Goal: Task Accomplishment & Management: Complete application form

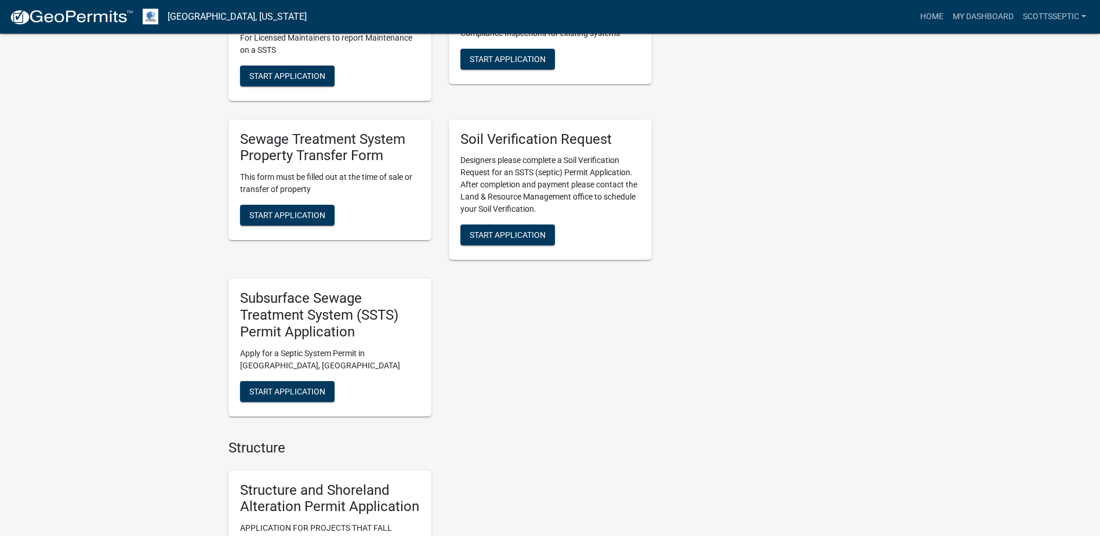
scroll to position [927, 0]
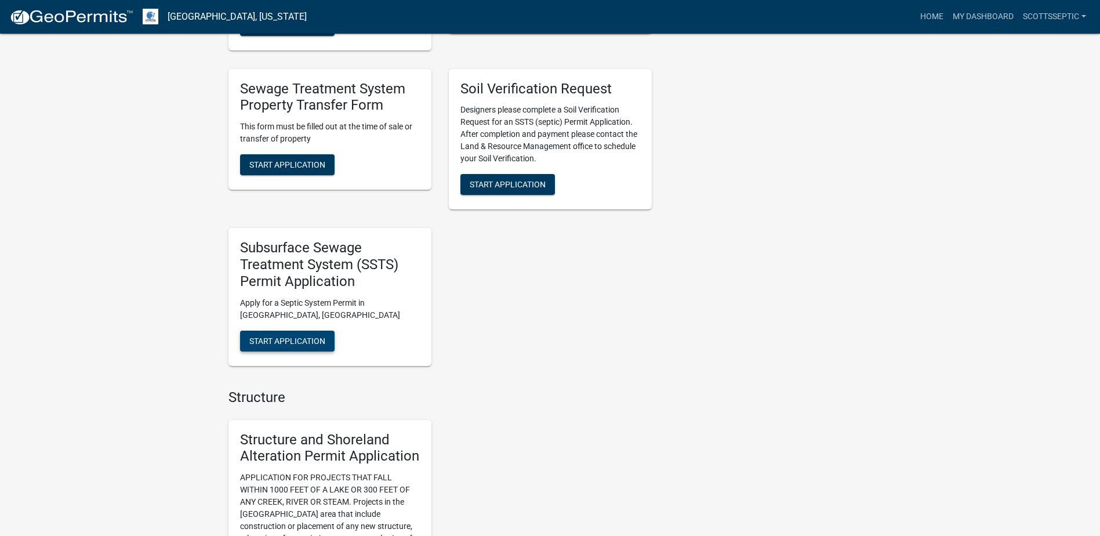
click at [289, 342] on span "Start Application" at bounding box center [287, 340] width 76 height 9
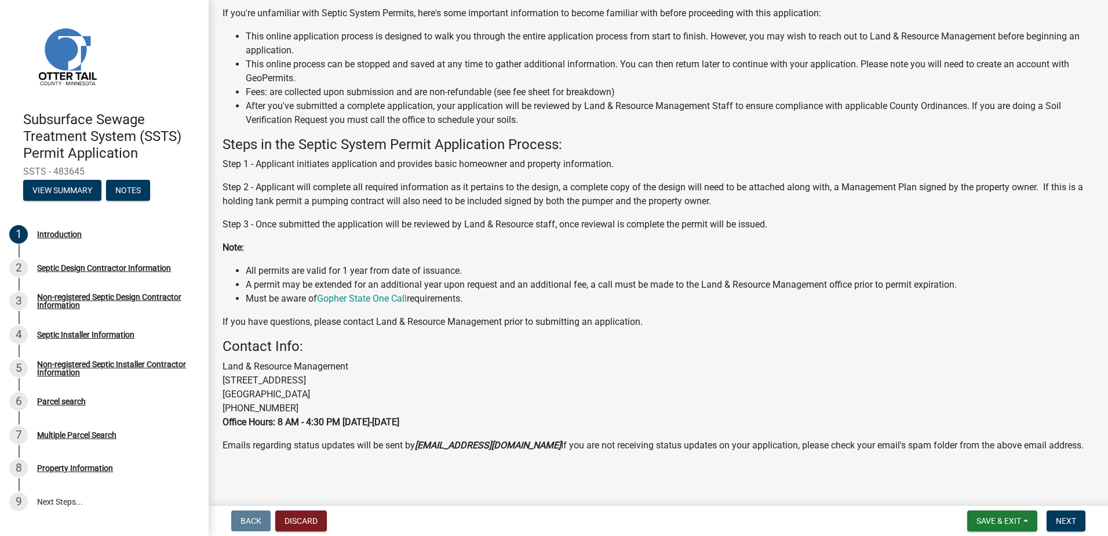
scroll to position [112, 0]
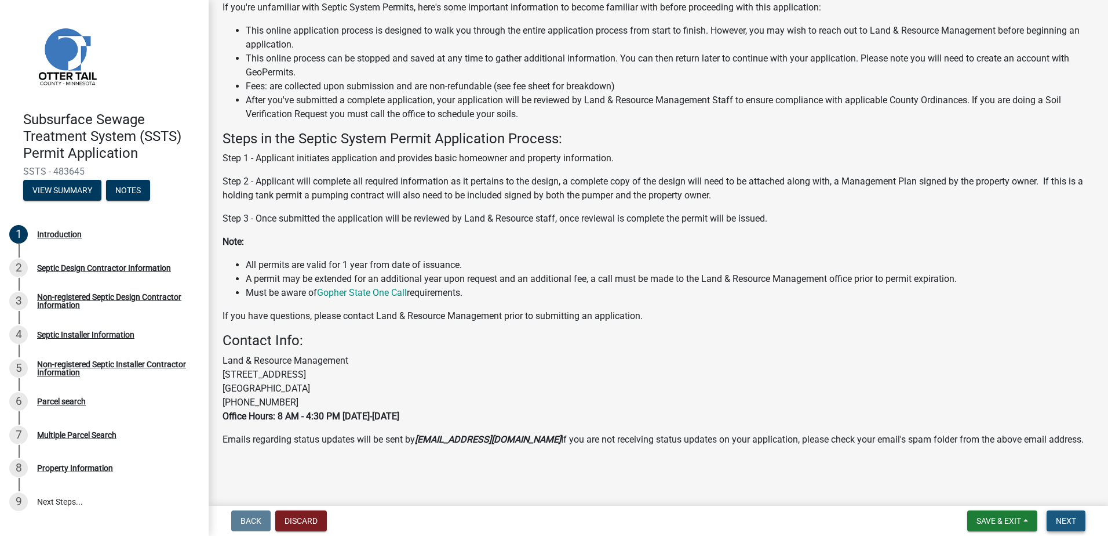
click at [1067, 525] on span "Next" at bounding box center [1066, 520] width 20 height 9
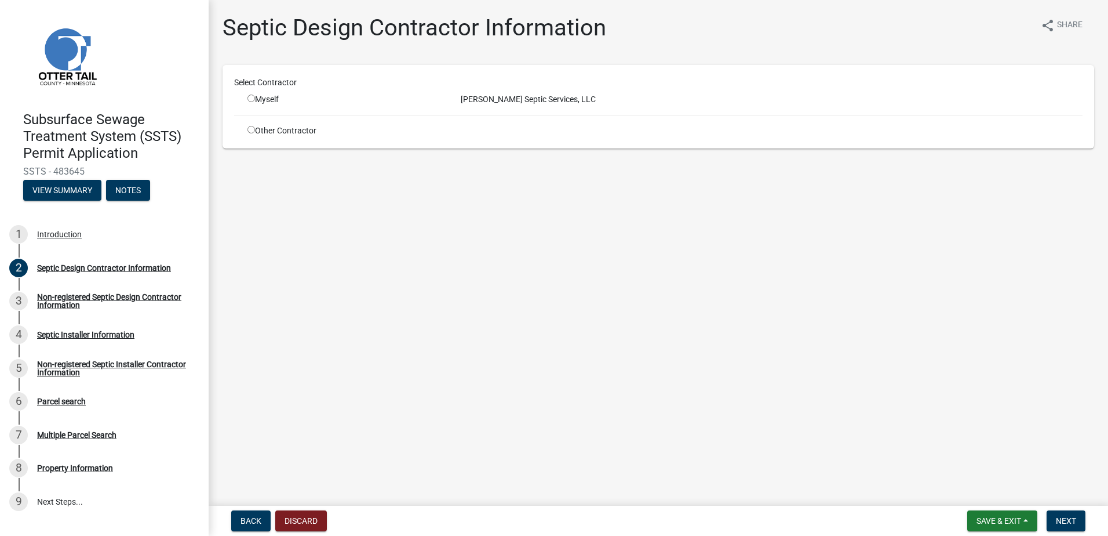
click at [252, 101] on input "radio" at bounding box center [251, 98] width 8 height 8
radio input "true"
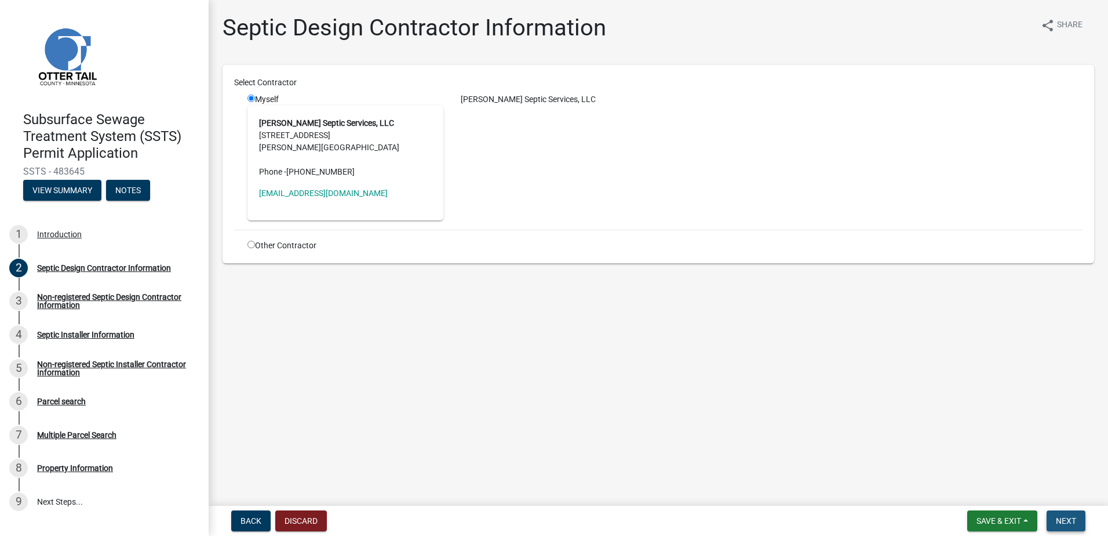
click at [1061, 517] on span "Next" at bounding box center [1066, 520] width 20 height 9
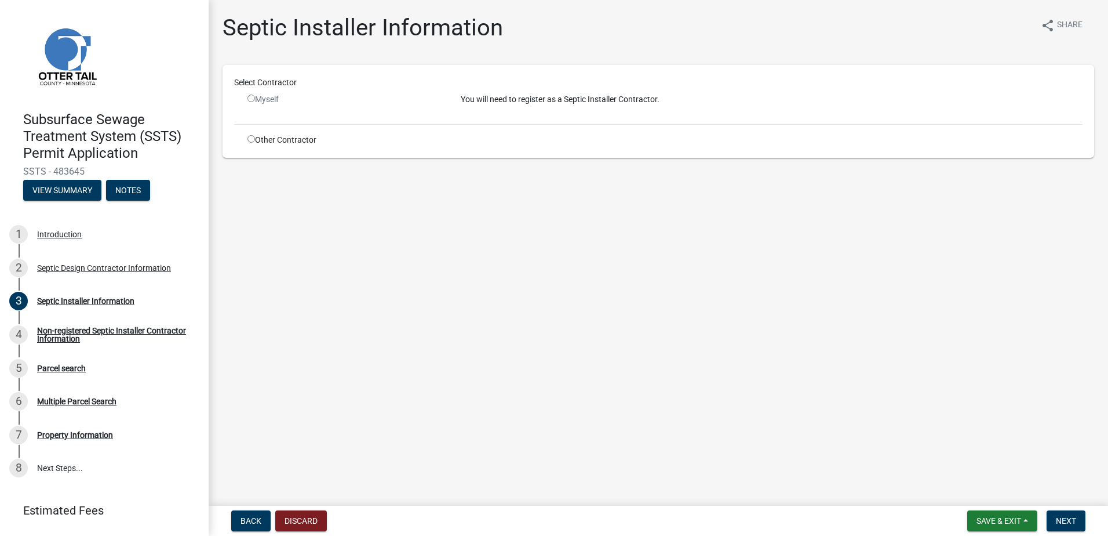
click at [249, 138] on input "radio" at bounding box center [251, 139] width 8 height 8
radio input "true"
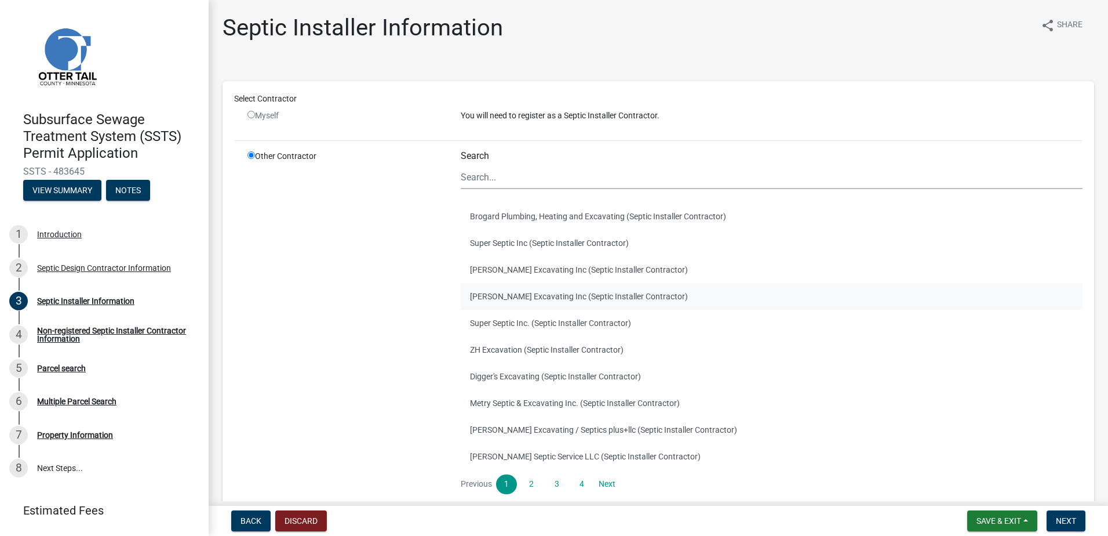
click at [489, 301] on button "Ruther Excavating Inc (Septic Installer Contractor)" at bounding box center [772, 296] width 622 height 27
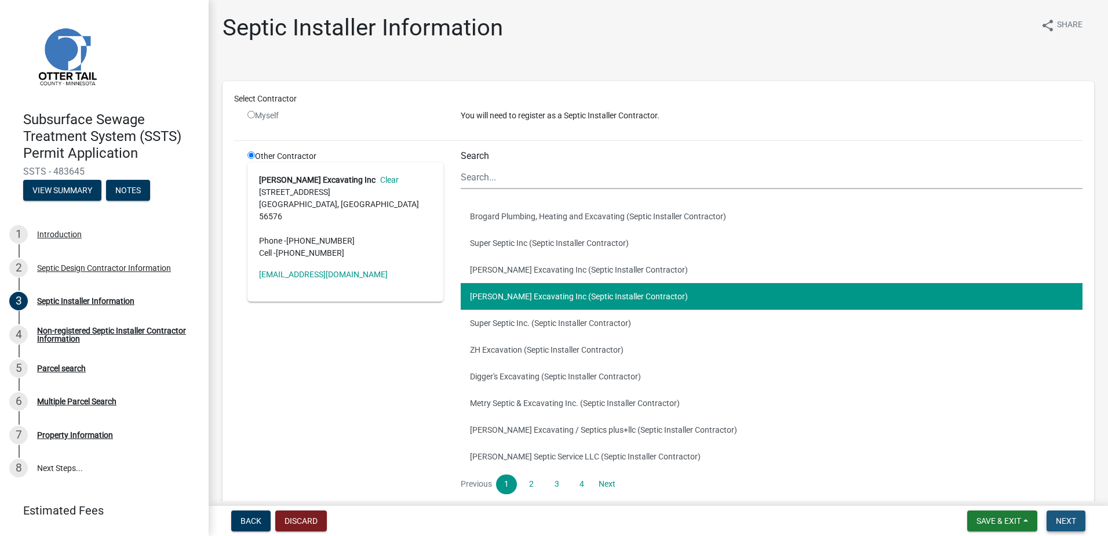
click at [1057, 518] on span "Next" at bounding box center [1066, 520] width 20 height 9
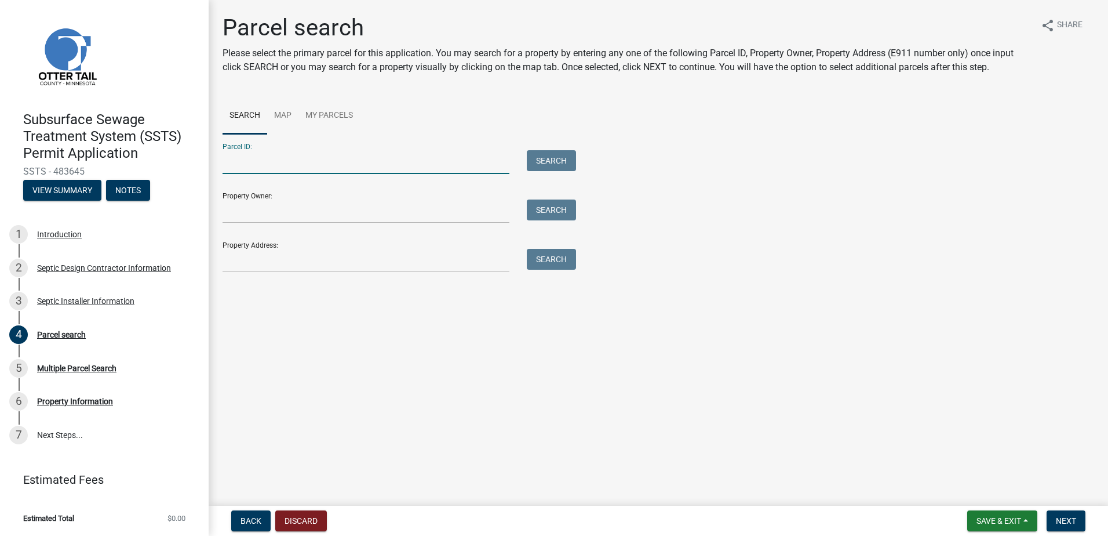
drag, startPoint x: 233, startPoint y: 163, endPoint x: 273, endPoint y: 151, distance: 41.8
click at [234, 163] on input "Parcel ID:" at bounding box center [366, 162] width 287 height 24
type input "74000990338000"
click at [541, 165] on button "Search" at bounding box center [551, 160] width 49 height 21
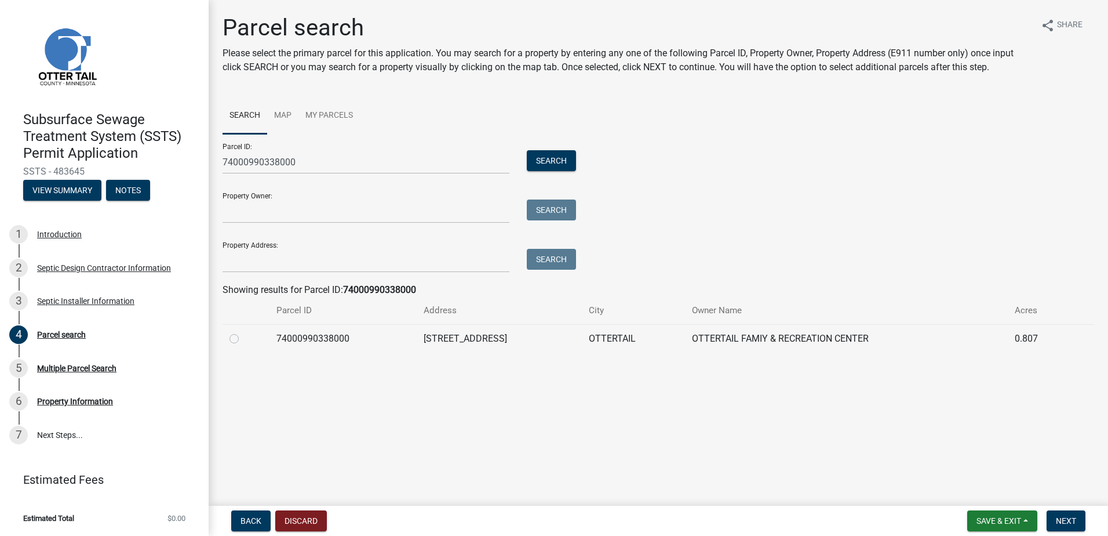
click at [243, 332] on label at bounding box center [243, 332] width 0 height 0
click at [243, 339] on input "radio" at bounding box center [247, 336] width 8 height 8
radio input "true"
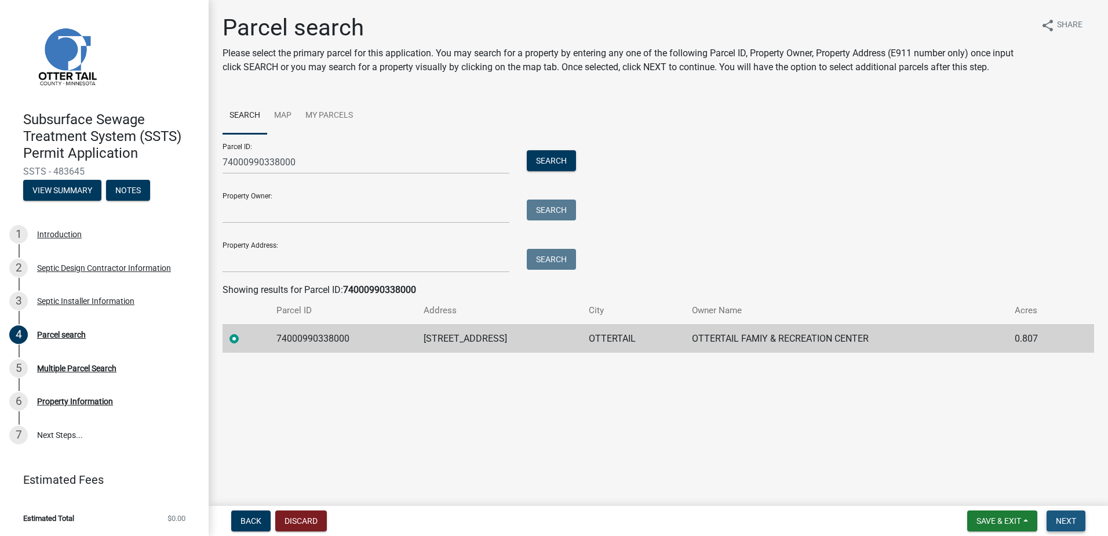
click at [1060, 516] on span "Next" at bounding box center [1066, 520] width 20 height 9
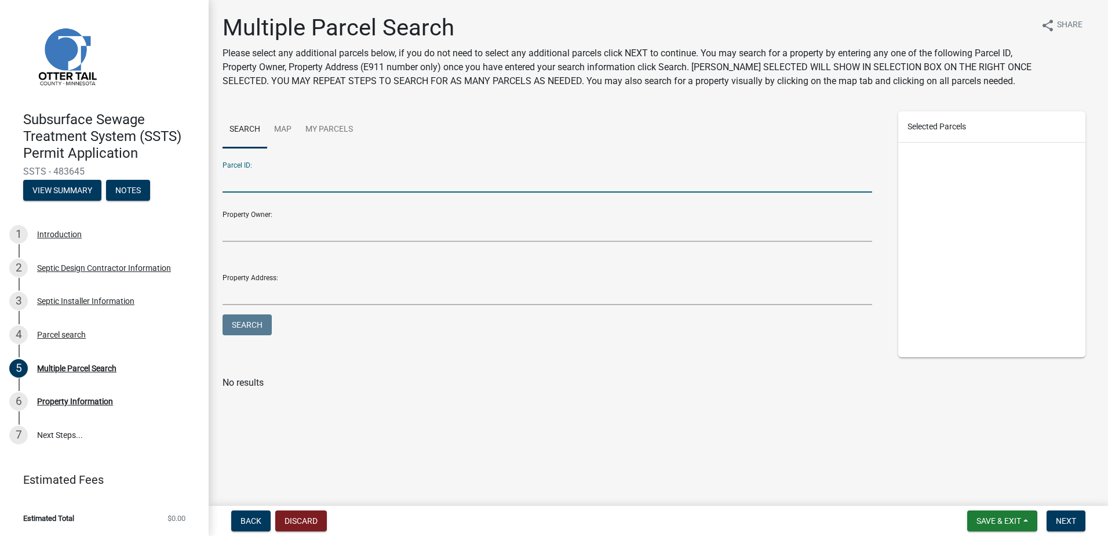
click at [245, 182] on input "Parcel ID:" at bounding box center [548, 181] width 650 height 24
type input "74000990340000"
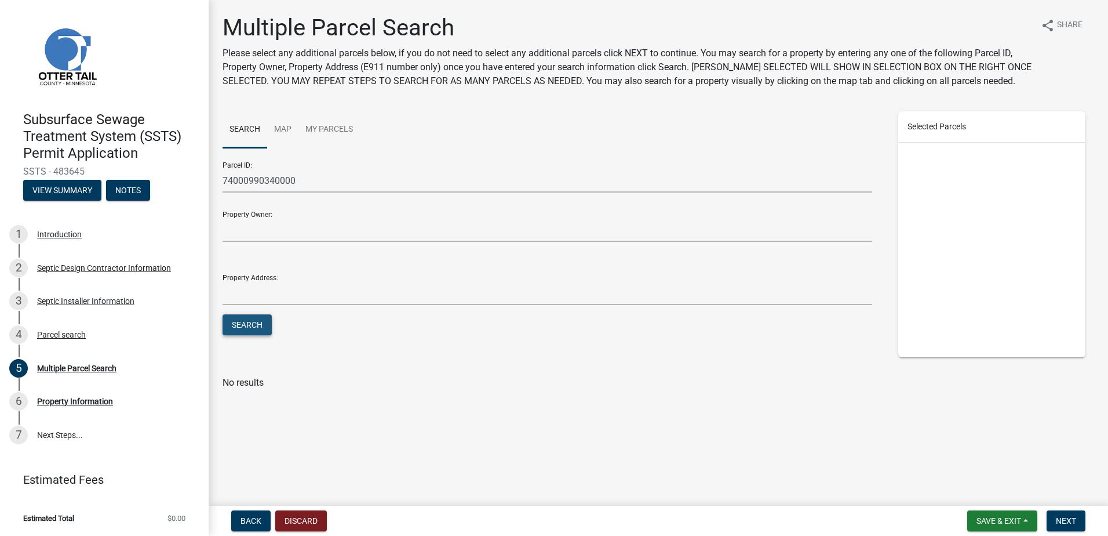
click at [245, 327] on button "Search" at bounding box center [247, 324] width 49 height 21
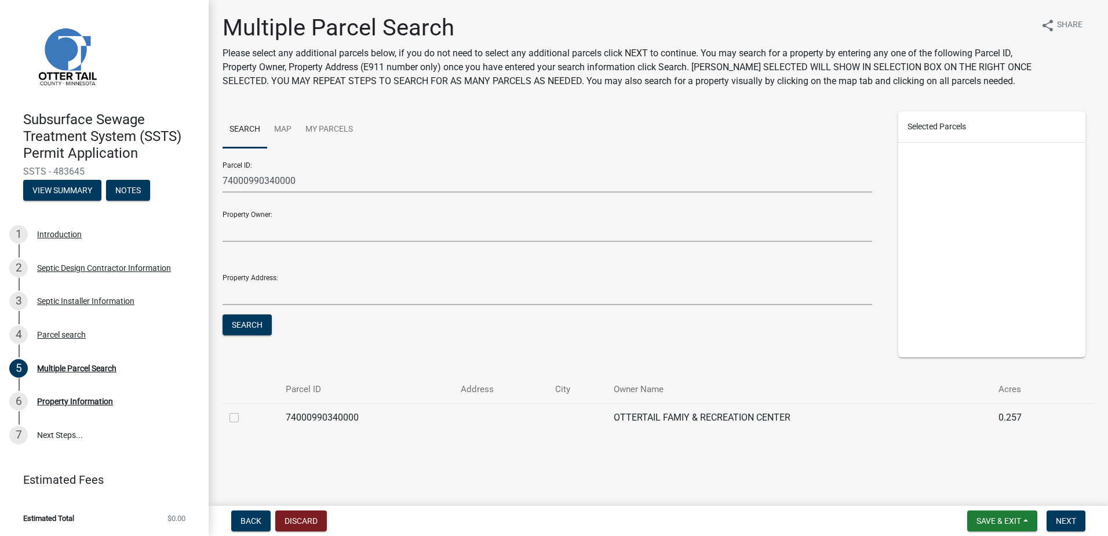
drag, startPoint x: 231, startPoint y: 420, endPoint x: 236, endPoint y: 425, distance: 8.2
click at [243, 410] on label at bounding box center [243, 410] width 0 height 0
click at [243, 418] on input "checkbox" at bounding box center [247, 414] width 8 height 8
checkbox input "true"
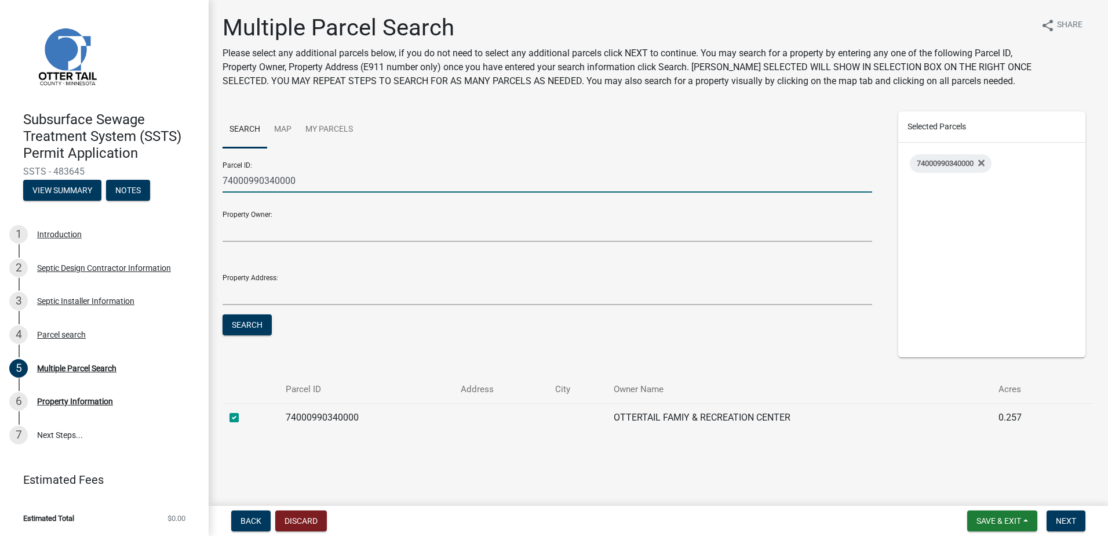
click at [279, 181] on input "74000990340000" at bounding box center [548, 181] width 650 height 24
type input "74000990339000"
click at [239, 326] on button "Search" at bounding box center [247, 324] width 49 height 21
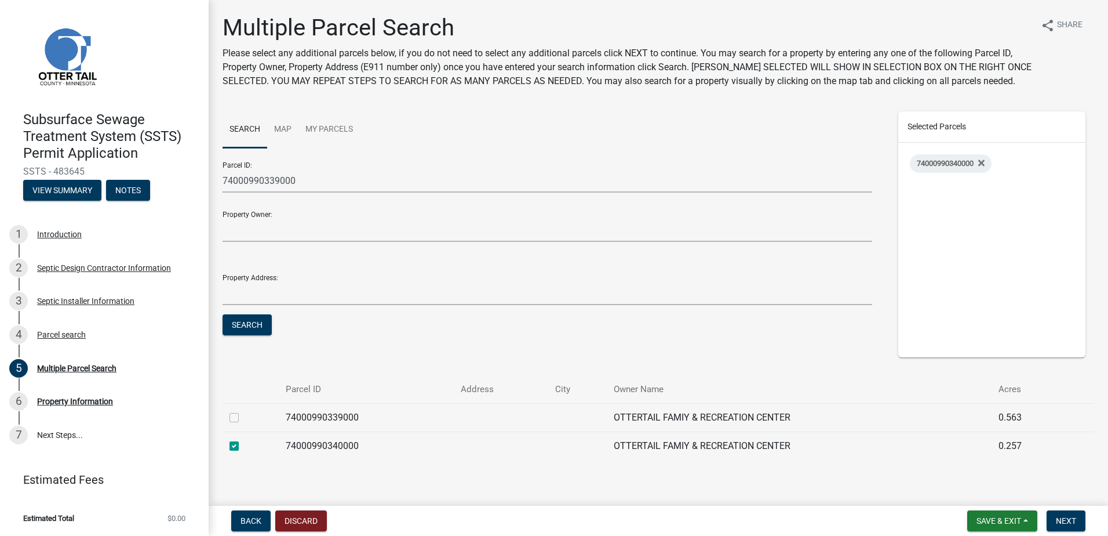
click at [243, 410] on label at bounding box center [243, 410] width 0 height 0
click at [243, 415] on input "checkbox" at bounding box center [247, 414] width 8 height 8
checkbox input "true"
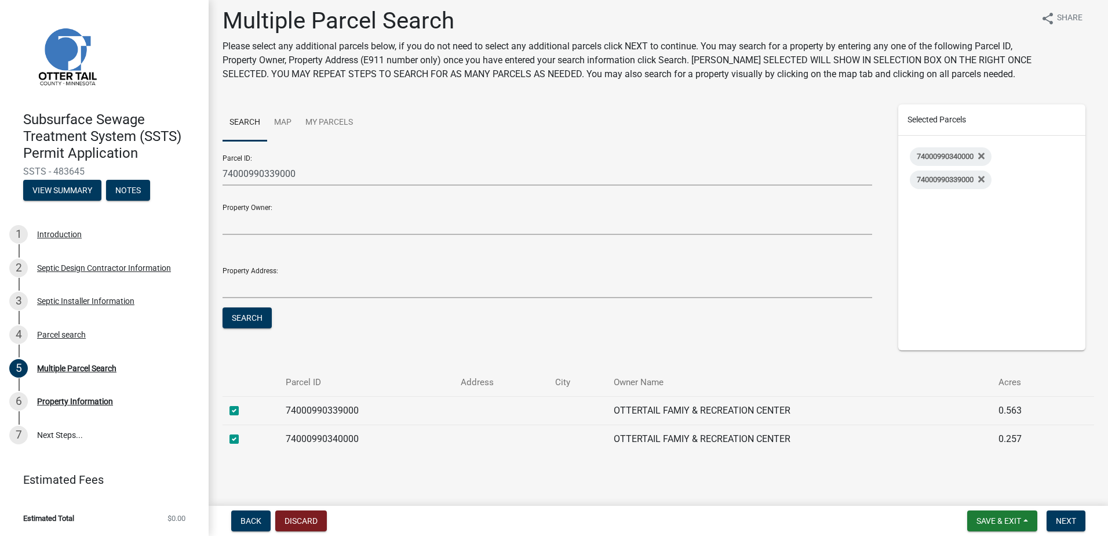
scroll to position [13, 0]
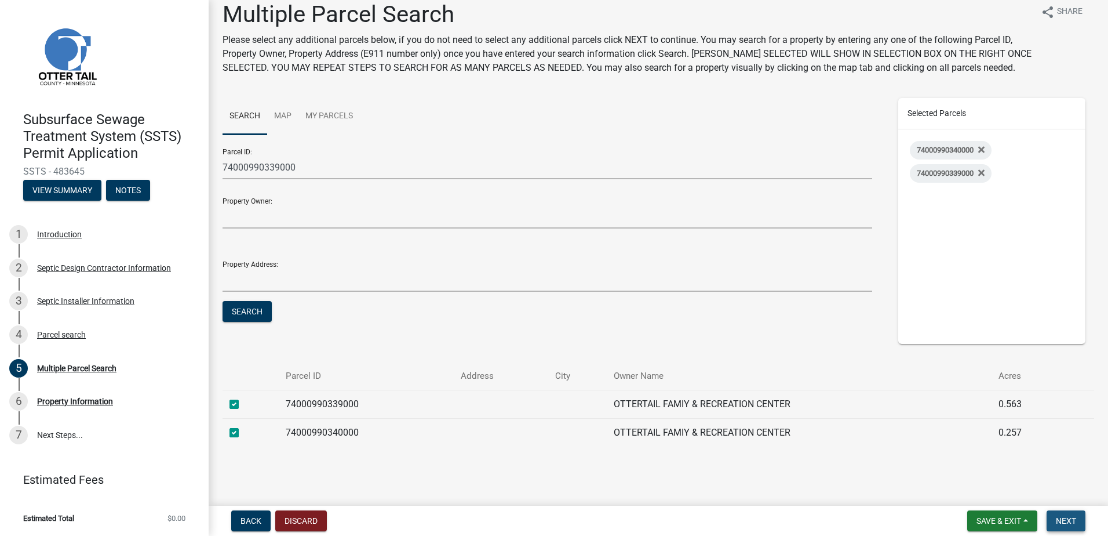
click at [1075, 522] on span "Next" at bounding box center [1066, 520] width 20 height 9
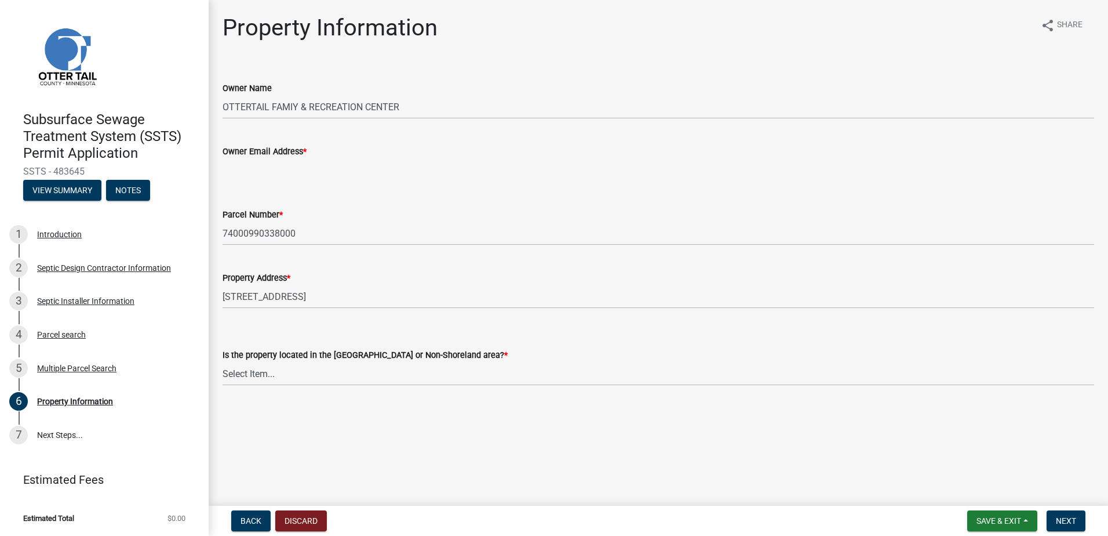
click at [235, 168] on input "Owner Email Address *" at bounding box center [659, 170] width 872 height 24
type input "noemail@noemail.com"
click at [252, 369] on select "Select Item... Shoreland Non-Shoreland" at bounding box center [659, 374] width 872 height 24
click at [223, 362] on select "Select Item... Shoreland Non-Shoreland" at bounding box center [659, 374] width 872 height 24
select select "5ed11e82-653f-4fcc-a472-8d95af57556c"
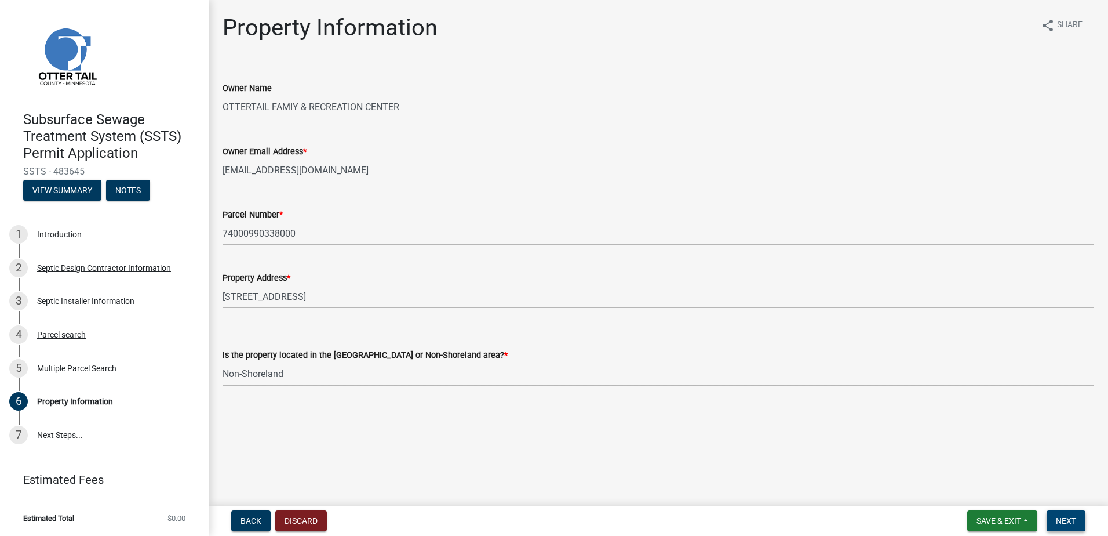
click at [1064, 518] on span "Next" at bounding box center [1066, 520] width 20 height 9
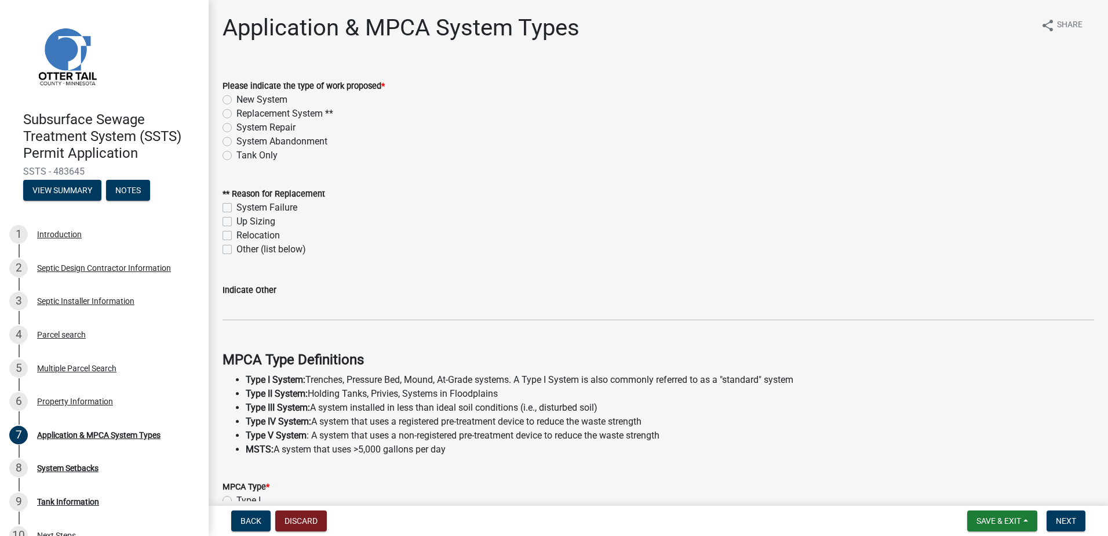
click at [236, 102] on label "New System" at bounding box center [261, 100] width 51 height 14
click at [236, 100] on input "New System" at bounding box center [240, 97] width 8 height 8
radio input "true"
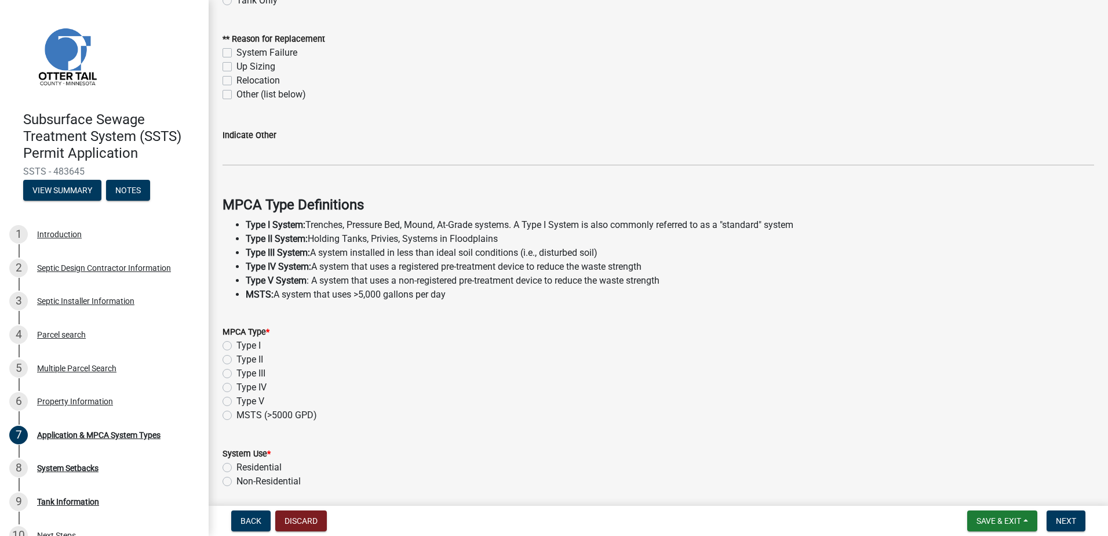
scroll to position [174, 0]
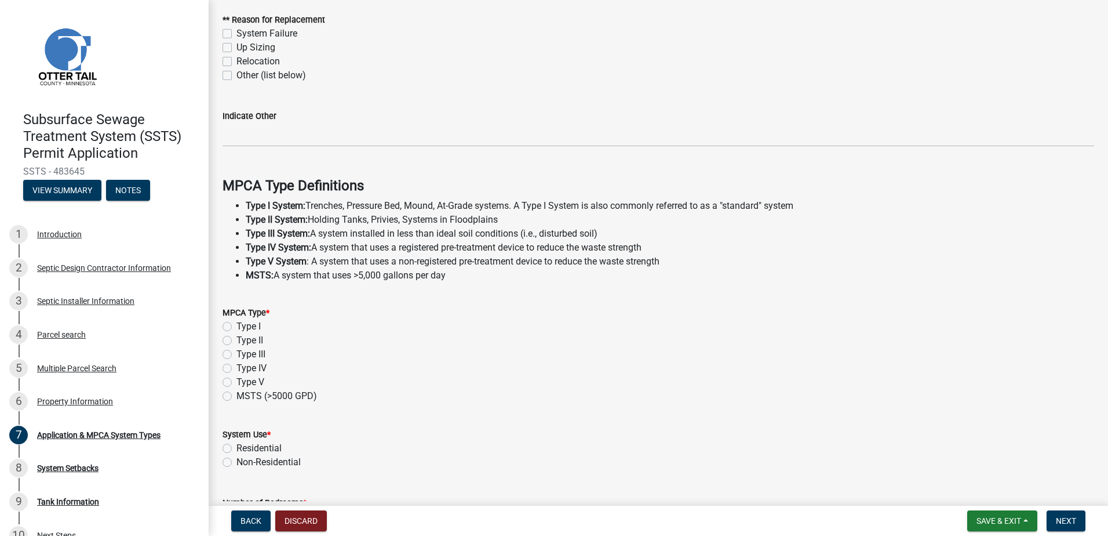
click at [236, 328] on label "Type I" at bounding box center [248, 326] width 24 height 14
click at [236, 327] on input "Type I" at bounding box center [240, 323] width 8 height 8
radio input "true"
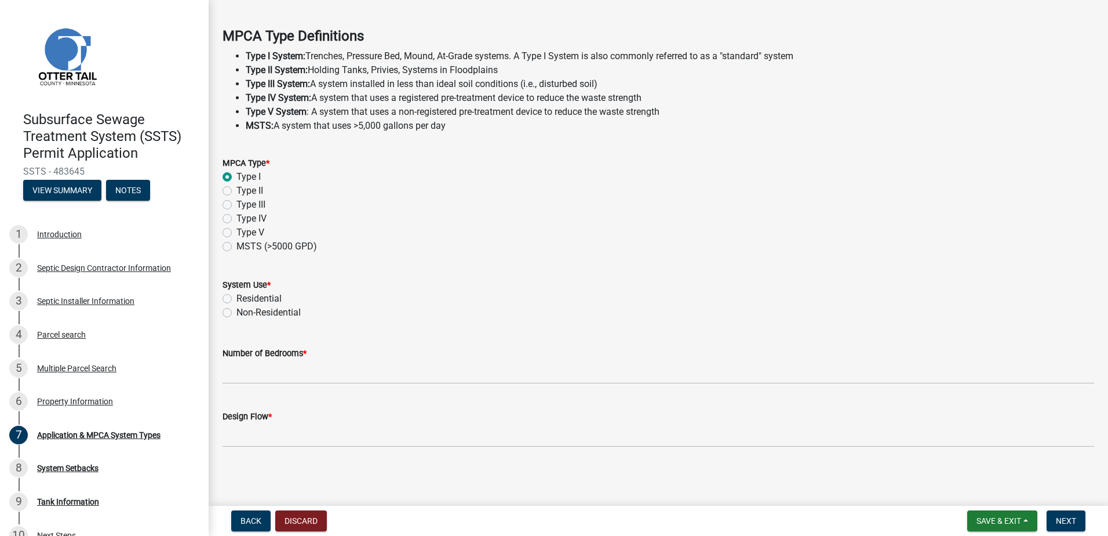
scroll to position [324, 0]
click at [236, 299] on label "Residential" at bounding box center [258, 298] width 45 height 14
click at [236, 299] on input "Residential" at bounding box center [240, 295] width 8 height 8
radio input "true"
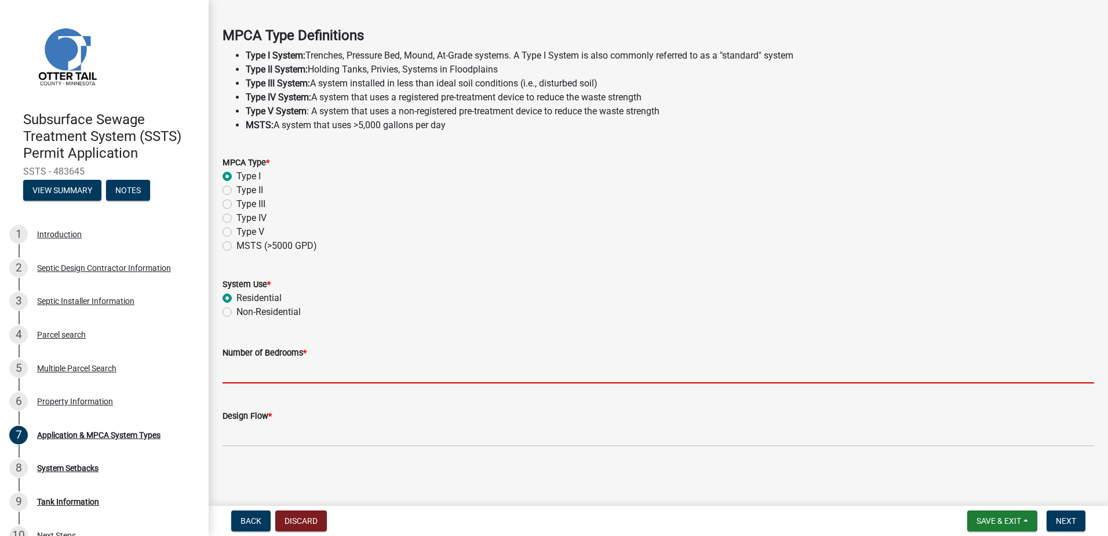
click at [256, 373] on input "Number of Bedrooms *" at bounding box center [659, 371] width 872 height 24
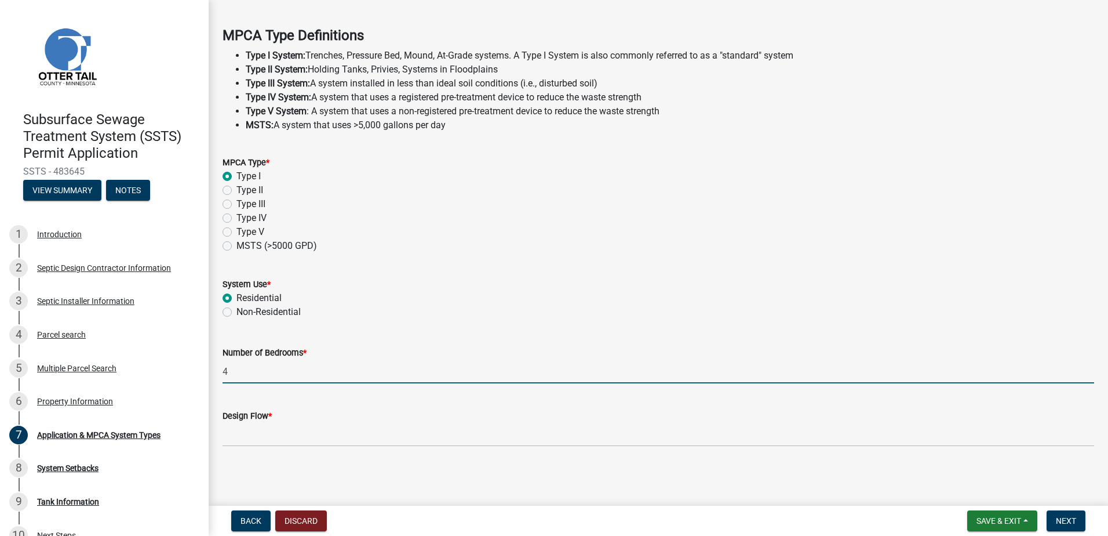
type input "4"
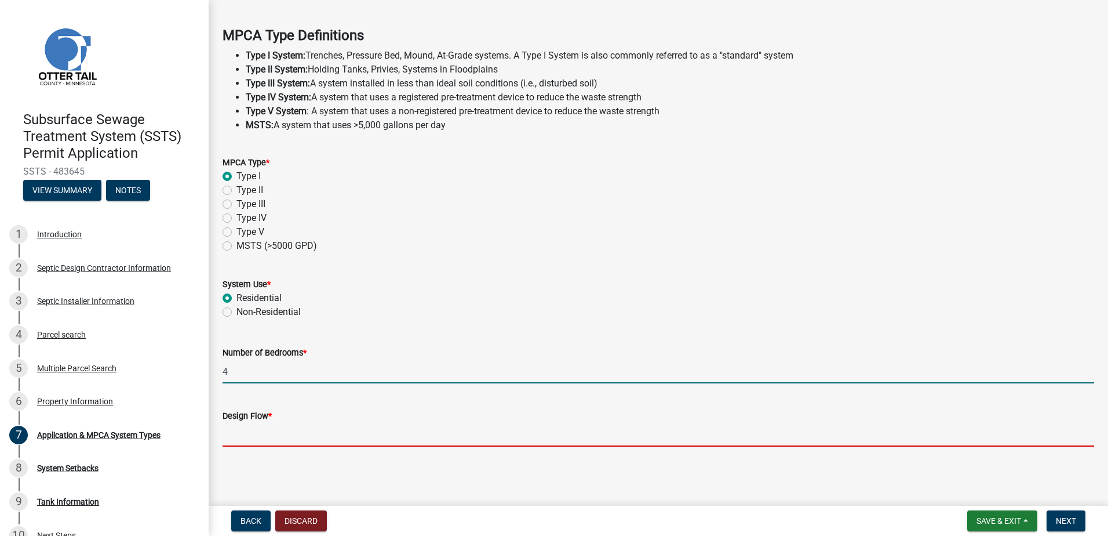
click at [228, 434] on input "Design Flow *" at bounding box center [659, 435] width 872 height 24
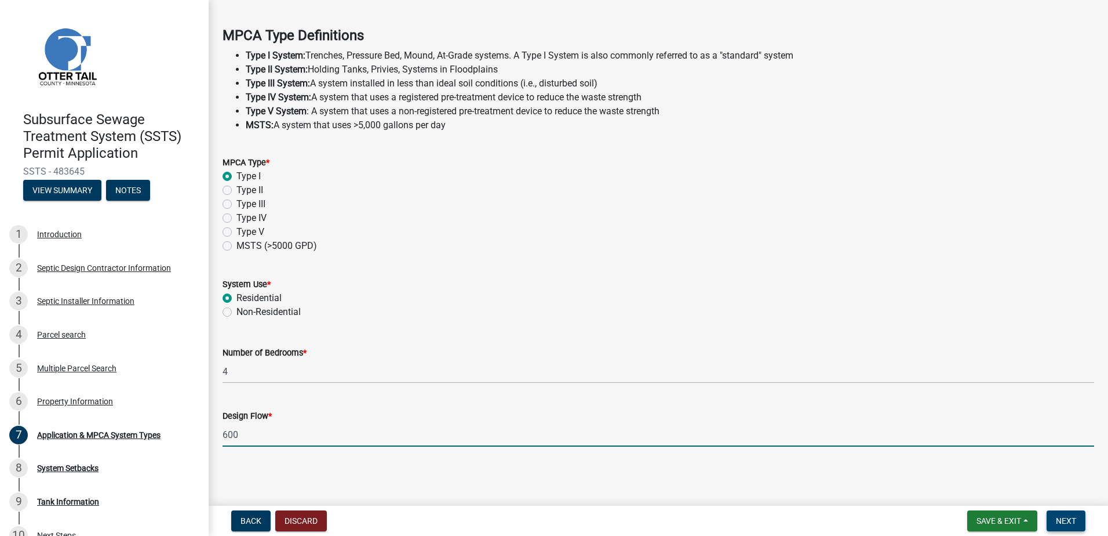
type input "600"
click at [1065, 522] on span "Next" at bounding box center [1066, 520] width 20 height 9
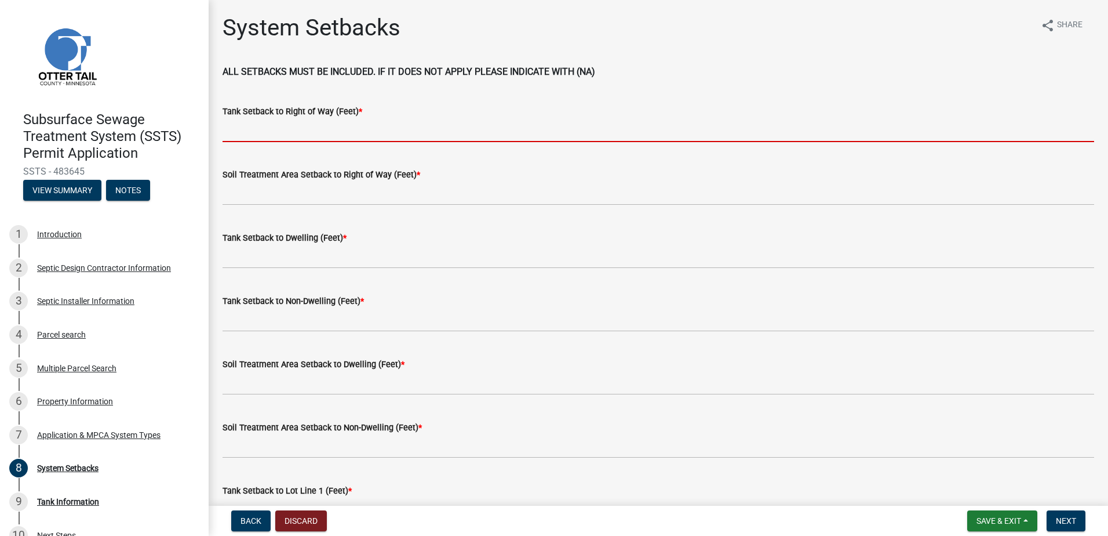
click at [243, 136] on input "Tank Setback to Right of Way (Feet) *" at bounding box center [659, 130] width 872 height 24
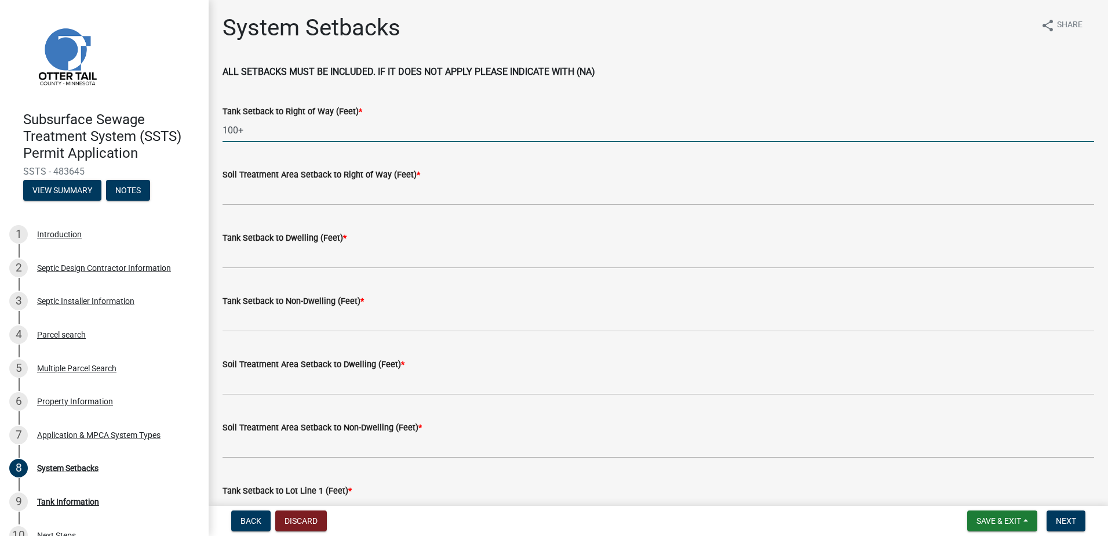
type input "100+"
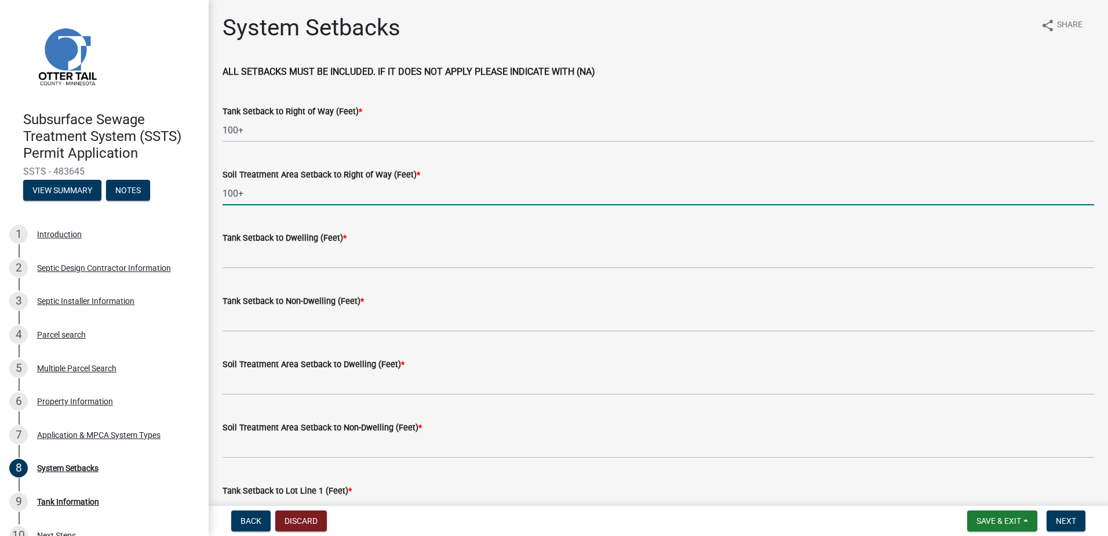
type input "100+"
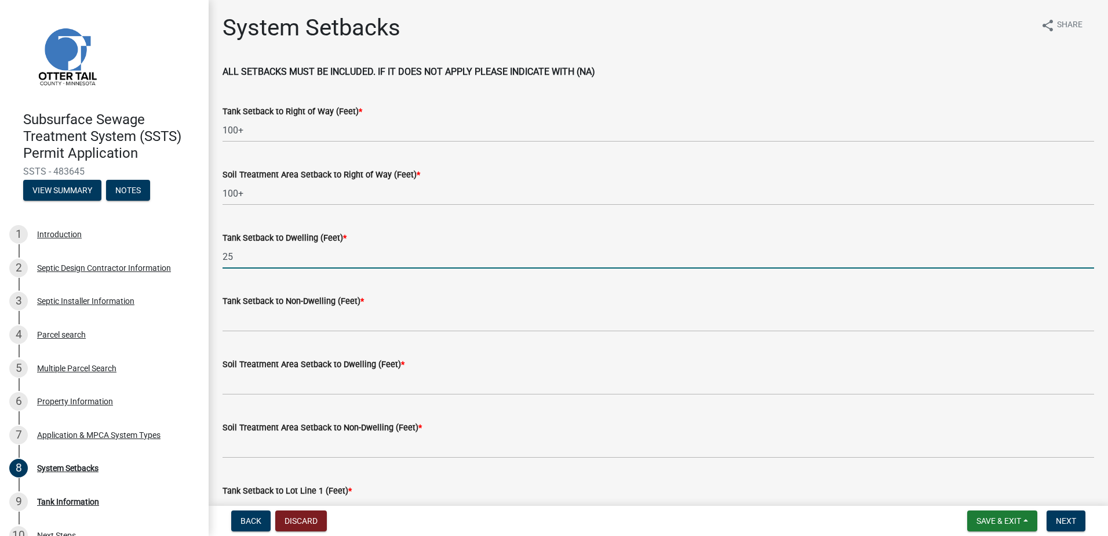
type input "25"
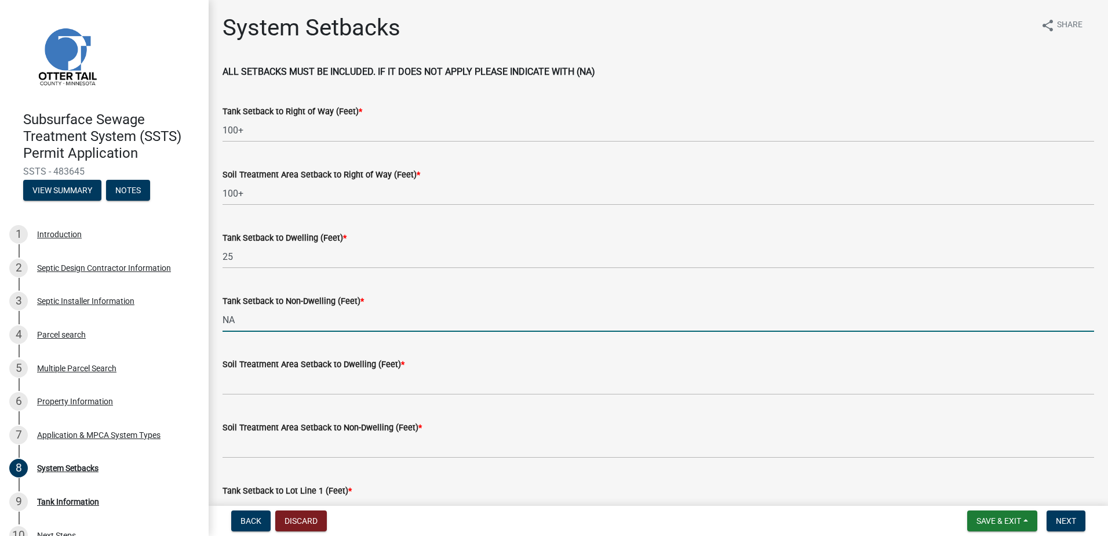
type input "NA"
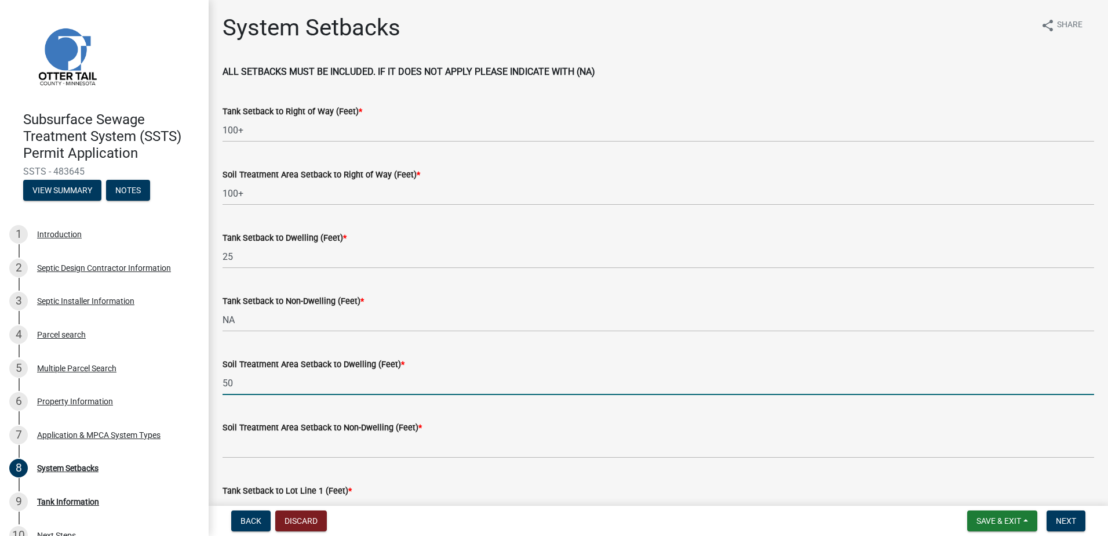
type input "50"
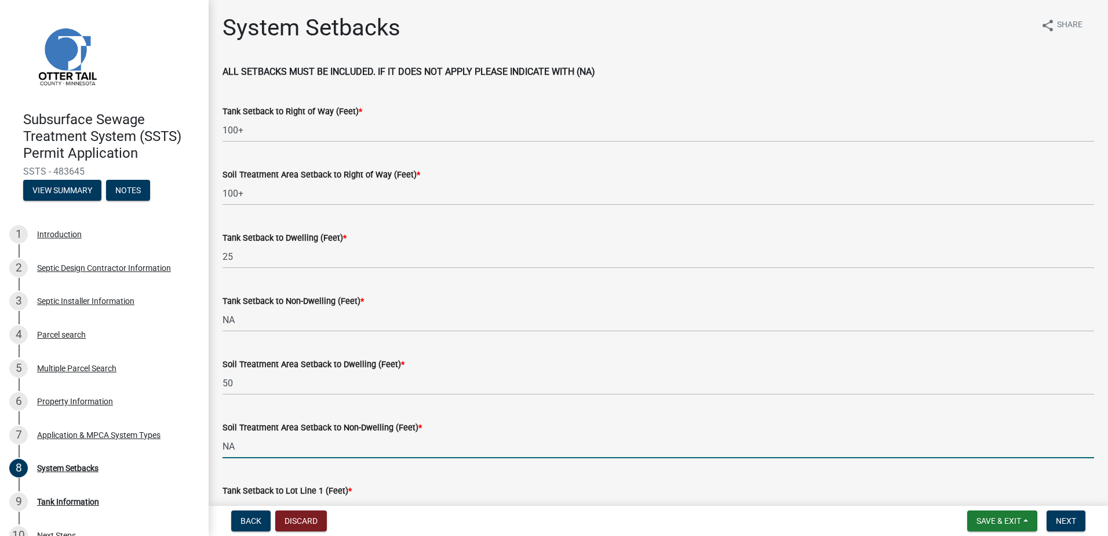
type input "NA"
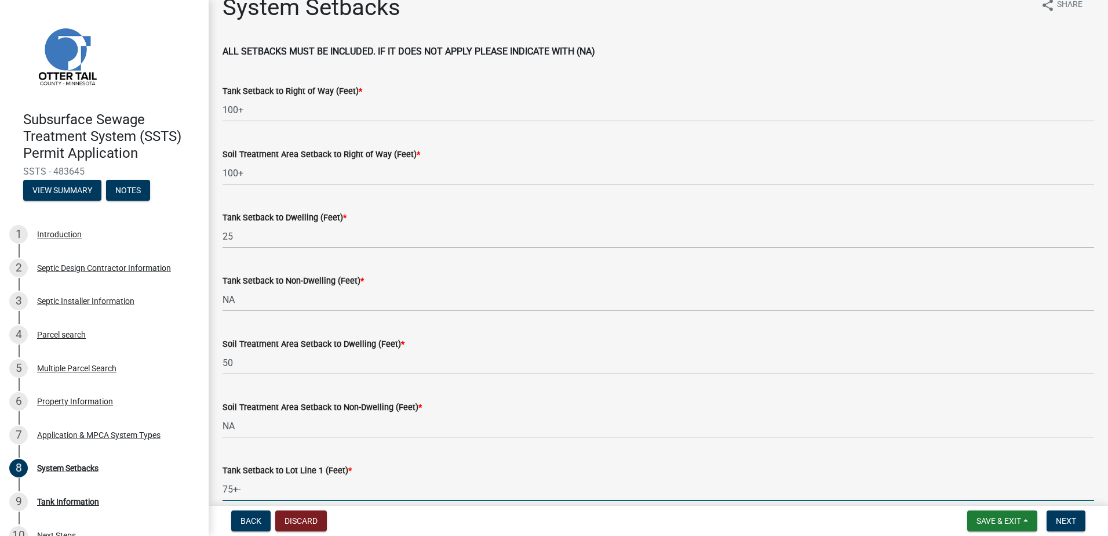
type input "75+-"
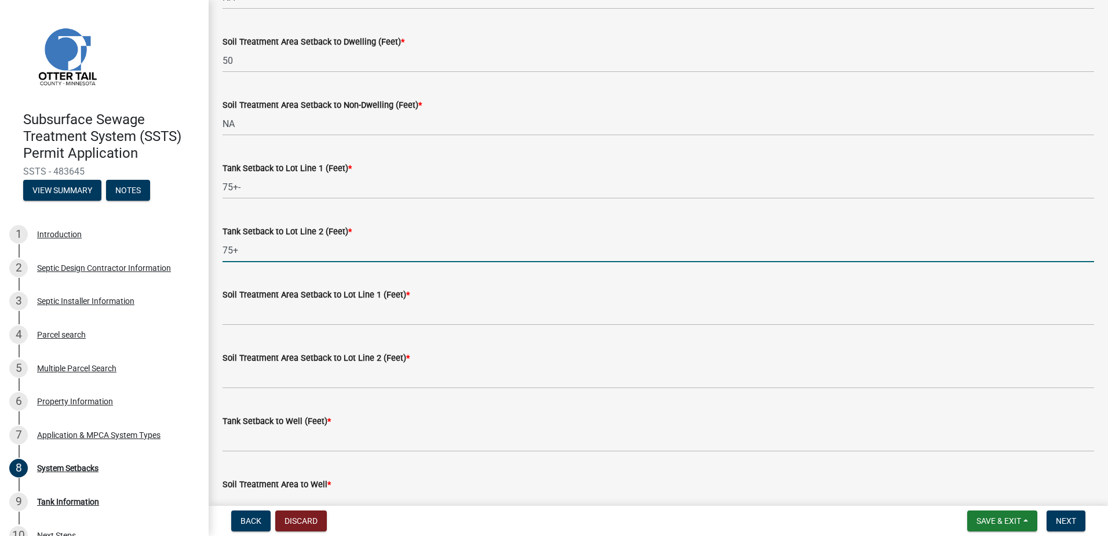
type input "75+"
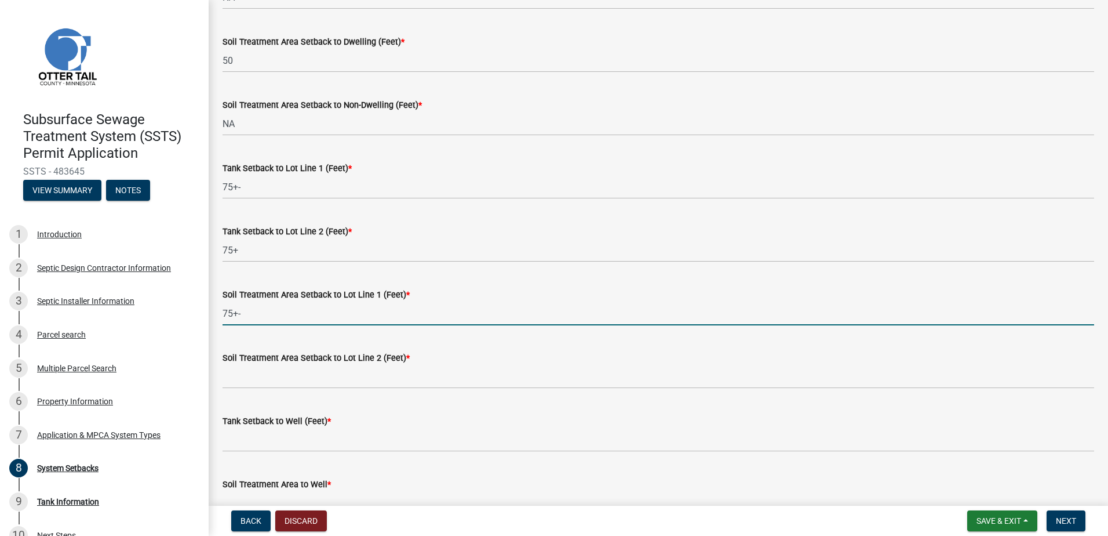
type input "75+-"
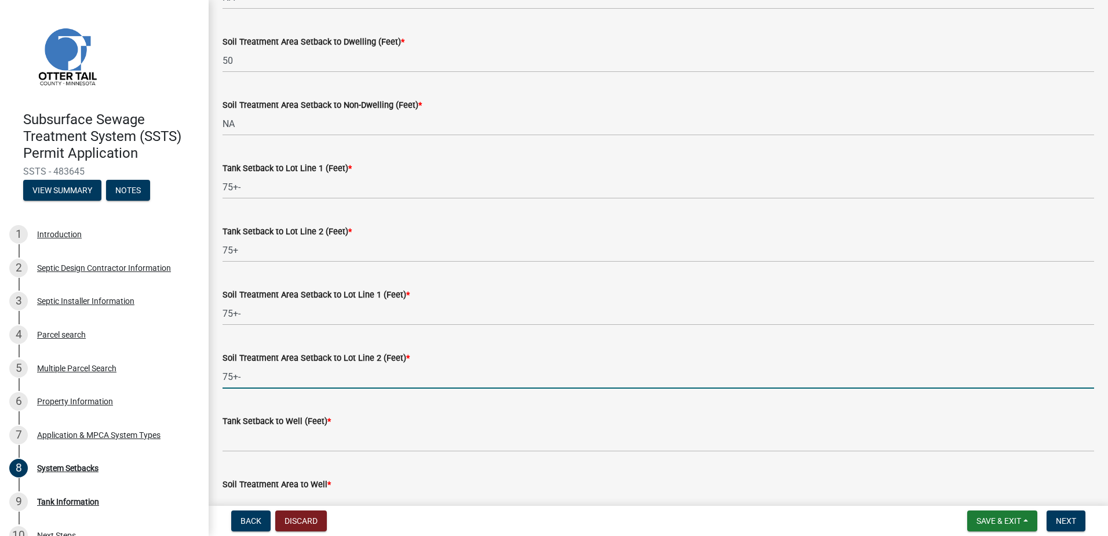
type input "75+-"
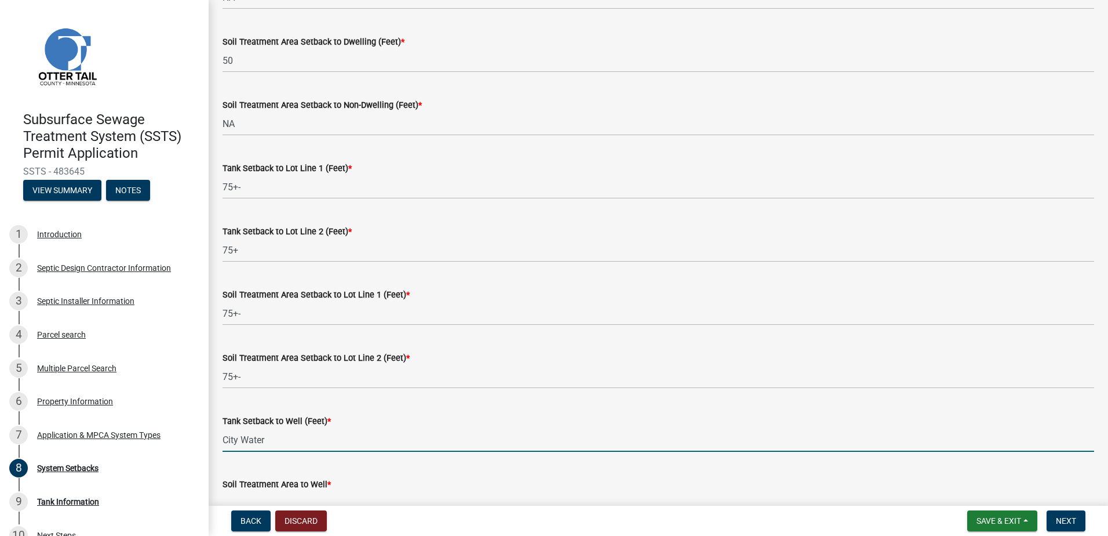
type input "City Water"
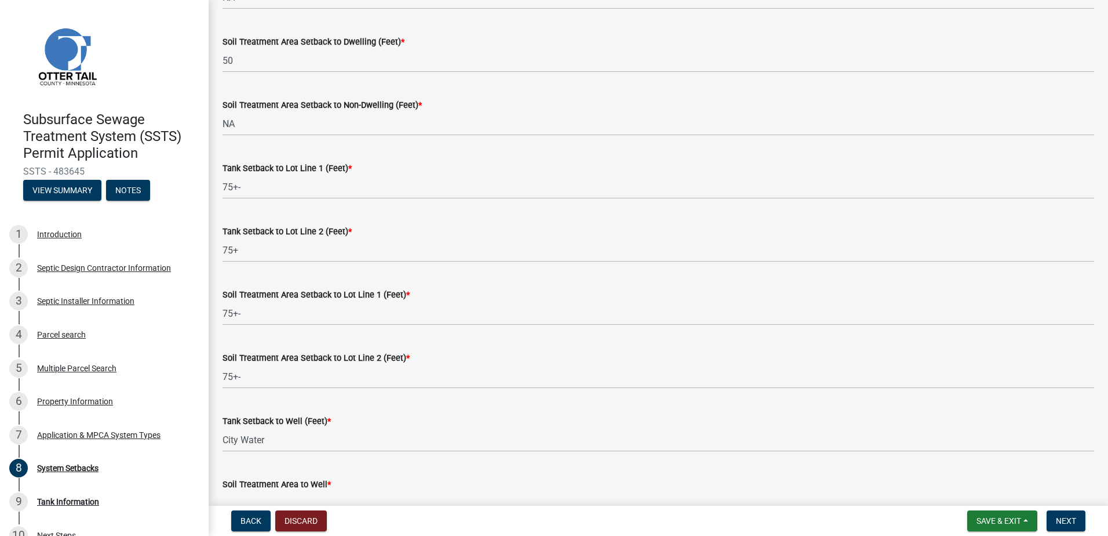
scroll to position [336, 0]
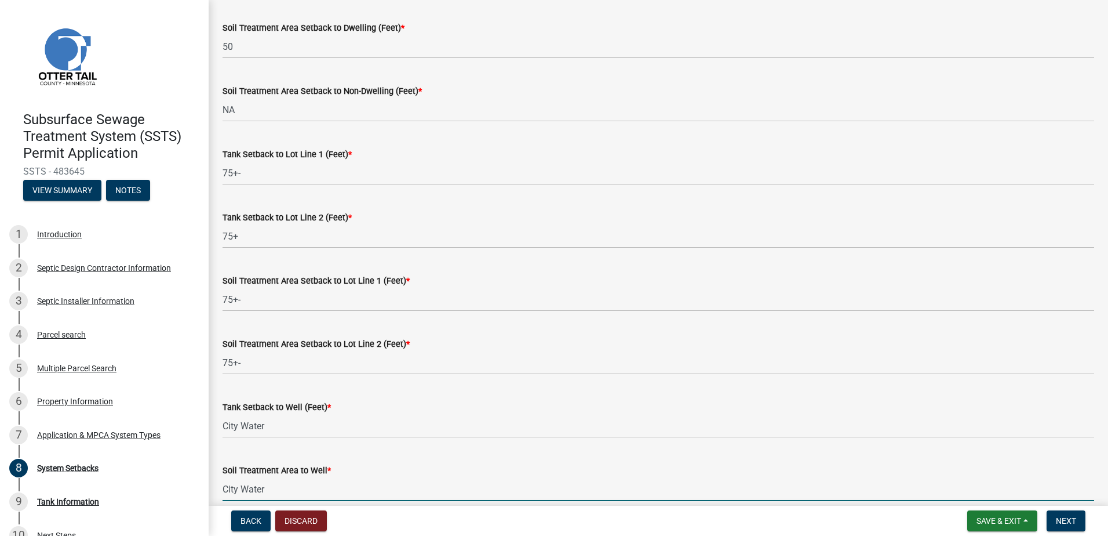
type input "City Water"
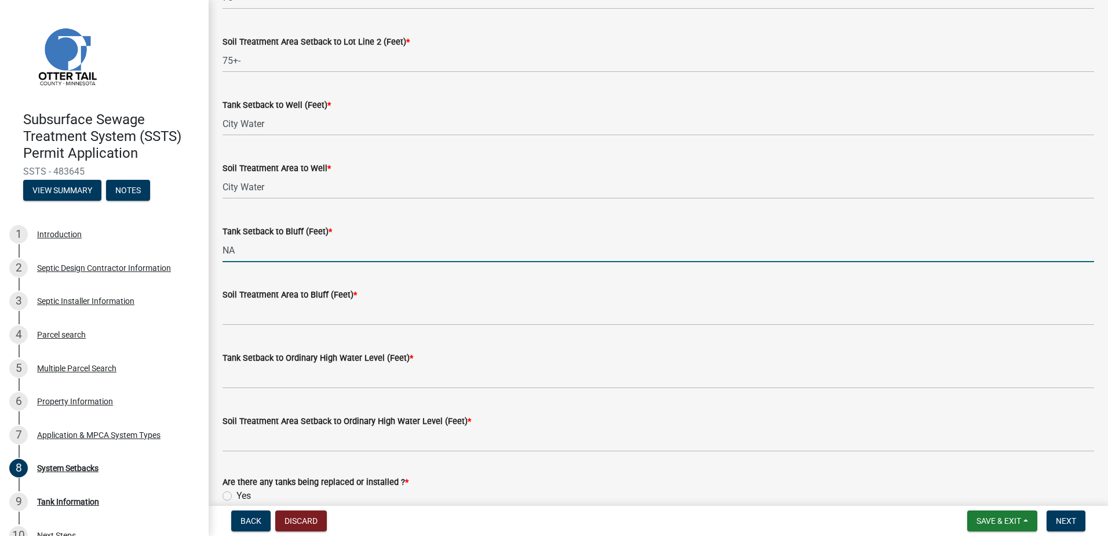
type input "NA"
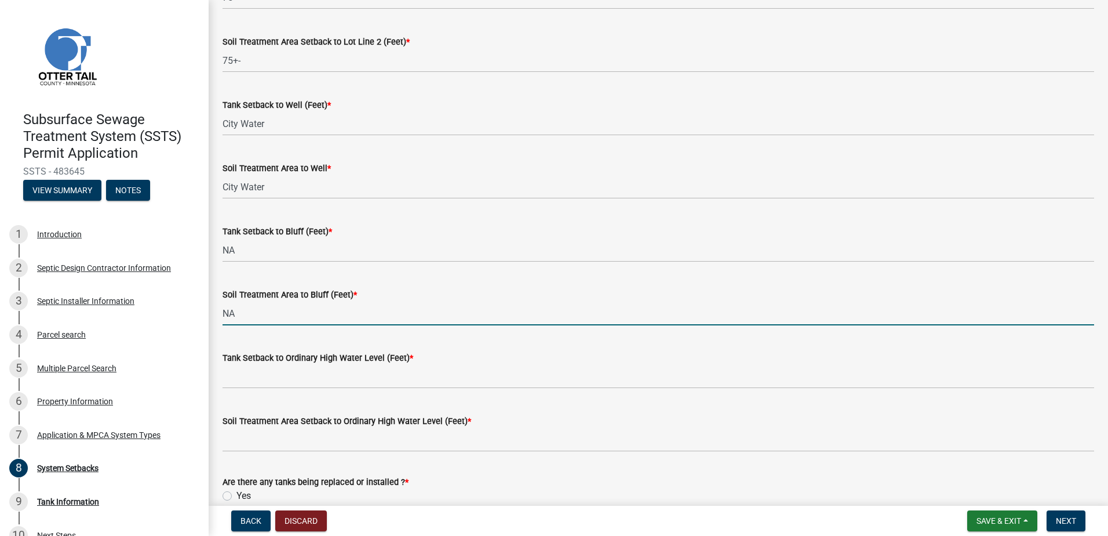
type input "NA"
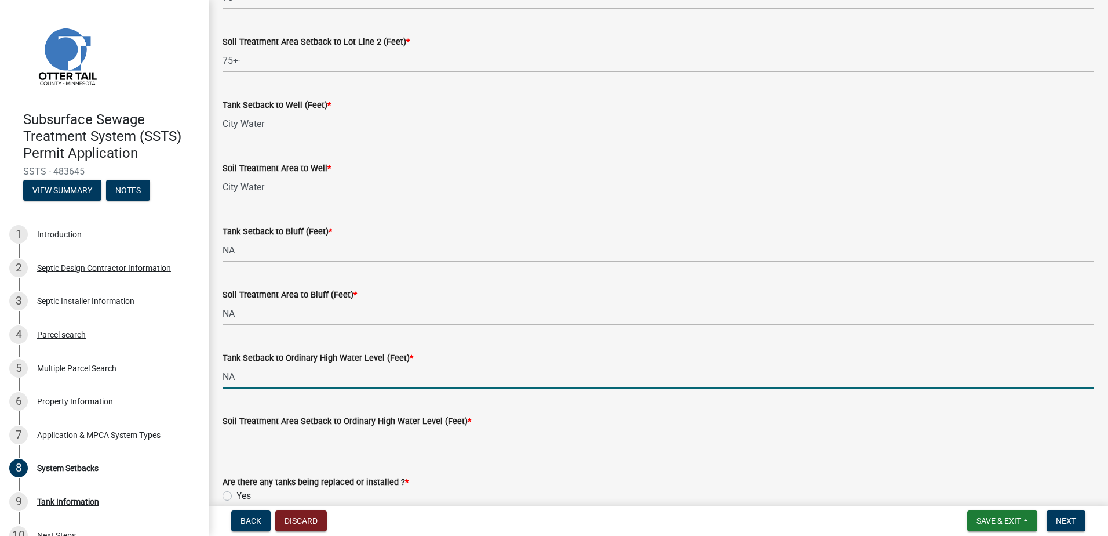
type input "NA"
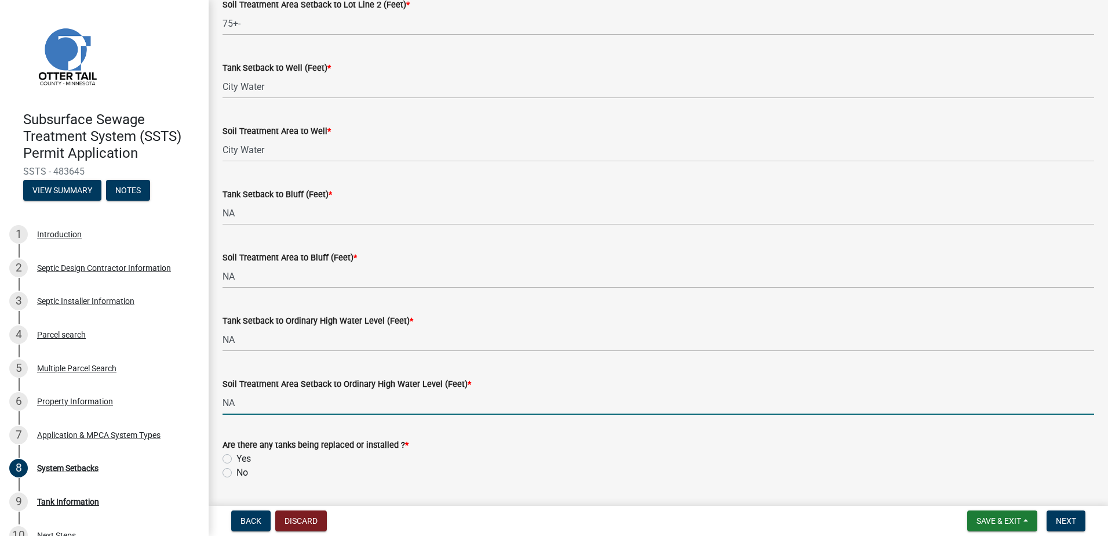
scroll to position [709, 0]
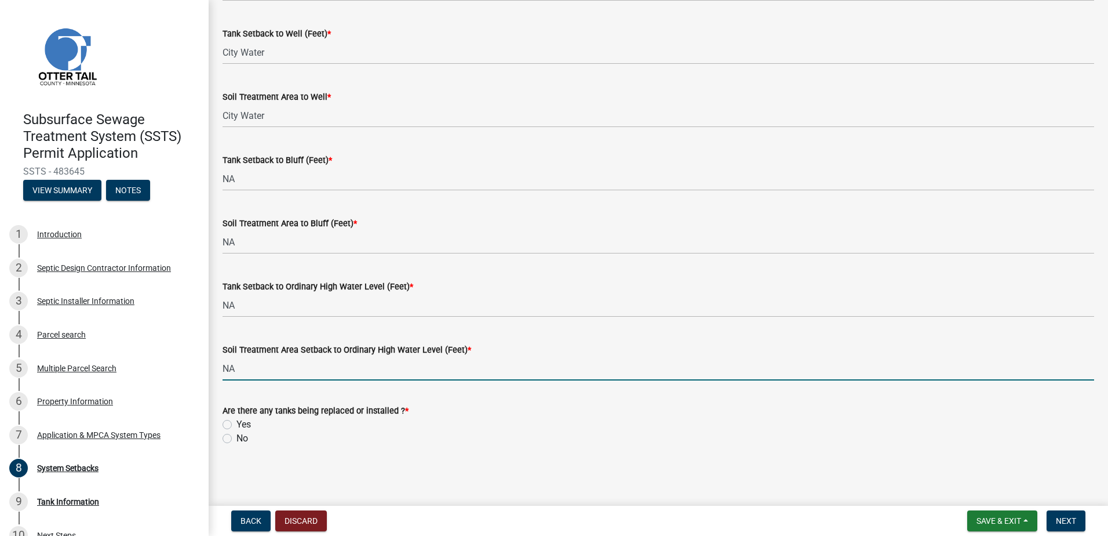
type input "NA"
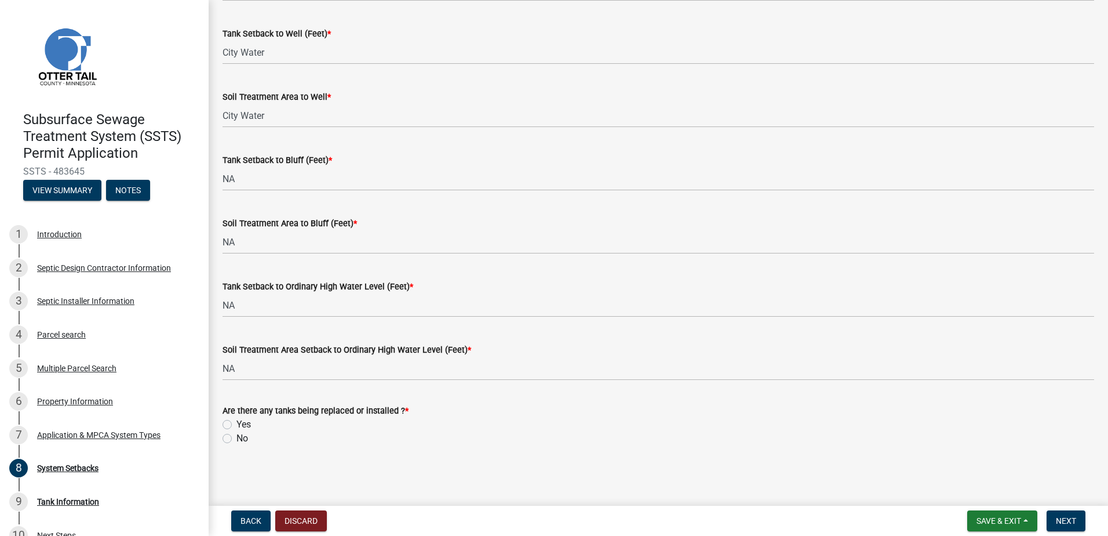
click at [236, 424] on label "Yes" at bounding box center [243, 424] width 14 height 14
click at [236, 424] on input "Yes" at bounding box center [240, 421] width 8 height 8
radio input "true"
click at [1060, 521] on span "Next" at bounding box center [1066, 520] width 20 height 9
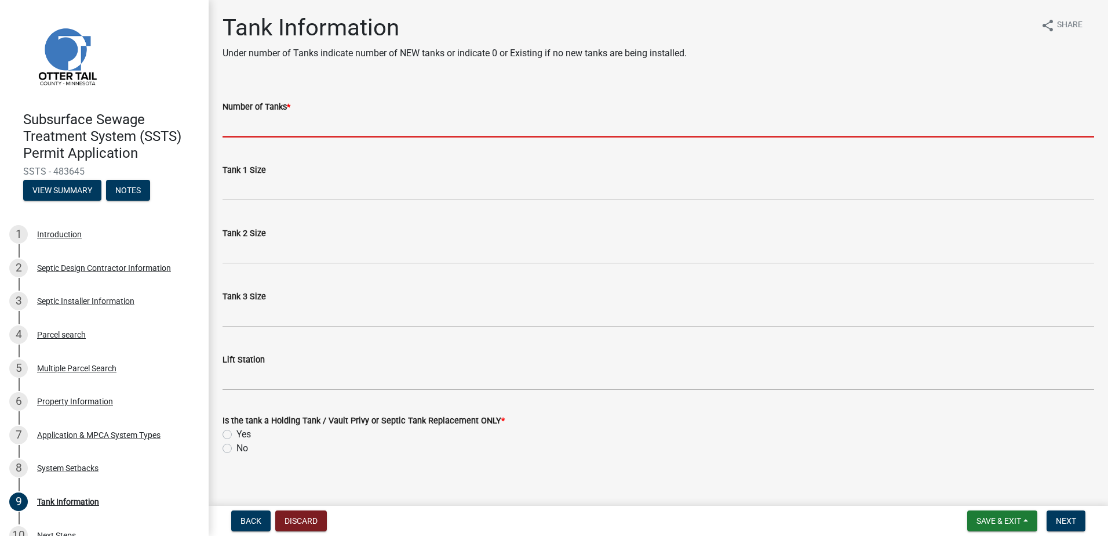
click at [248, 123] on input "Number of Tanks *" at bounding box center [659, 126] width 872 height 24
type input "1"
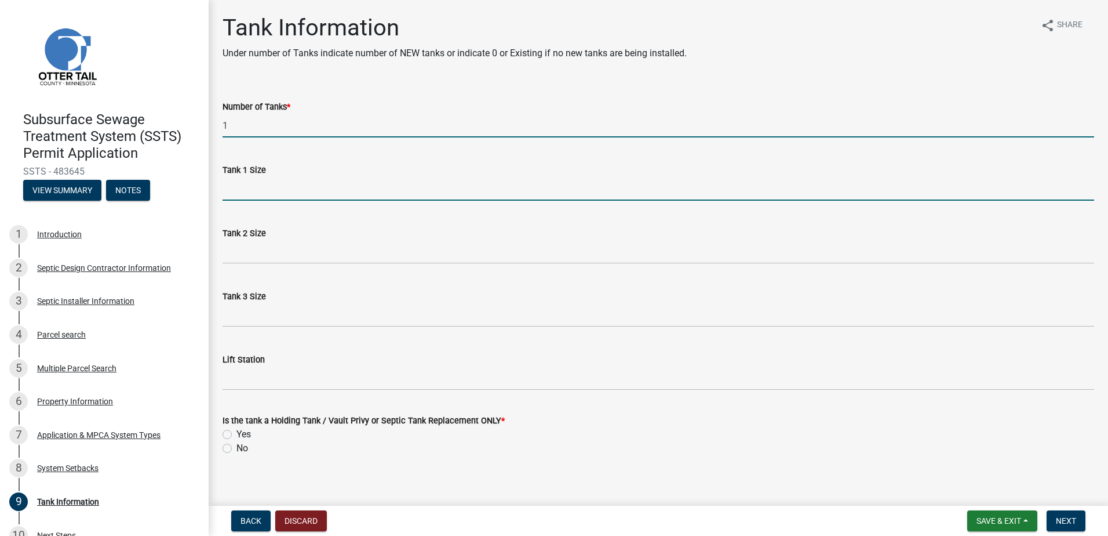
drag, startPoint x: 244, startPoint y: 196, endPoint x: 231, endPoint y: 200, distance: 13.8
click at [242, 196] on input "Tank 1 Size" at bounding box center [659, 189] width 872 height 24
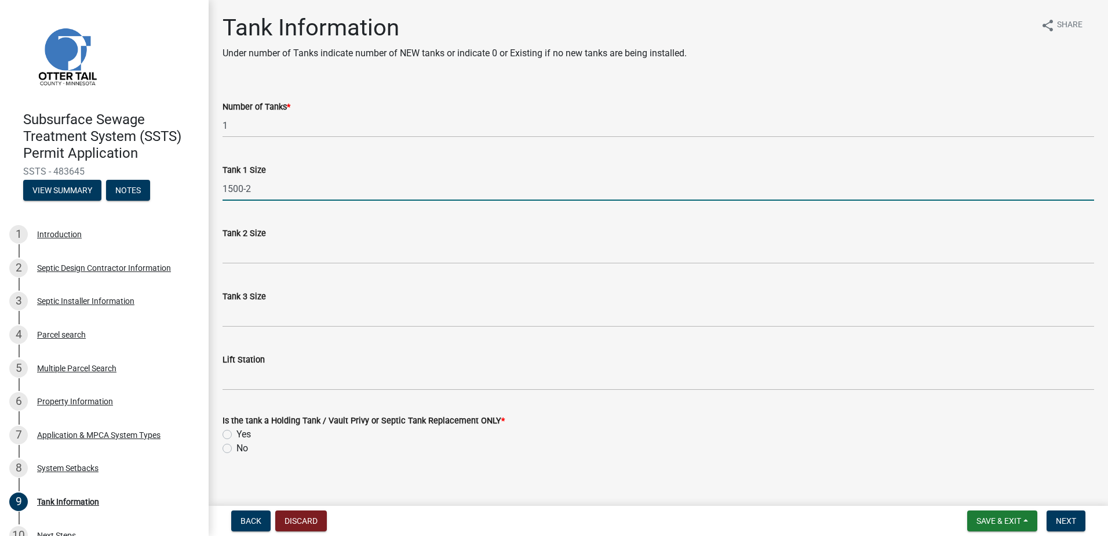
type input "1500-2"
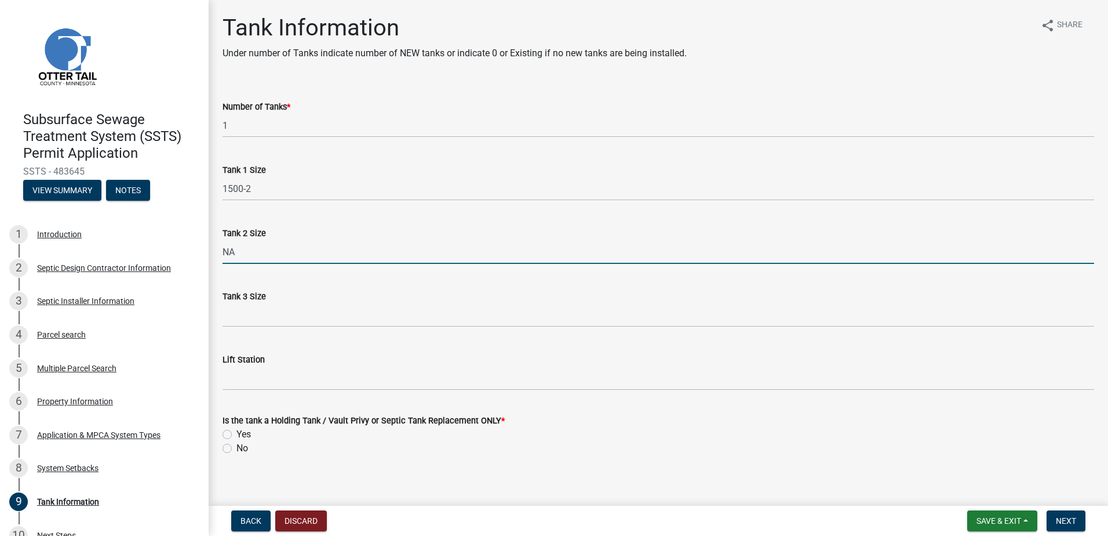
type input "NA"
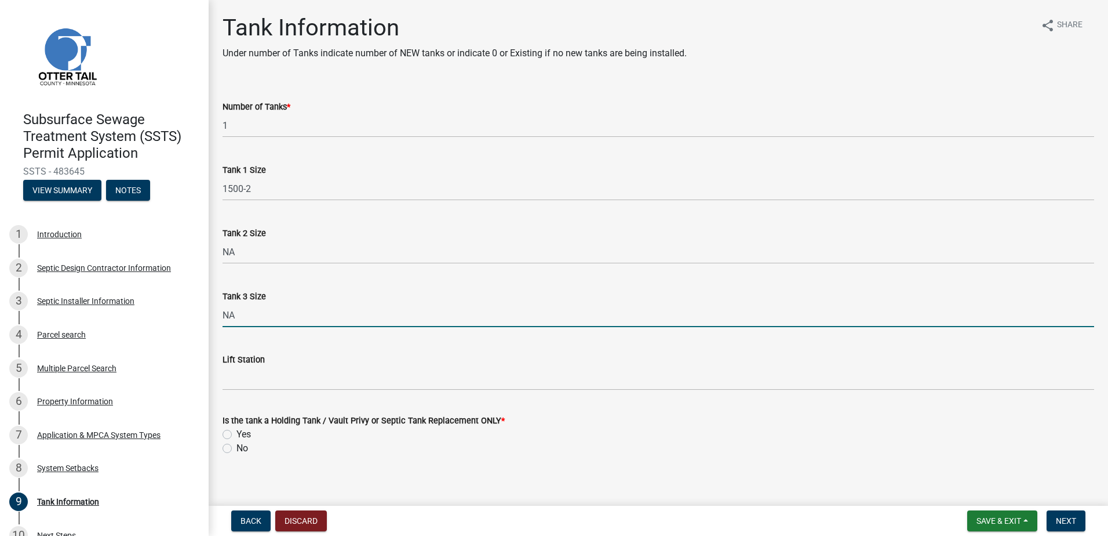
type input "NA"
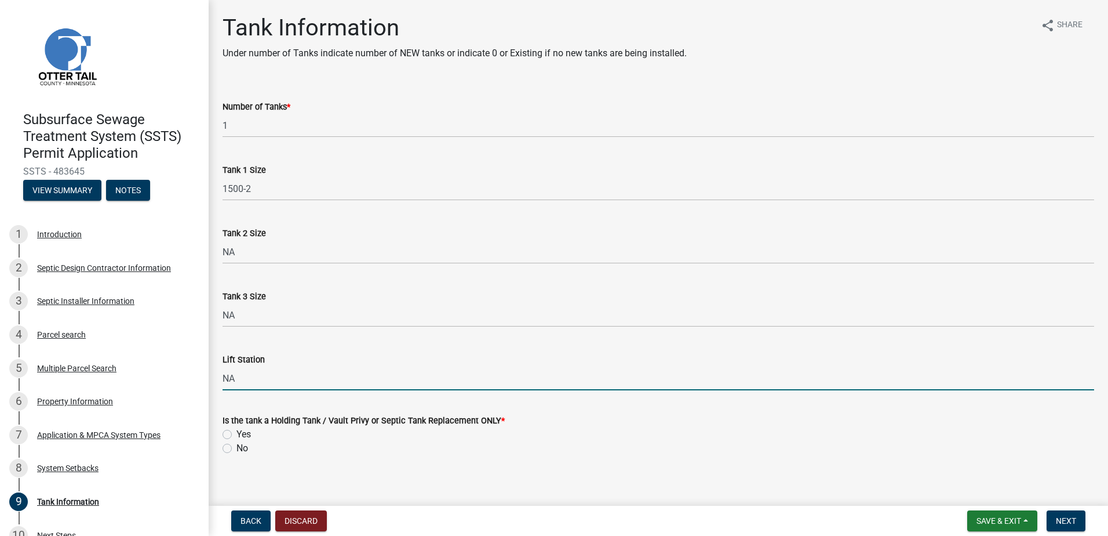
type input "NA"
drag, startPoint x: 225, startPoint y: 449, endPoint x: 241, endPoint y: 446, distance: 15.3
click at [236, 449] on label "No" at bounding box center [242, 448] width 12 height 14
click at [236, 449] on input "No" at bounding box center [240, 445] width 8 height 8
radio input "true"
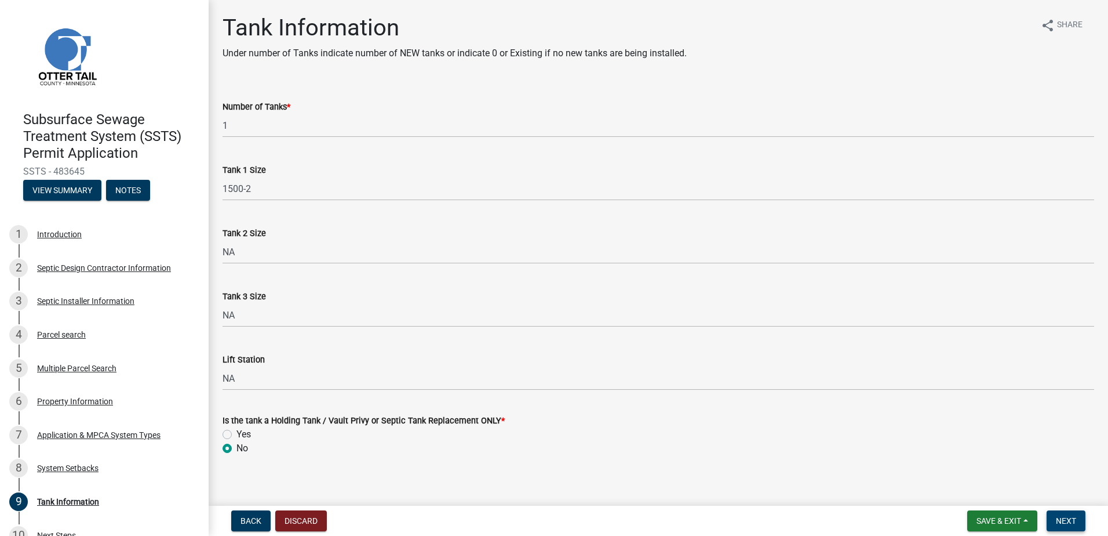
click at [1073, 514] on button "Next" at bounding box center [1066, 520] width 39 height 21
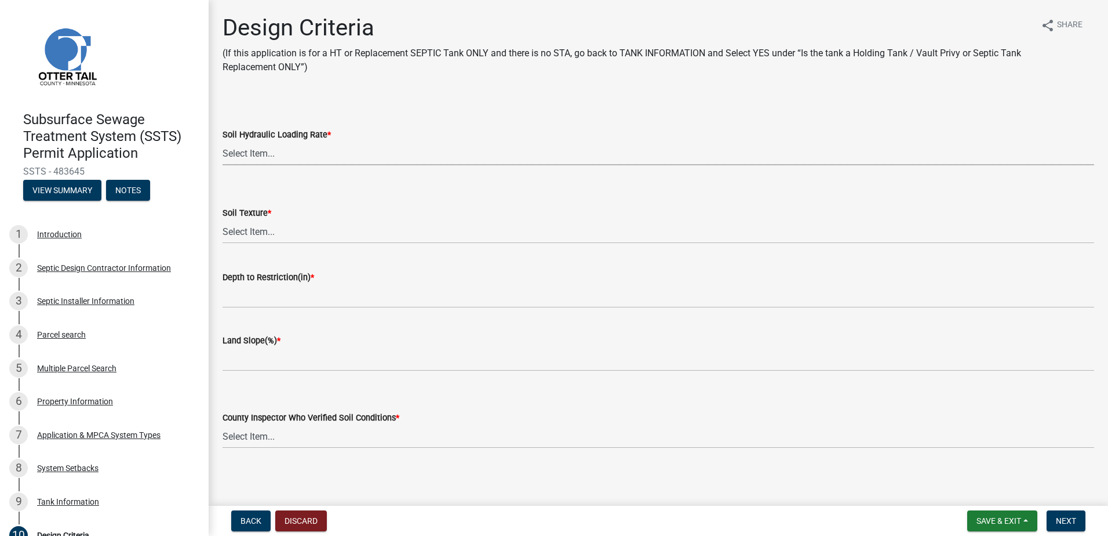
click at [246, 150] on select "Select Item... 1.6 gpd/ft2 1.2 gpd/ft2 1.0 gpd/ft2 0.87 gpd/ft2 0.78 gpd/ft2 0.…" at bounding box center [659, 153] width 872 height 24
click at [223, 141] on select "Select Item... 1.6 gpd/ft2 1.2 gpd/ft2 1.0 gpd/ft2 0.87 gpd/ft2 0.78 gpd/ft2 0.…" at bounding box center [659, 153] width 872 height 24
select select "eaa6e4cf-be76-4366-bfe5-e87acfaaf3f4"
click at [229, 229] on select "Select Item... Coarse Sand (COS) Sand (S) Fine Sand (FS) Very Fine Sand (VFS) L…" at bounding box center [659, 232] width 872 height 24
click at [223, 220] on select "Select Item... Coarse Sand (COS) Sand (S) Fine Sand (FS) Very Fine Sand (VFS) L…" at bounding box center [659, 232] width 872 height 24
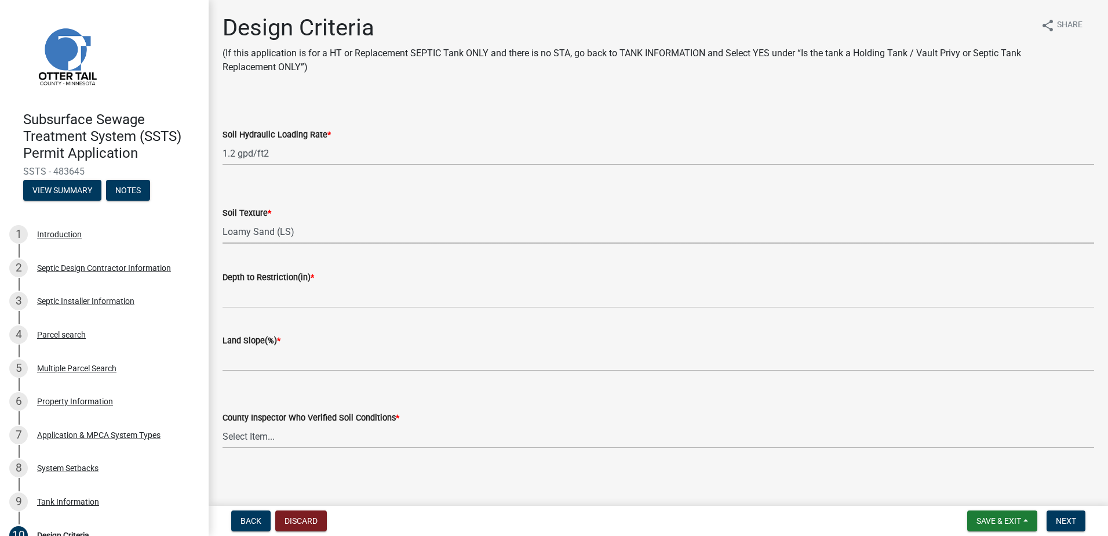
select select "6a6ab172-1321-4f18-8c37-999bd65d2f3f"
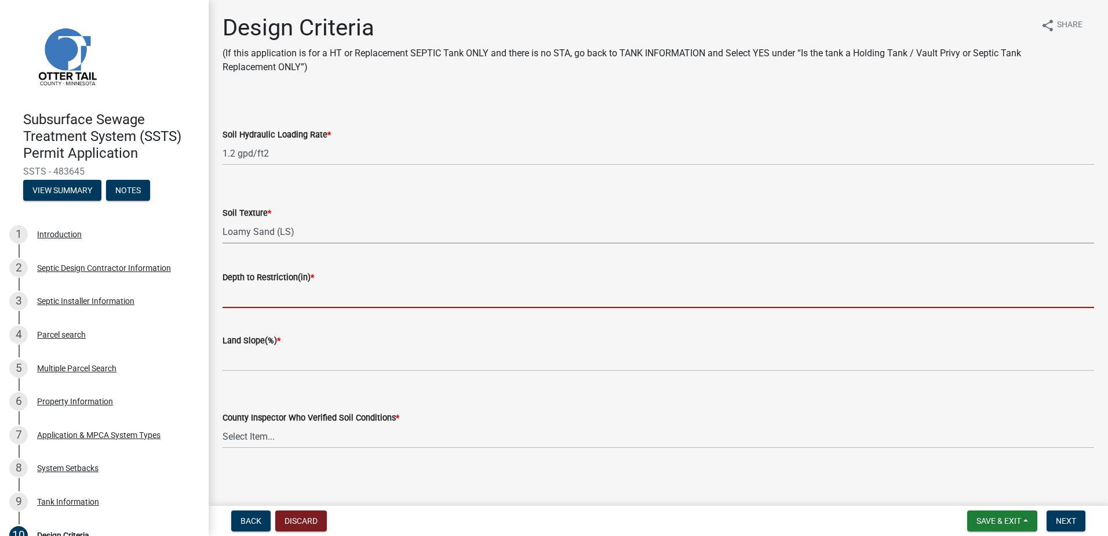
click at [237, 301] on input "Depth to Restriction(in) *" at bounding box center [659, 296] width 872 height 24
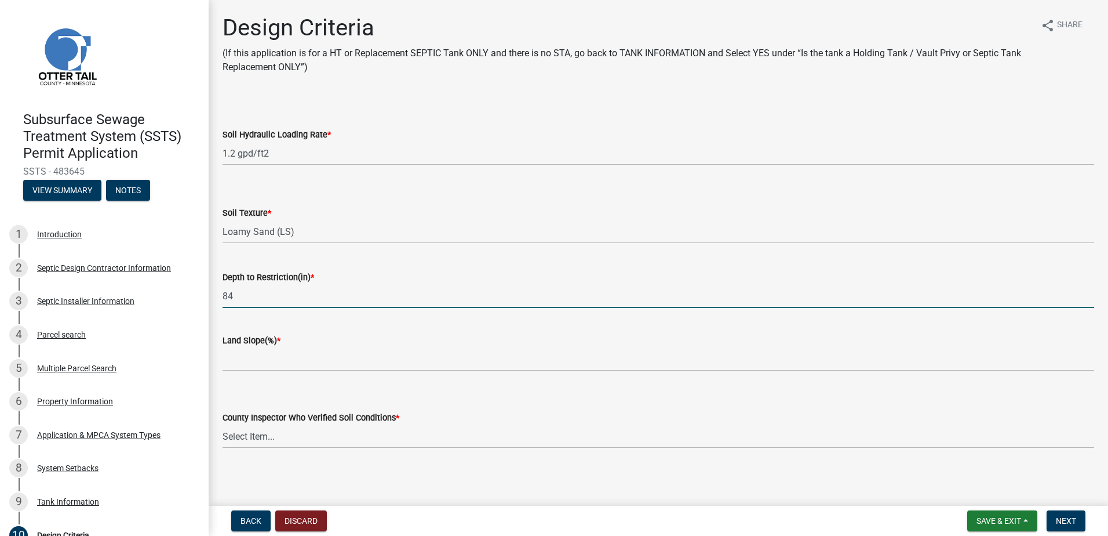
type input "84""
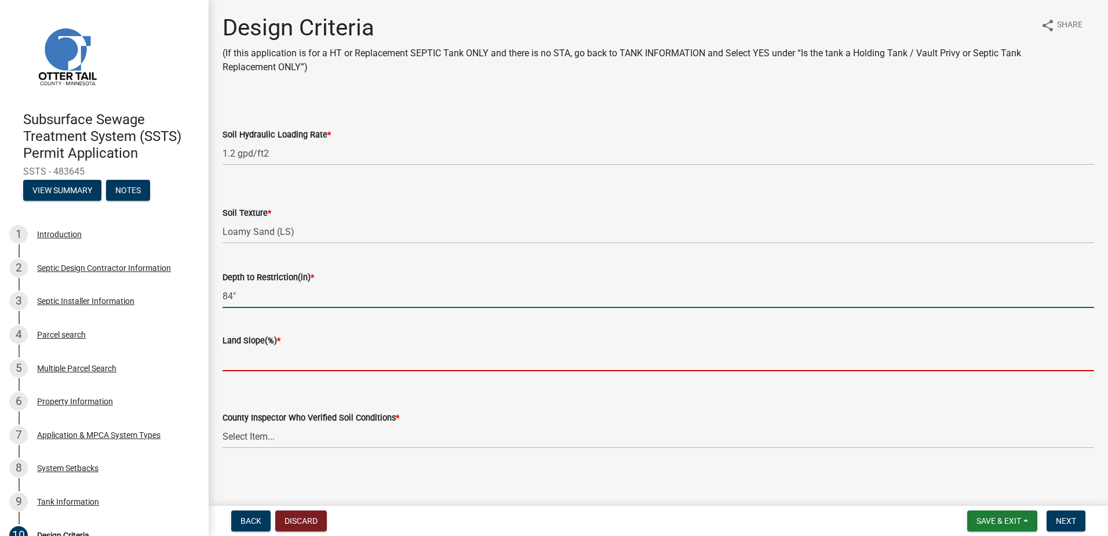
click at [243, 366] on input "Land Slope(%) *" at bounding box center [659, 359] width 872 height 24
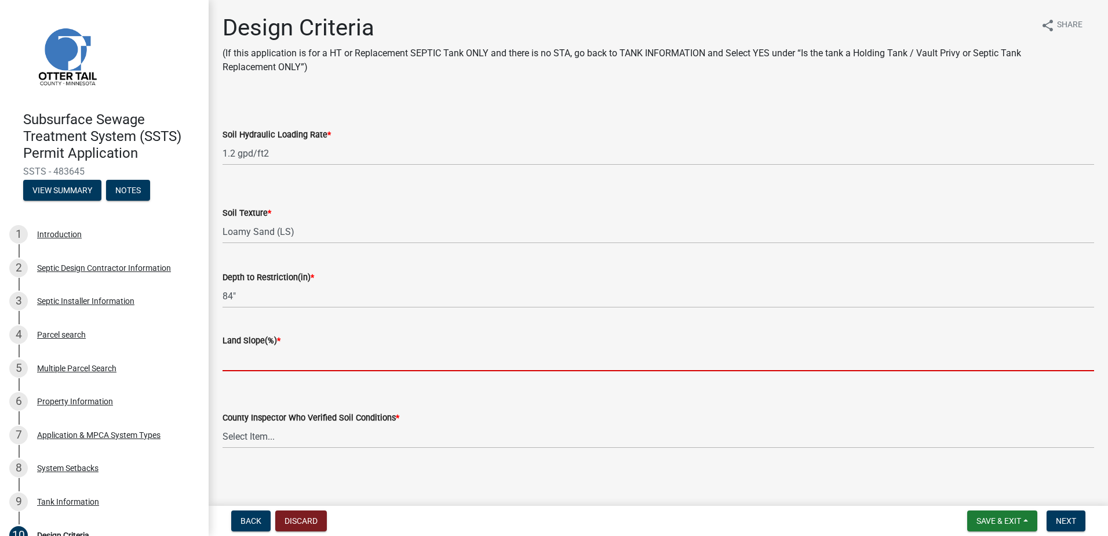
type input "0.0"
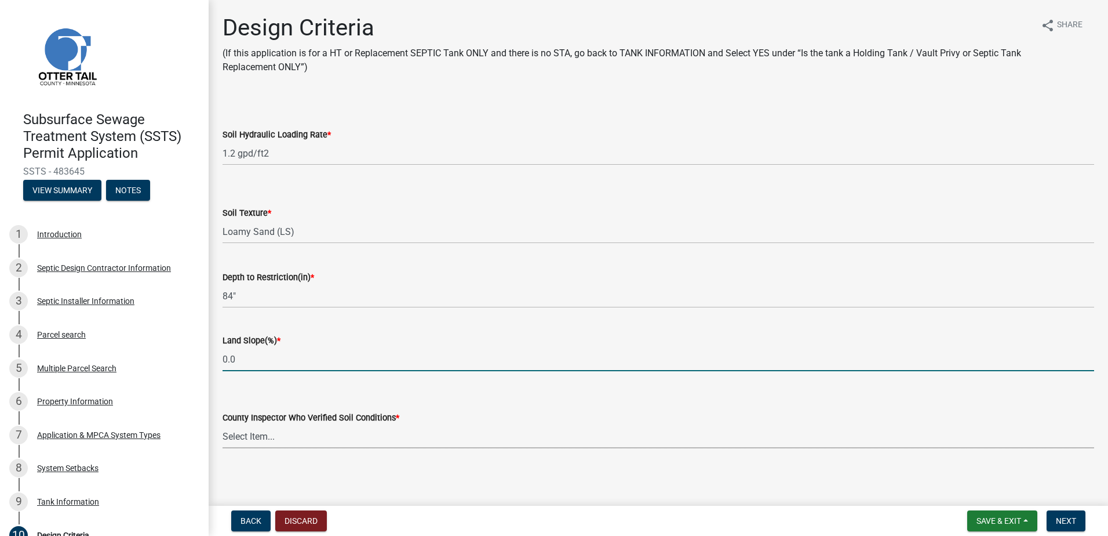
click at [247, 434] on select "Select Item... Alexis Newark Andrea Perales Brittany Tollefson Chris LeClair Co…" at bounding box center [659, 436] width 872 height 24
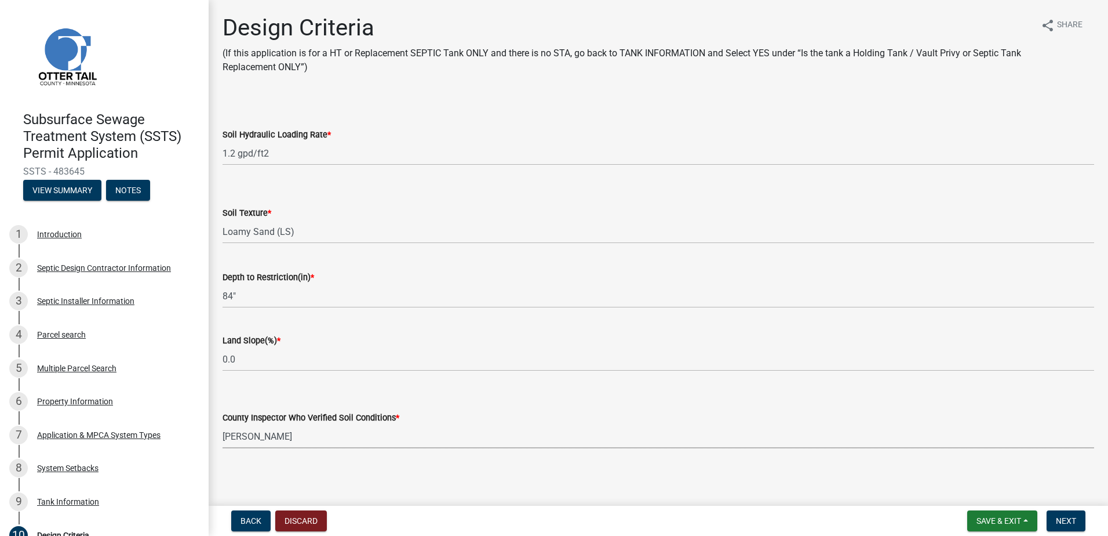
click at [223, 424] on select "Select Item... Alexis Newark Andrea Perales Brittany Tollefson Chris LeClair Co…" at bounding box center [659, 436] width 872 height 24
select select "77ed3ba4-a6d5-4048-ab27-59c0bc717e6e"
click at [1071, 519] on span "Next" at bounding box center [1066, 520] width 20 height 9
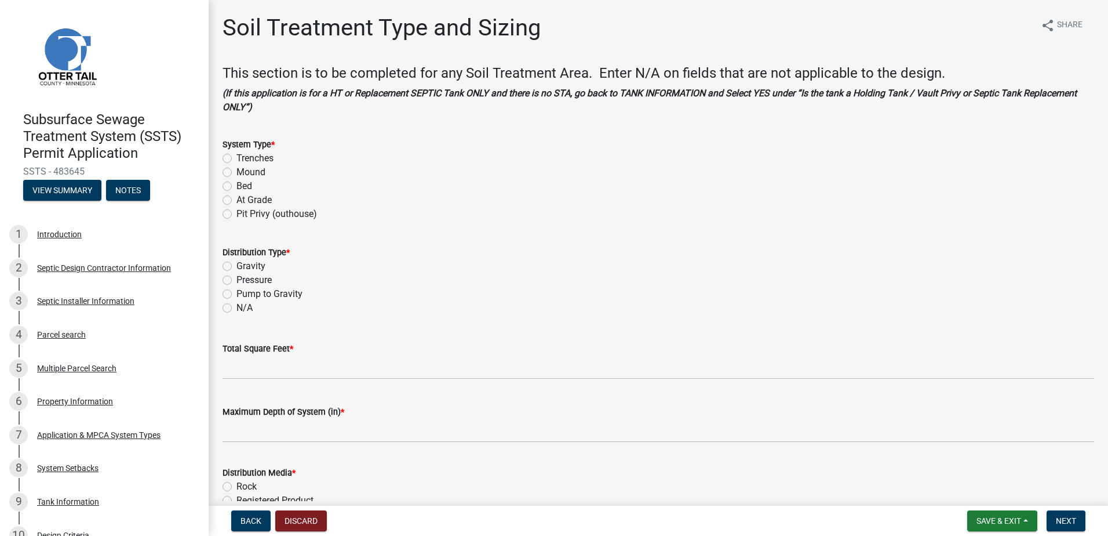
click at [236, 158] on label "Trenches" at bounding box center [254, 158] width 37 height 14
click at [236, 158] on input "Trenches" at bounding box center [240, 155] width 8 height 8
radio input "true"
click at [236, 267] on label "Gravity" at bounding box center [250, 266] width 29 height 14
click at [236, 267] on input "Gravity" at bounding box center [240, 263] width 8 height 8
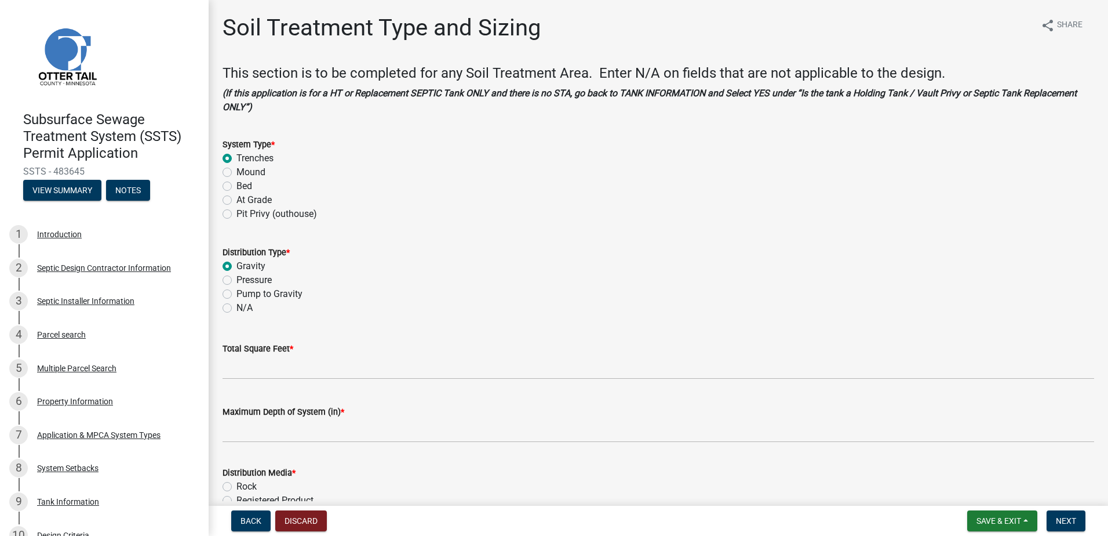
radio input "true"
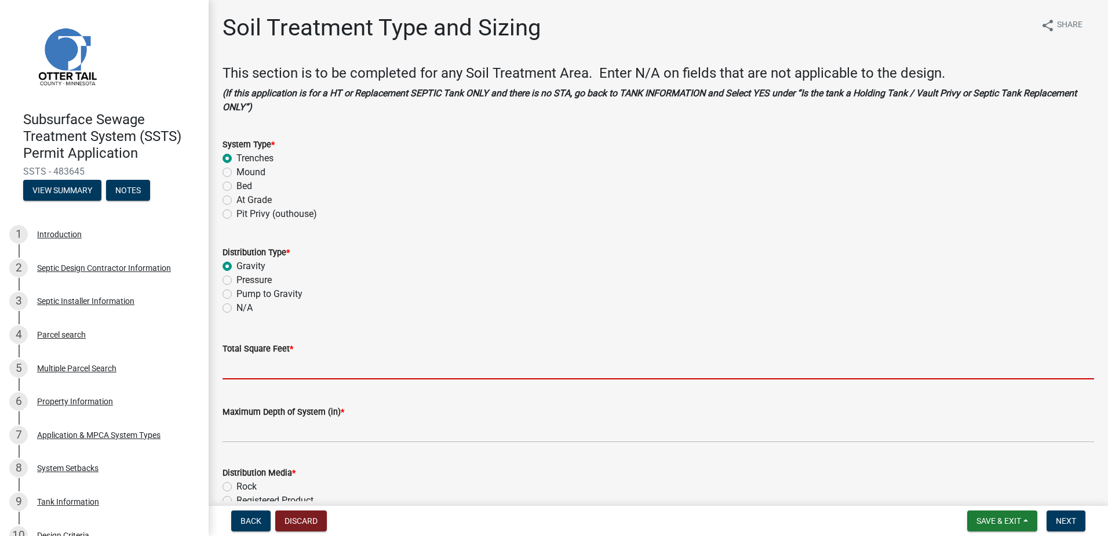
click at [237, 377] on input "Total Square Feet *" at bounding box center [659, 367] width 872 height 24
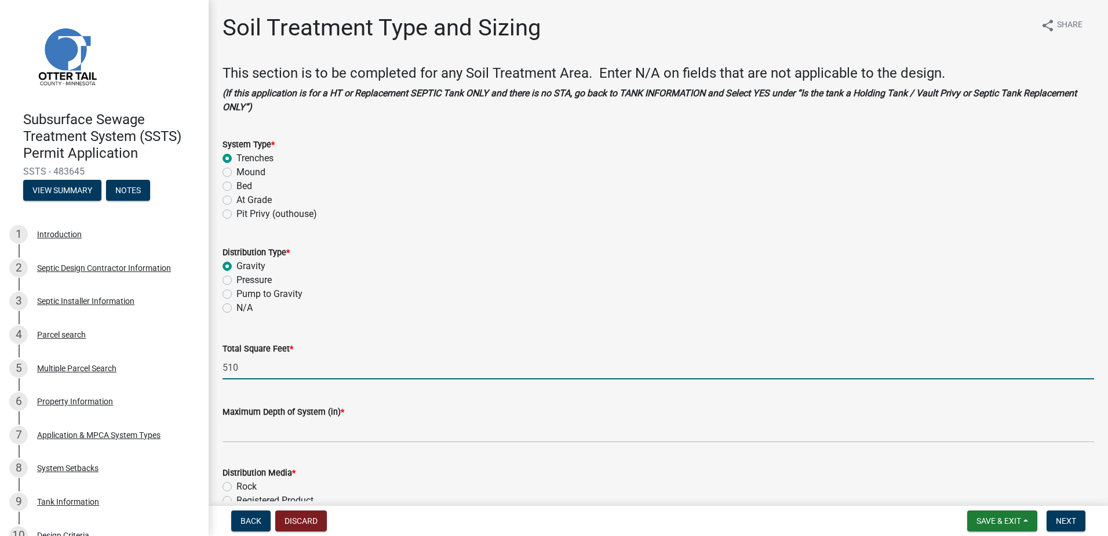
type input "510"
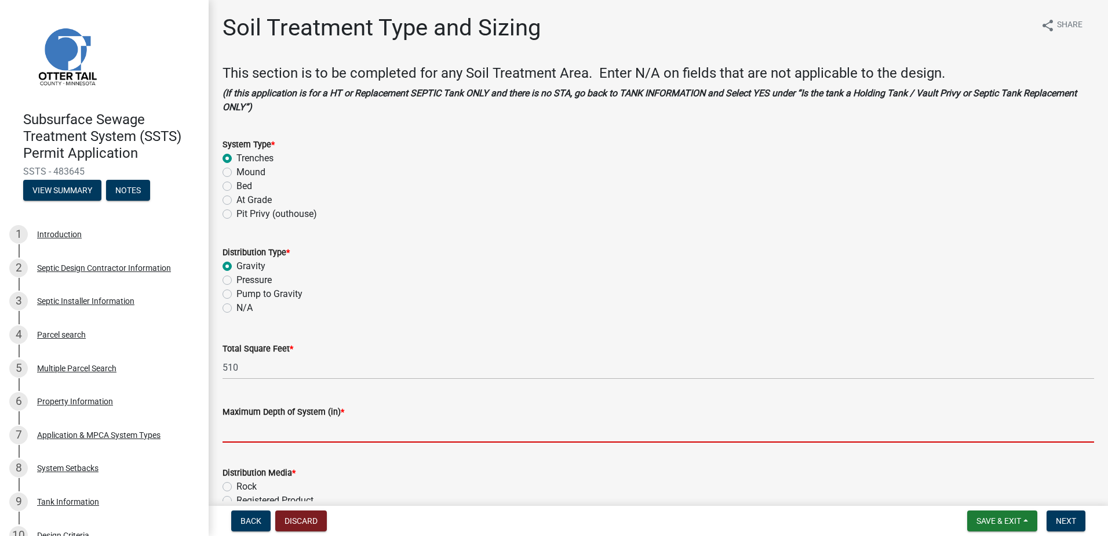
click at [252, 434] on input "Maximum Depth of System (in) *" at bounding box center [659, 430] width 872 height 24
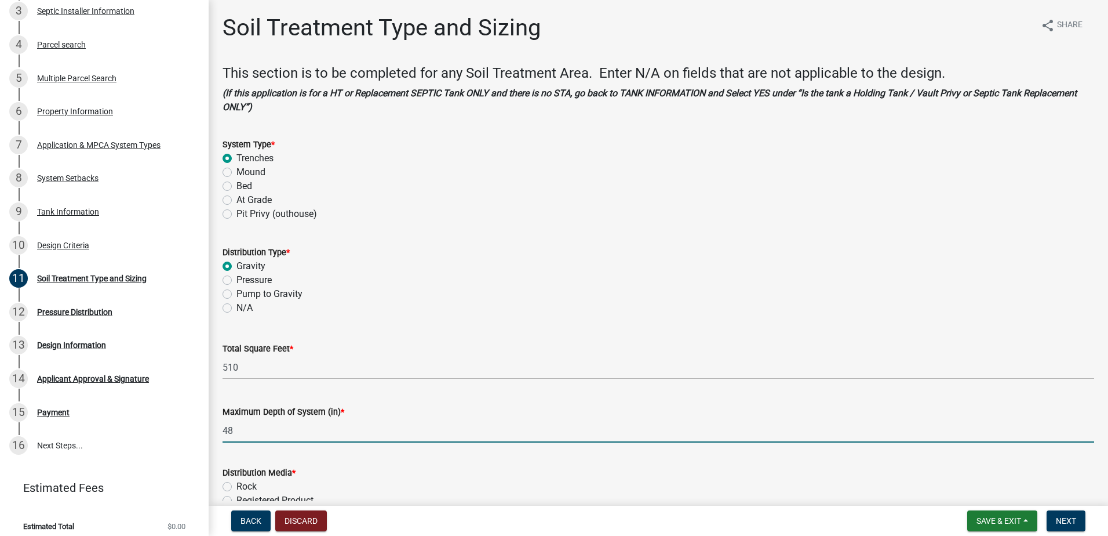
scroll to position [232, 0]
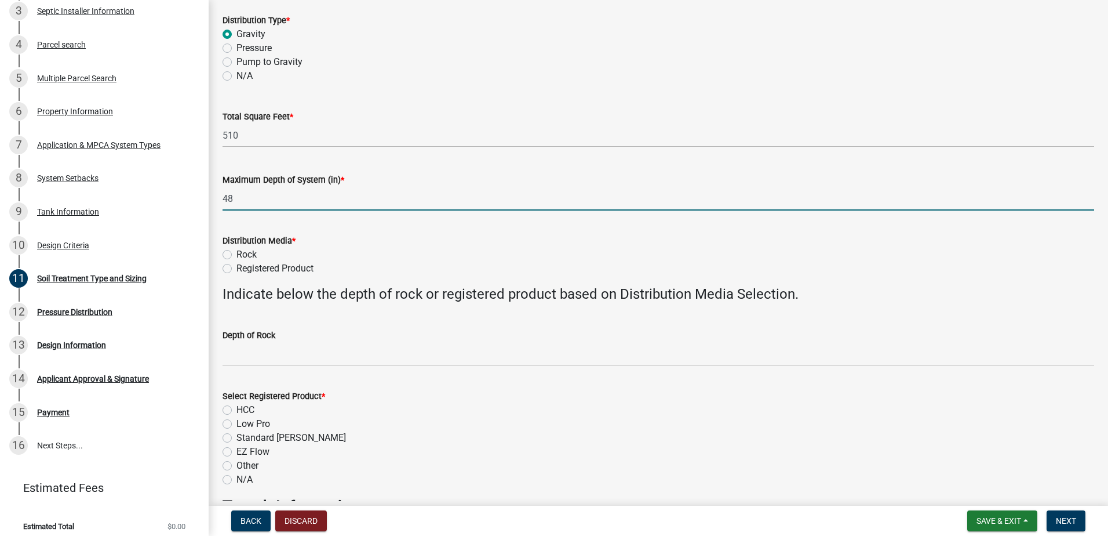
type input "48""
click at [236, 268] on label "Registered Product" at bounding box center [274, 268] width 77 height 14
click at [236, 268] on input "Registered Product" at bounding box center [240, 265] width 8 height 8
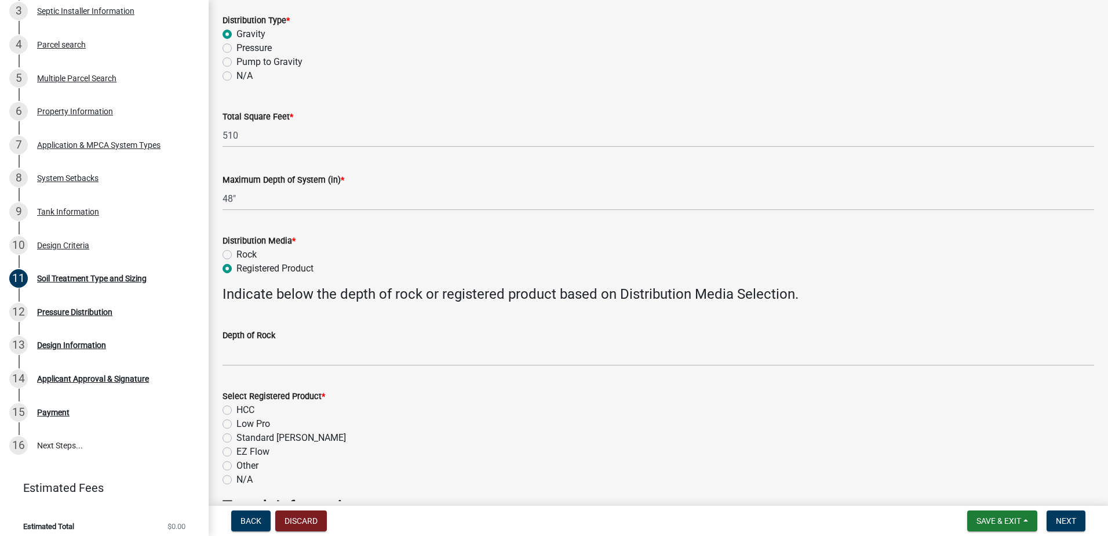
radio input "true"
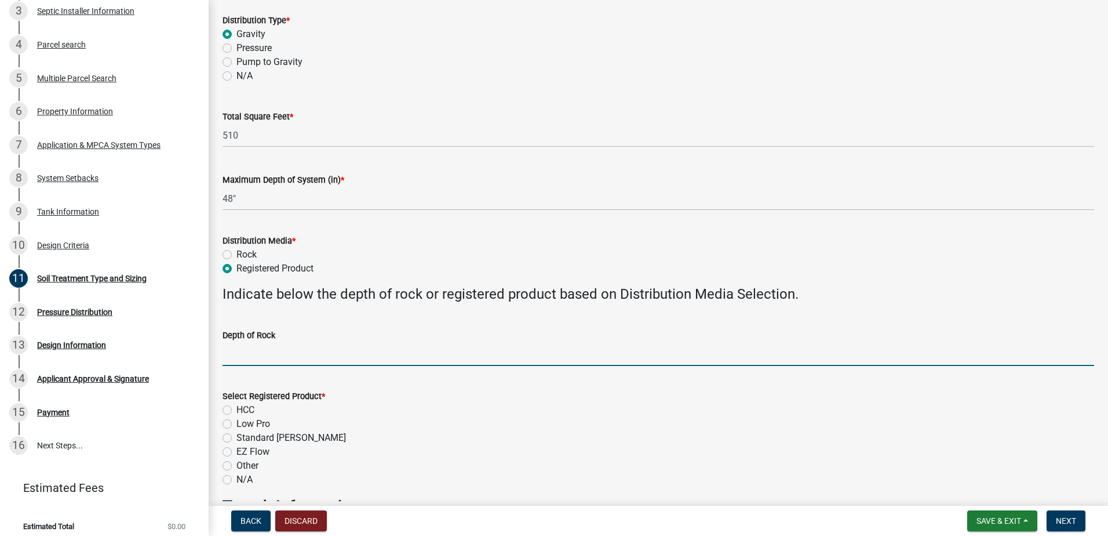
click at [244, 359] on input "Depth of Rock" at bounding box center [659, 354] width 872 height 24
type input "NA"
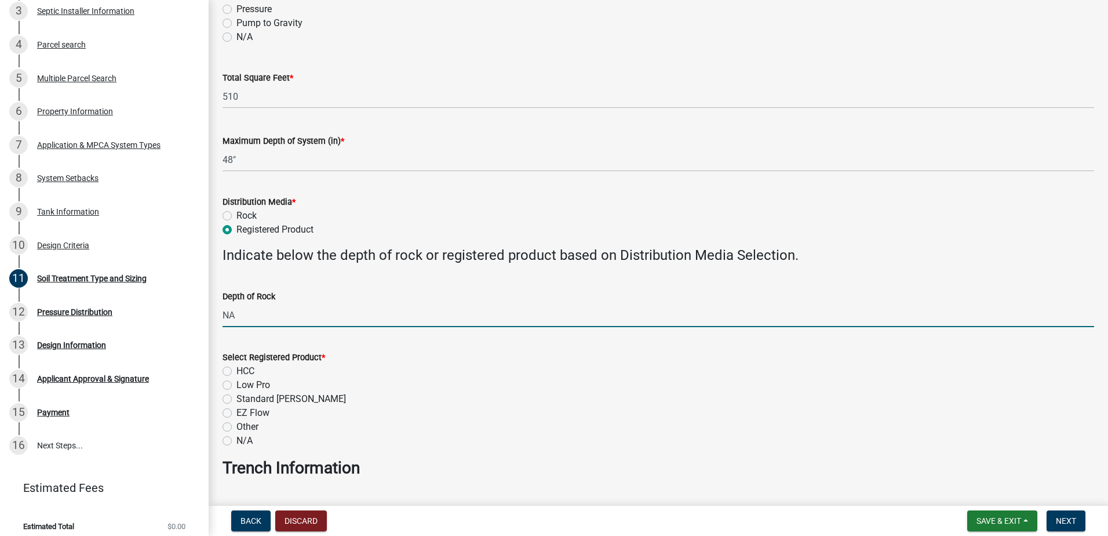
scroll to position [290, 0]
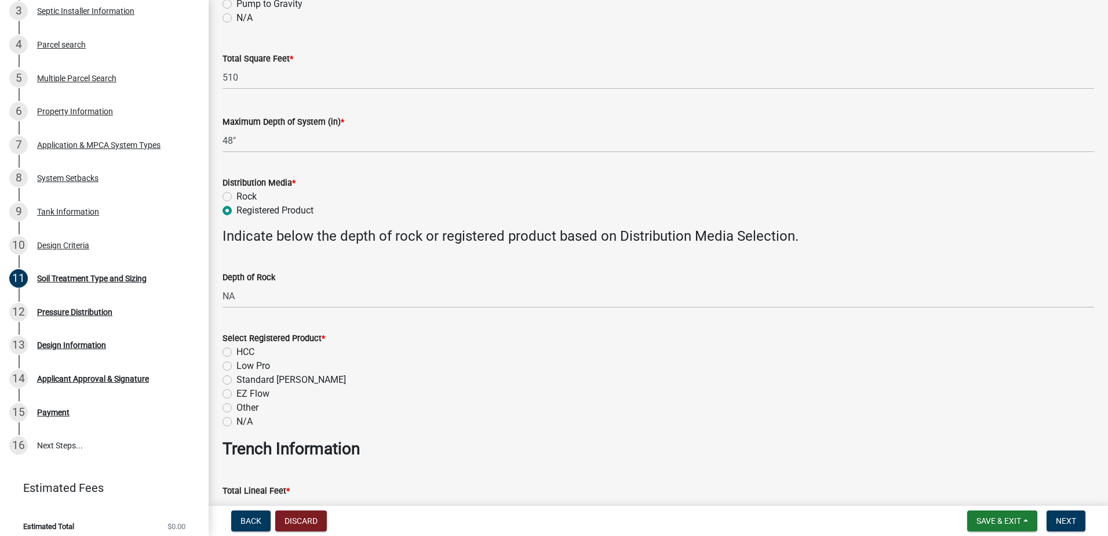
click at [236, 354] on label "HCC" at bounding box center [245, 352] width 18 height 14
click at [236, 352] on input "HCC" at bounding box center [240, 349] width 8 height 8
radio input "true"
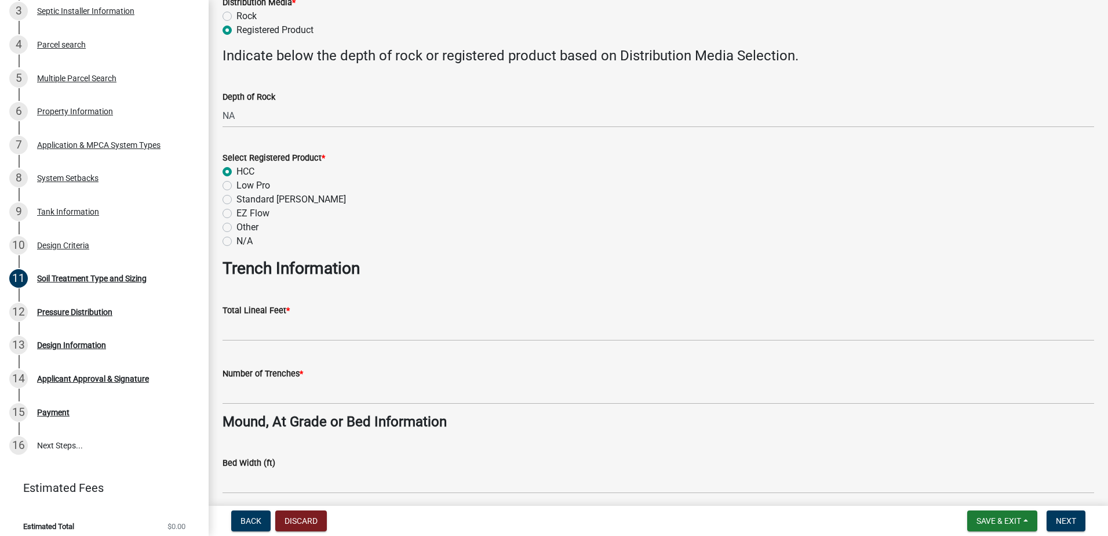
scroll to position [522, 0]
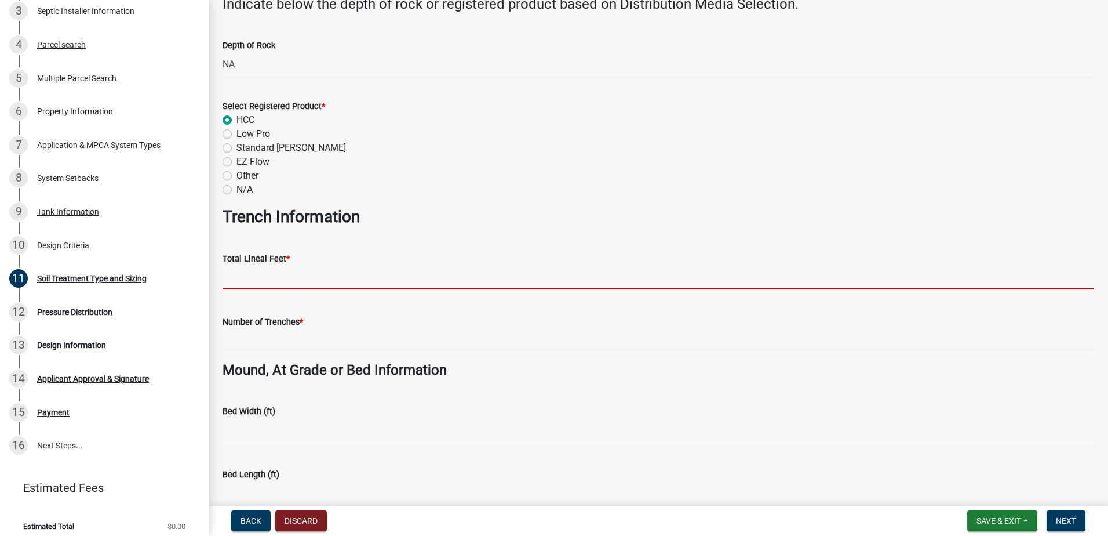
click at [242, 275] on input "Total Lineal Feet *" at bounding box center [659, 277] width 872 height 24
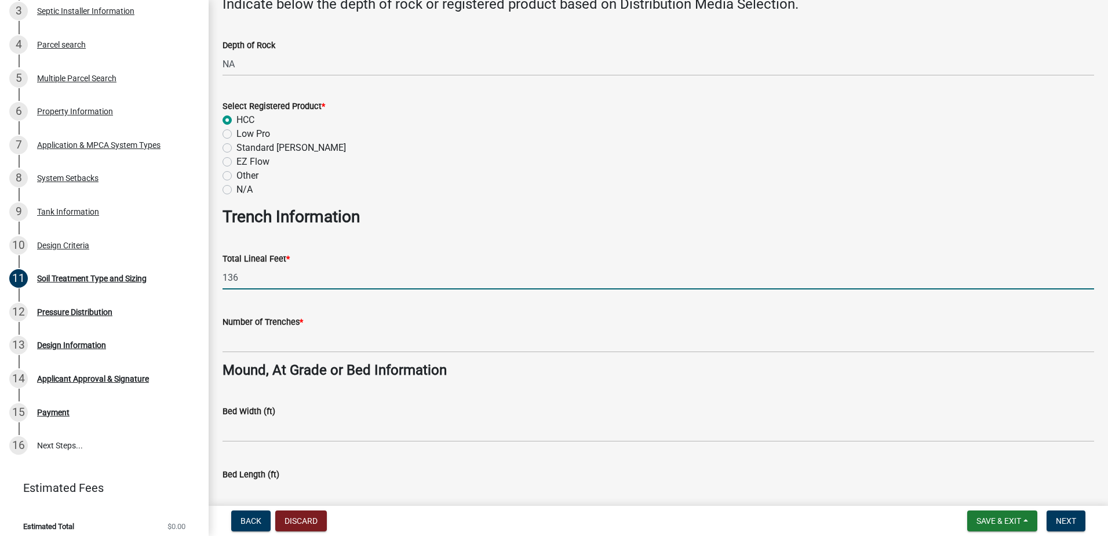
type input "136"
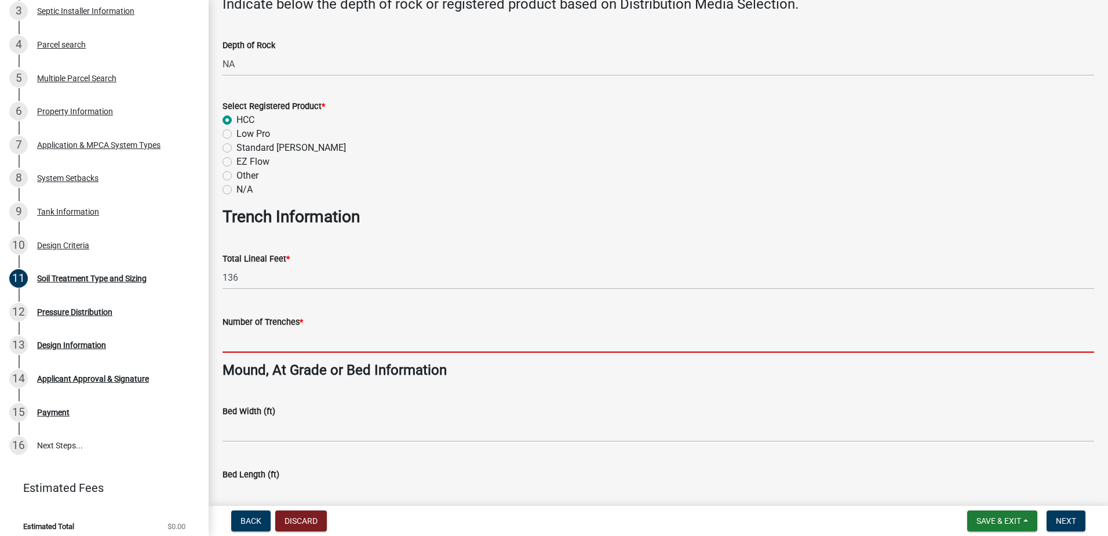
click at [241, 336] on input "Number of Trenches *" at bounding box center [659, 341] width 872 height 24
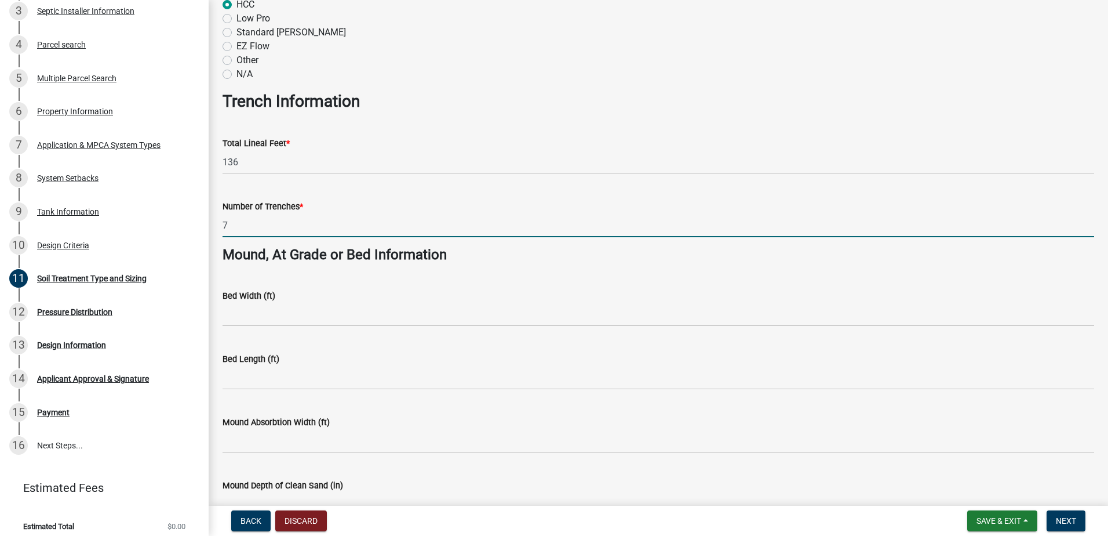
scroll to position [638, 0]
type input "7"
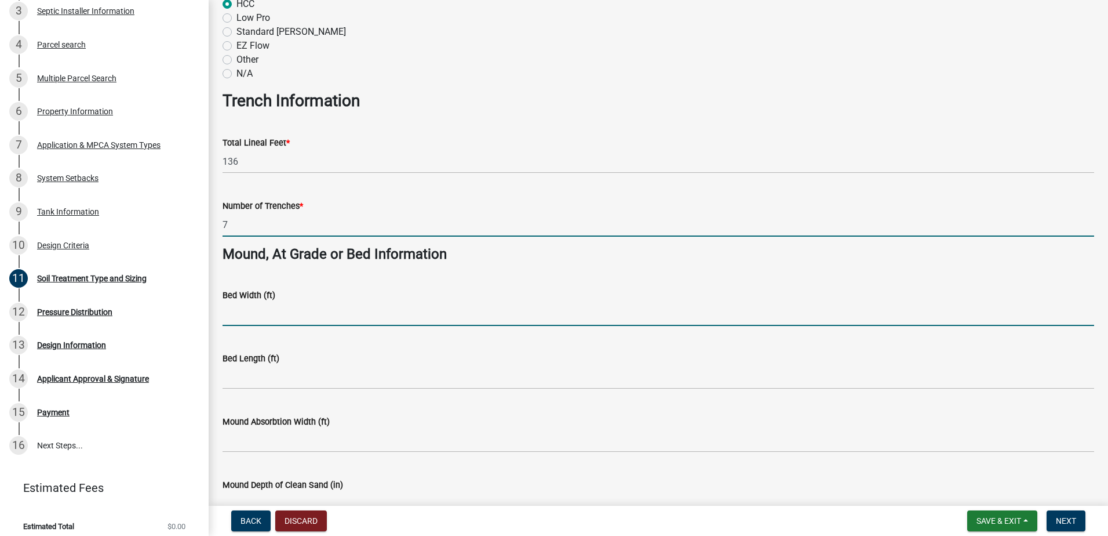
click at [233, 313] on input "Bed Width (ft)" at bounding box center [659, 314] width 872 height 24
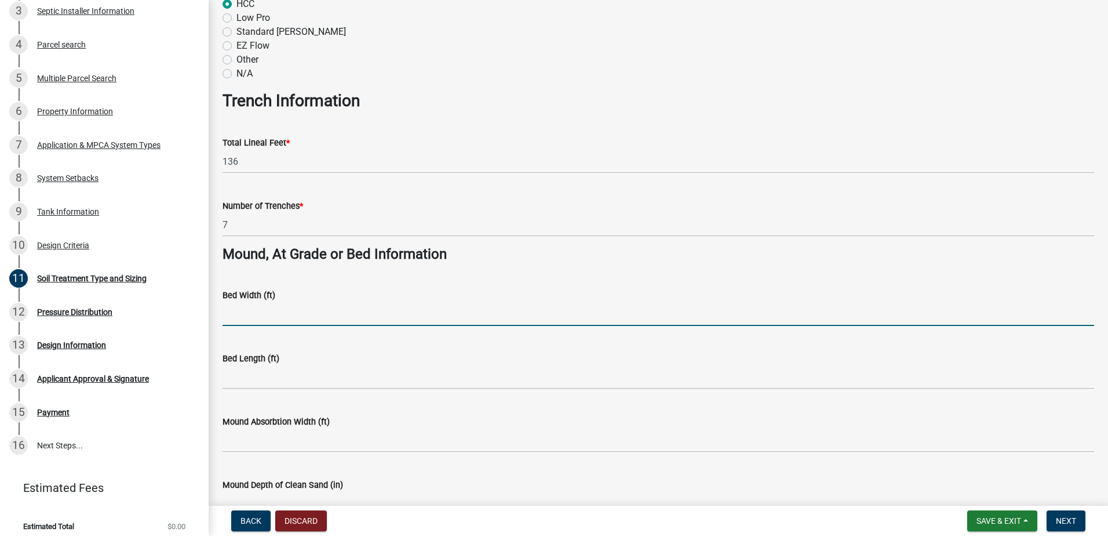
type input "NA"
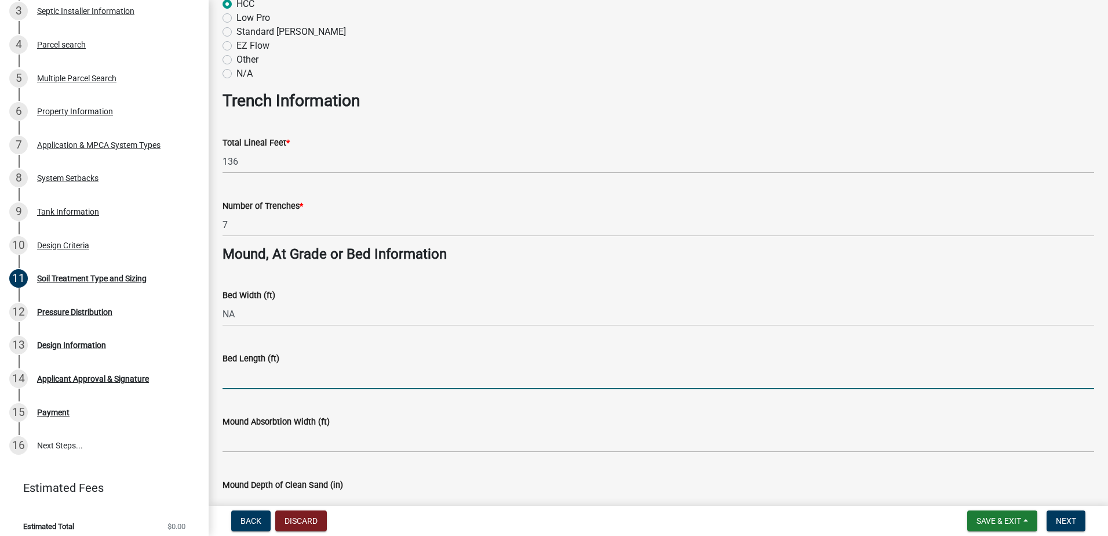
click at [249, 377] on input "Bed Length (ft)" at bounding box center [659, 377] width 872 height 24
type input "NA"
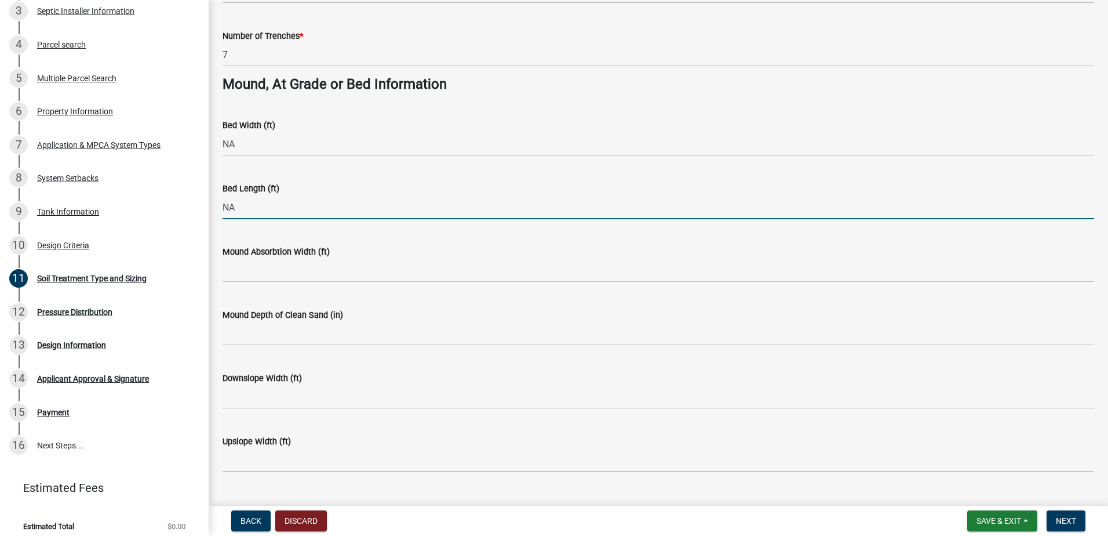
scroll to position [833, 0]
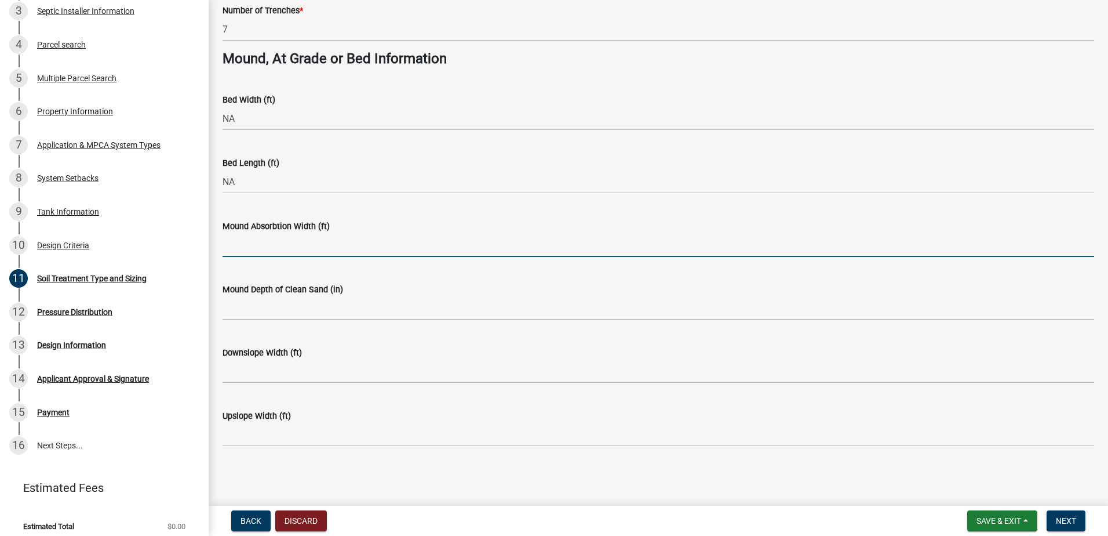
click at [244, 244] on input "Mound Absorbtion Width (ft)" at bounding box center [659, 245] width 872 height 24
type input "NA"
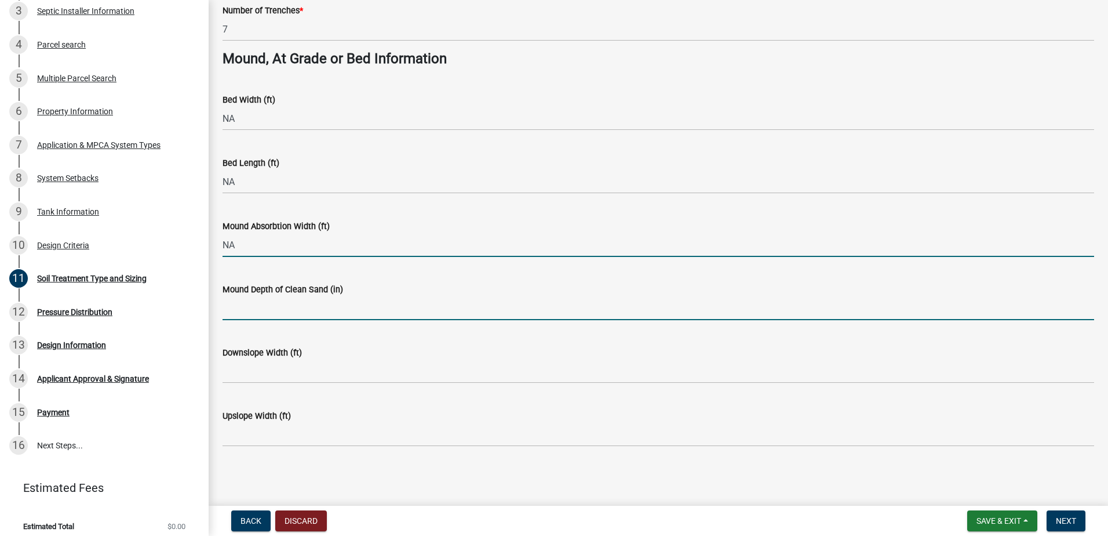
click at [256, 313] on input "Mound Depth of Clean Sand (in)" at bounding box center [659, 308] width 872 height 24
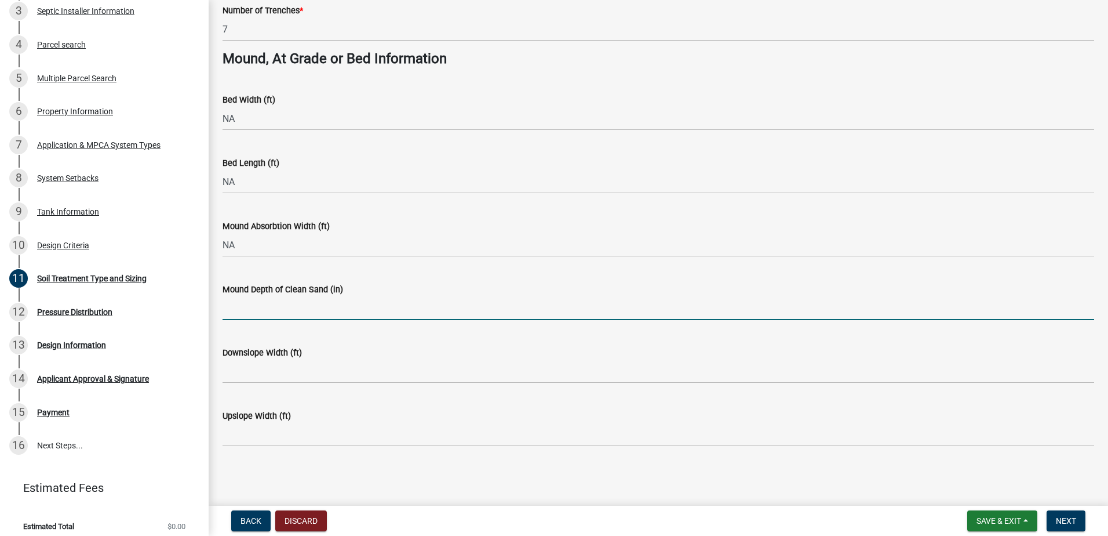
type input "NA"
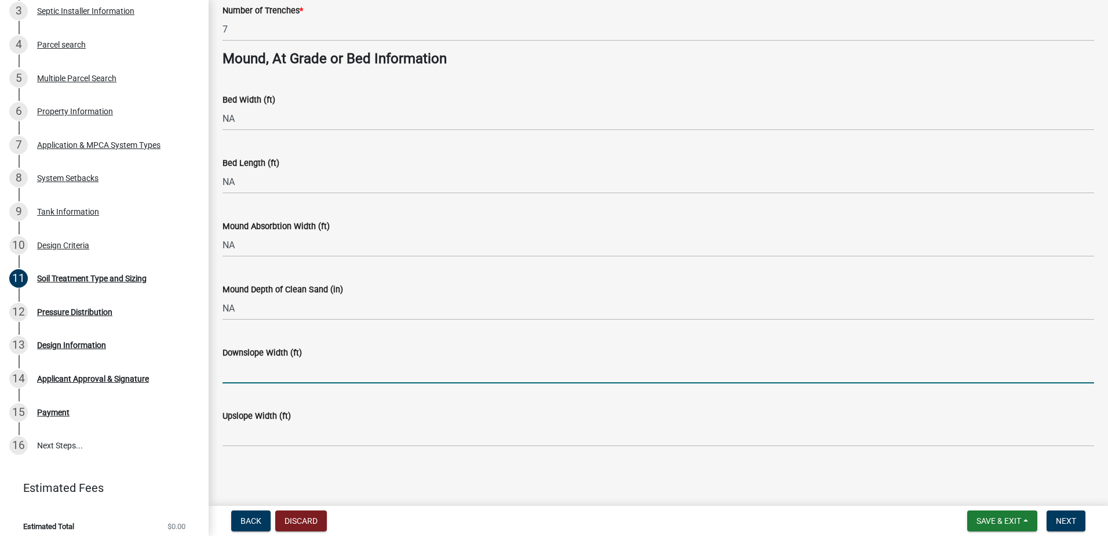
click at [243, 370] on input "Downslope Width (ft)" at bounding box center [659, 371] width 872 height 24
type input "NA"
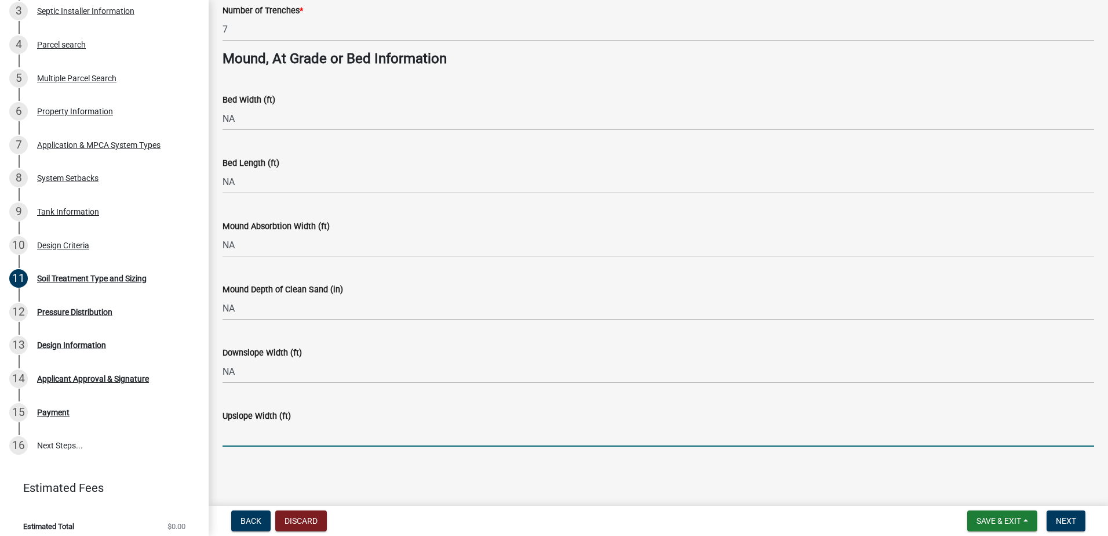
click at [241, 439] on input "Upslope Width (ft)" at bounding box center [659, 435] width 872 height 24
type input "NA"
click at [1055, 521] on button "Next" at bounding box center [1066, 520] width 39 height 21
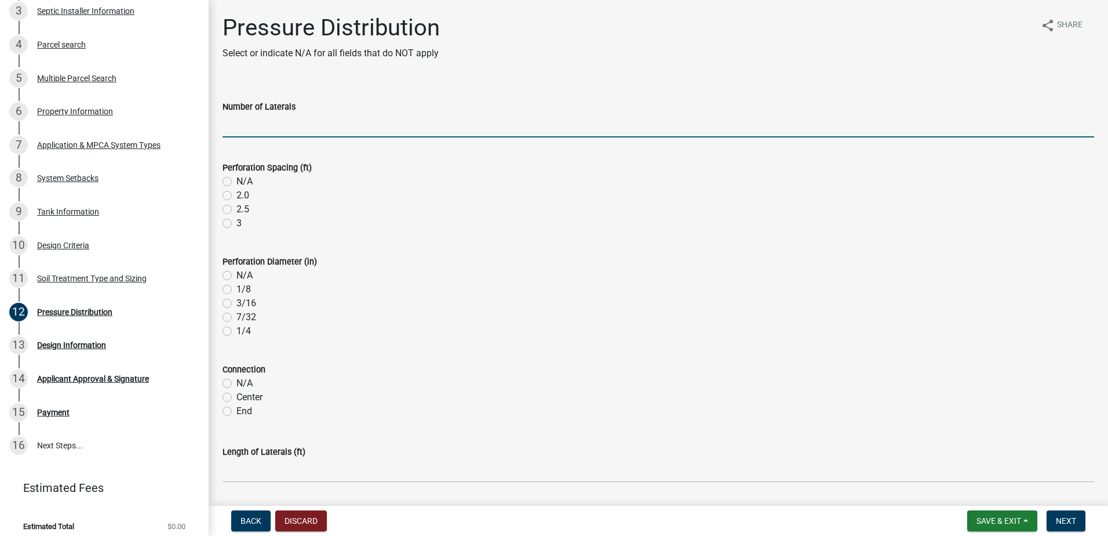
click at [266, 122] on input "Number of Laterals" at bounding box center [659, 126] width 872 height 24
type input "NA"
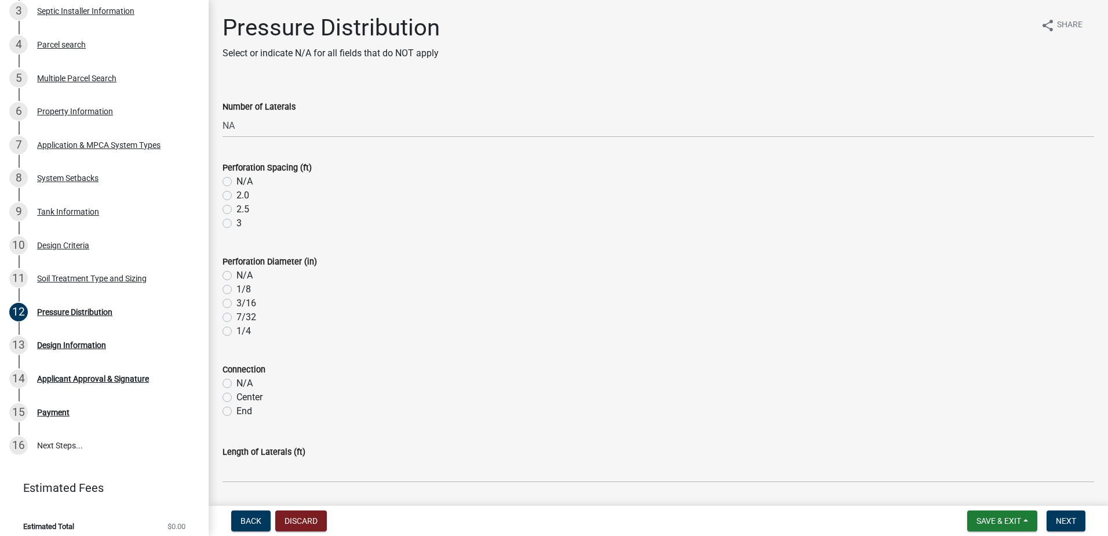
click at [223, 184] on div "Perforation Spacing (ft) N/A 2.0 2.5 3" at bounding box center [658, 188] width 889 height 83
drag, startPoint x: 223, startPoint y: 184, endPoint x: 228, endPoint y: 181, distance: 6.2
click at [236, 181] on label "N/A" at bounding box center [244, 181] width 16 height 14
click at [236, 181] on input "N/A" at bounding box center [240, 178] width 8 height 8
radio input "true"
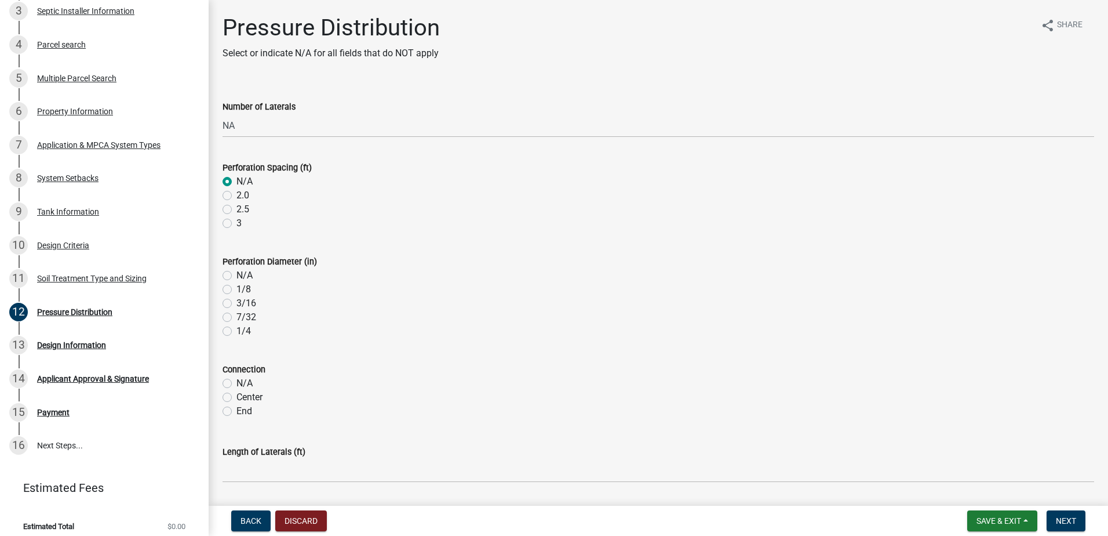
click at [236, 274] on label "N/A" at bounding box center [244, 275] width 16 height 14
click at [236, 274] on input "N/A" at bounding box center [240, 272] width 8 height 8
radio input "true"
click at [227, 378] on div "N/A" at bounding box center [659, 383] width 872 height 14
click at [236, 383] on label "N/A" at bounding box center [244, 383] width 16 height 14
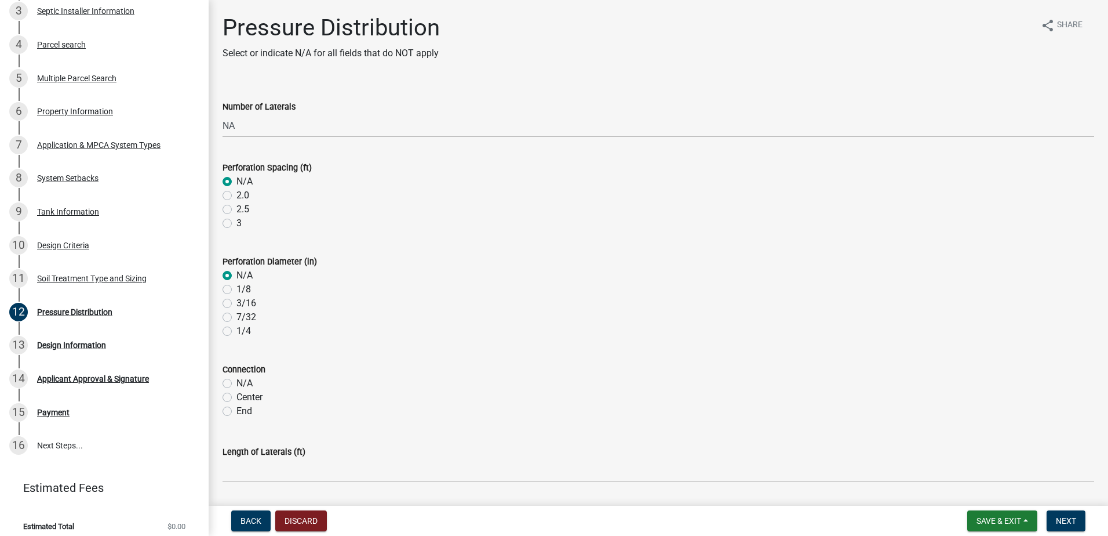
click at [236, 383] on input "N/A" at bounding box center [240, 380] width 8 height 8
radio input "true"
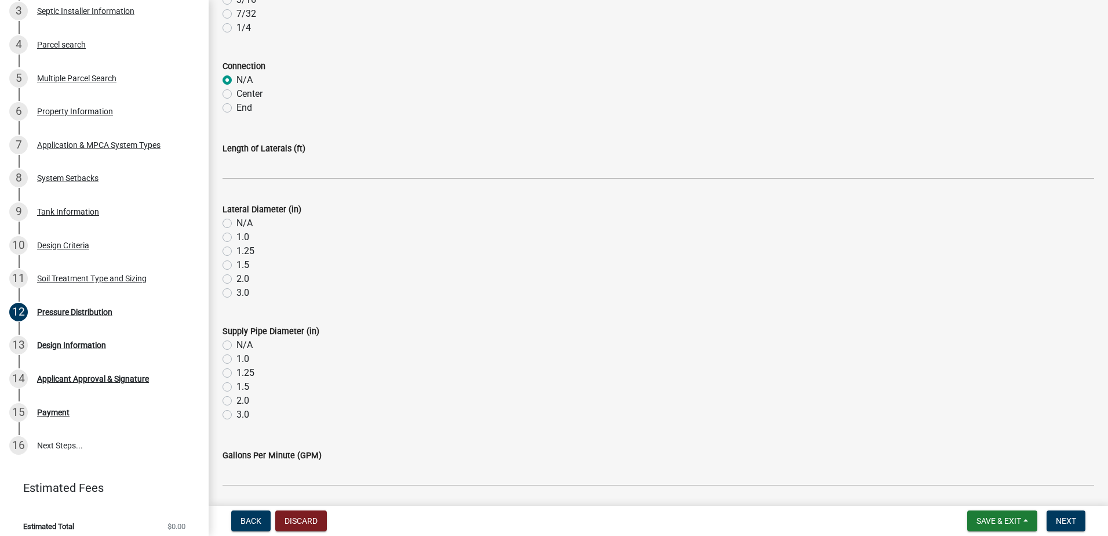
scroll to position [348, 0]
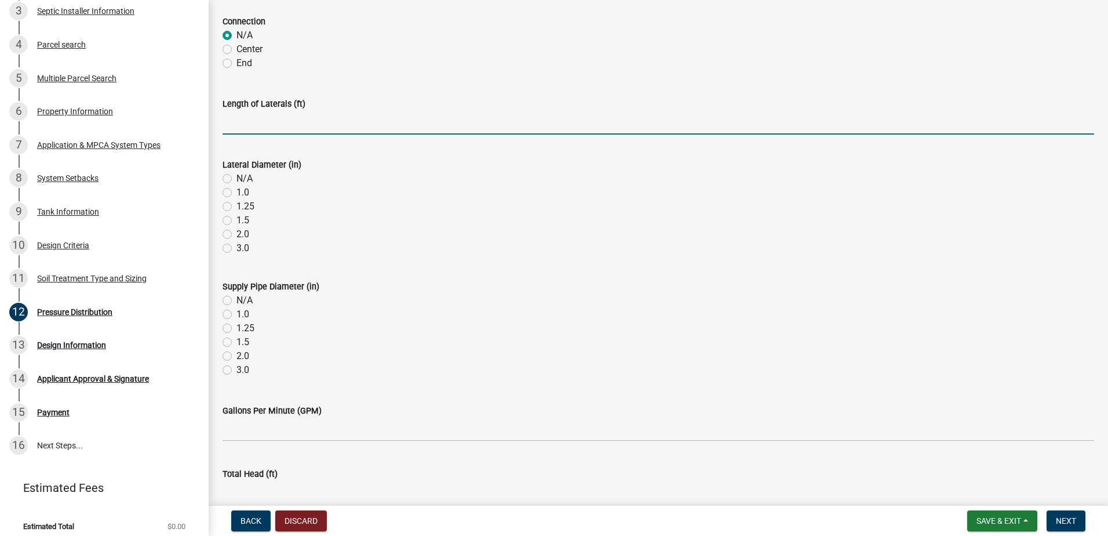
click at [245, 129] on input "Length of Laterals (ft)" at bounding box center [659, 123] width 872 height 24
type input "NA"
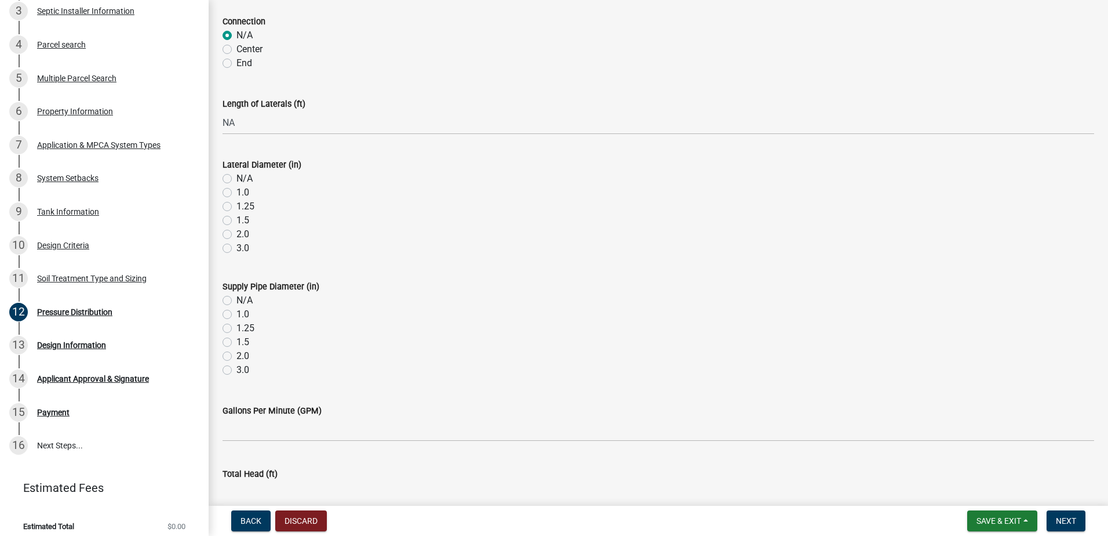
drag, startPoint x: 225, startPoint y: 180, endPoint x: 224, endPoint y: 186, distance: 6.5
click at [236, 180] on label "N/A" at bounding box center [244, 179] width 16 height 14
click at [236, 179] on input "N/A" at bounding box center [240, 176] width 8 height 8
radio input "true"
click at [236, 304] on label "N/A" at bounding box center [244, 300] width 16 height 14
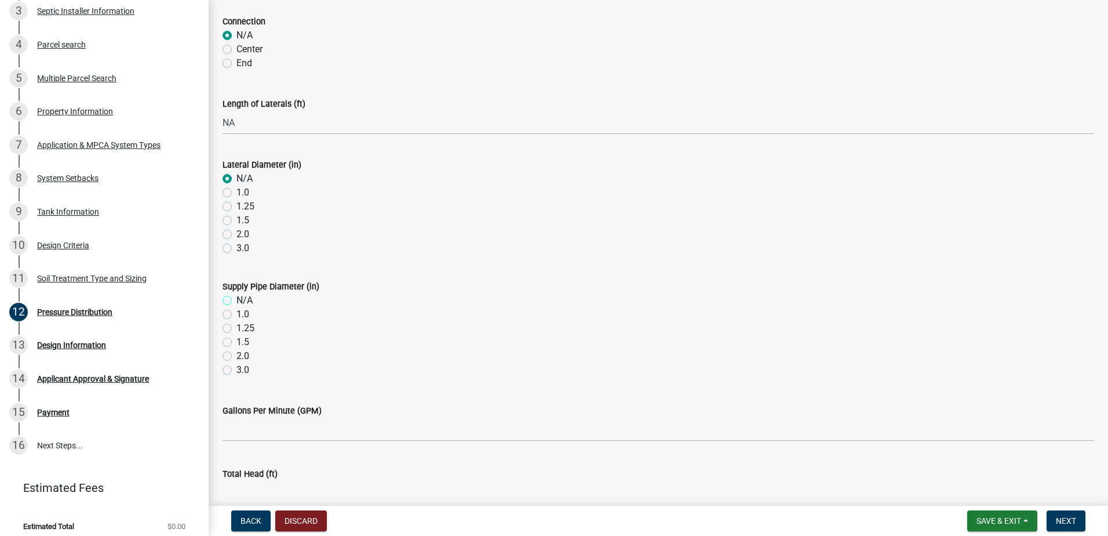
click at [236, 301] on input "N/A" at bounding box center [240, 297] width 8 height 8
radio input "true"
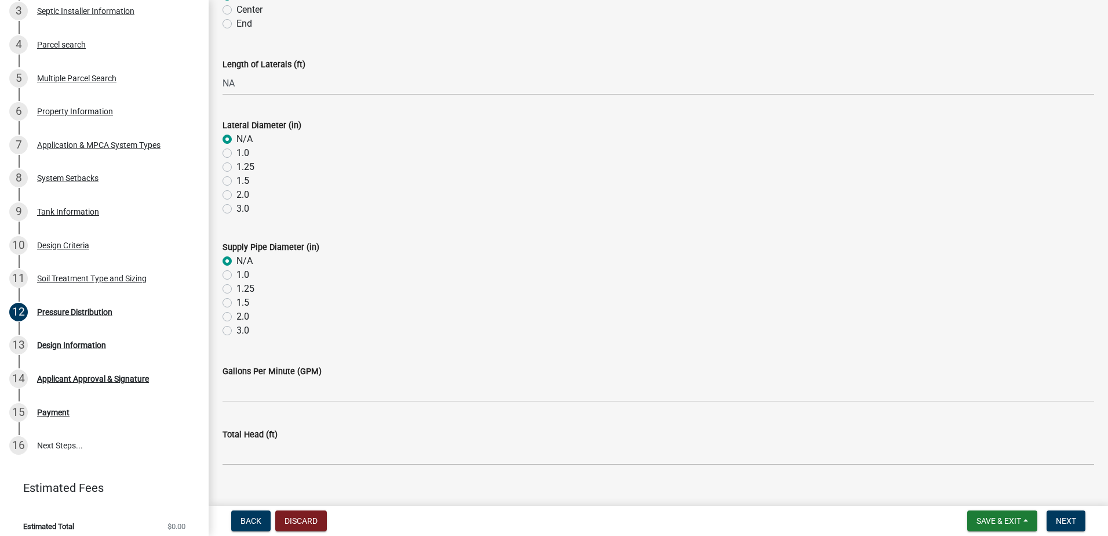
scroll to position [406, 0]
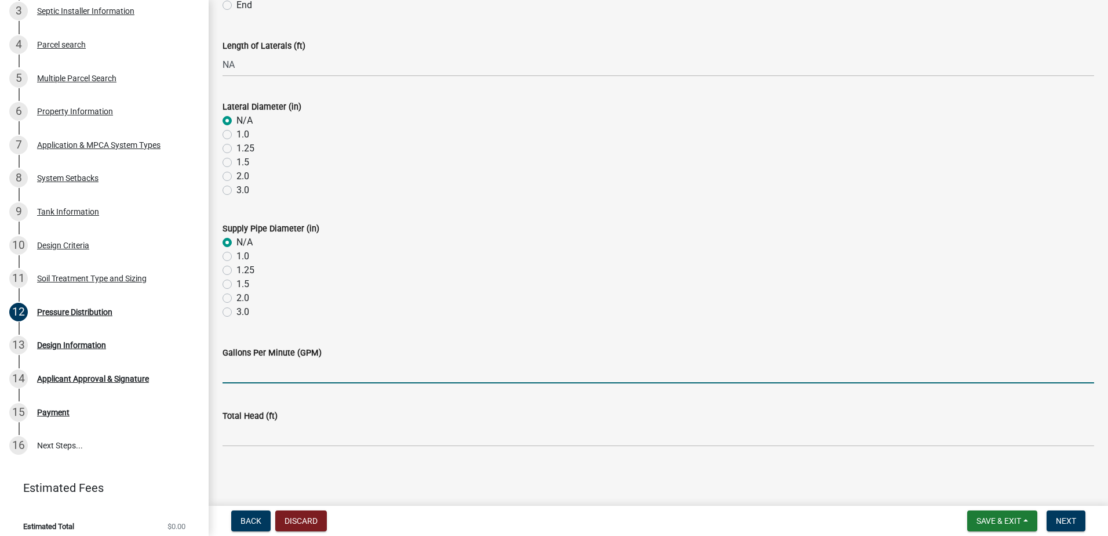
click at [239, 374] on input "Gallons Per Minute (GPM)" at bounding box center [659, 371] width 872 height 24
type input "NA"
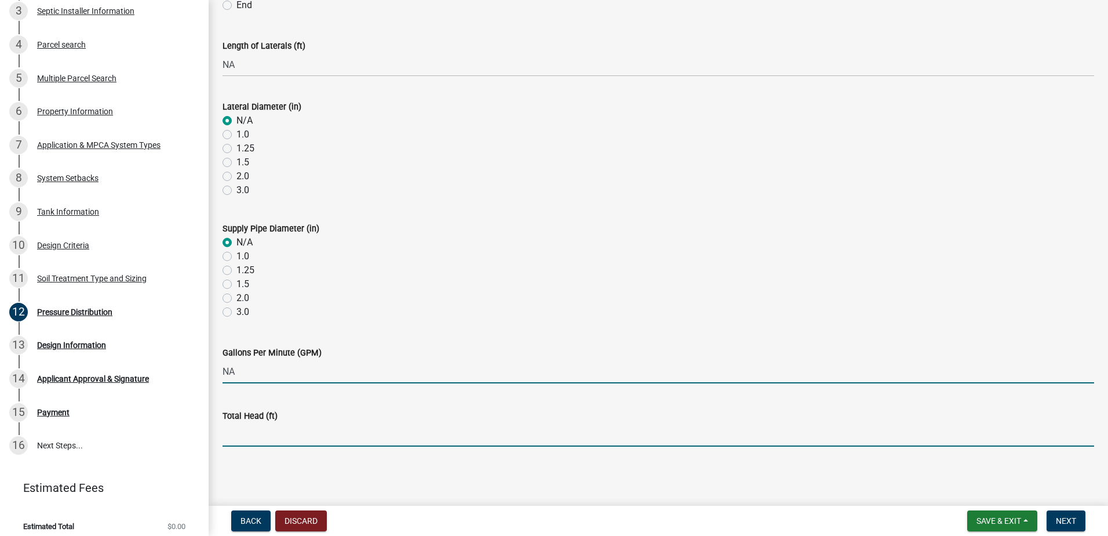
click at [239, 440] on input "Total Head (ft)" at bounding box center [659, 435] width 872 height 24
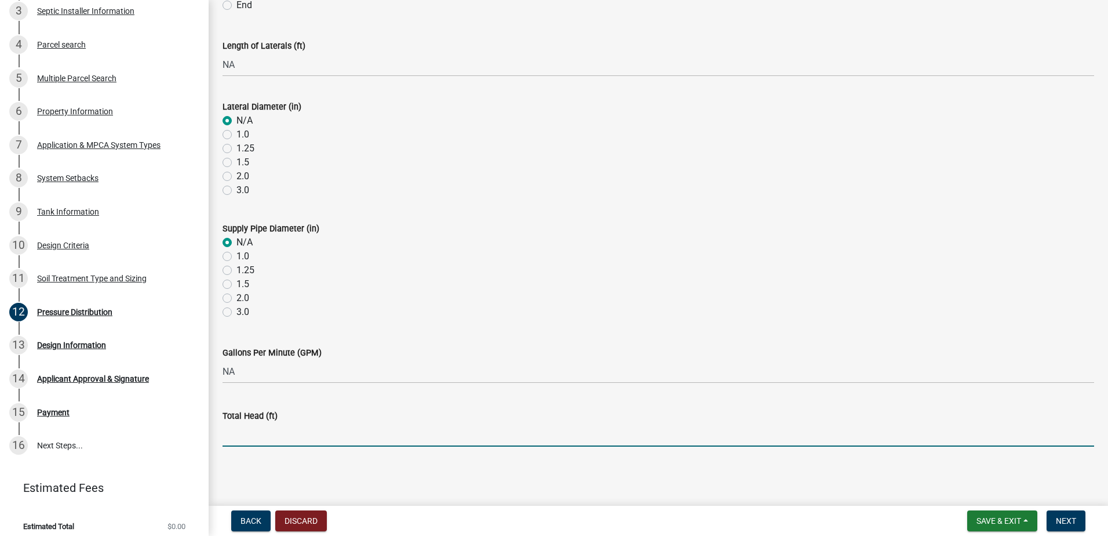
type input "NA"
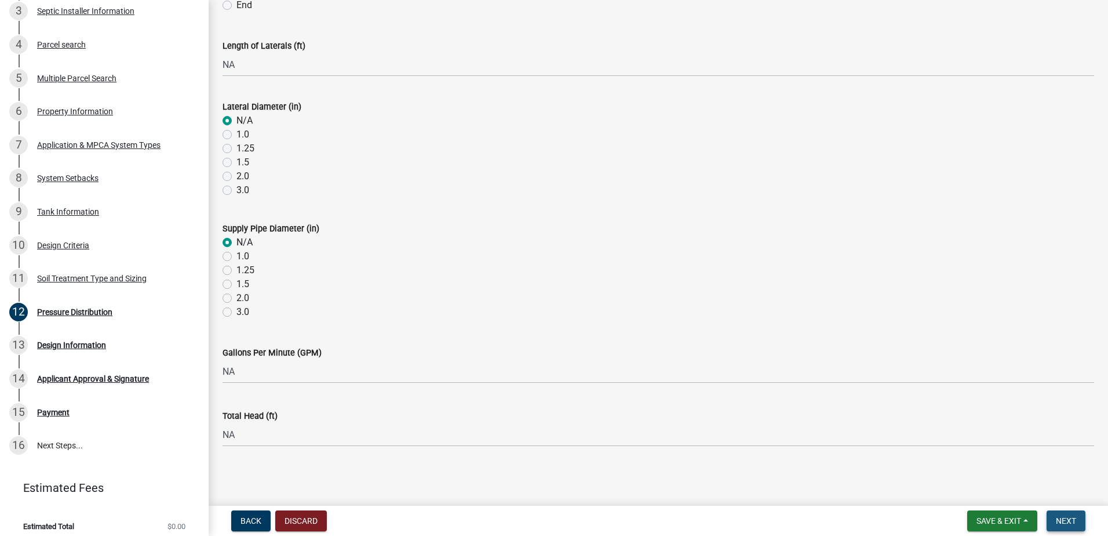
click at [1059, 521] on span "Next" at bounding box center [1066, 520] width 20 height 9
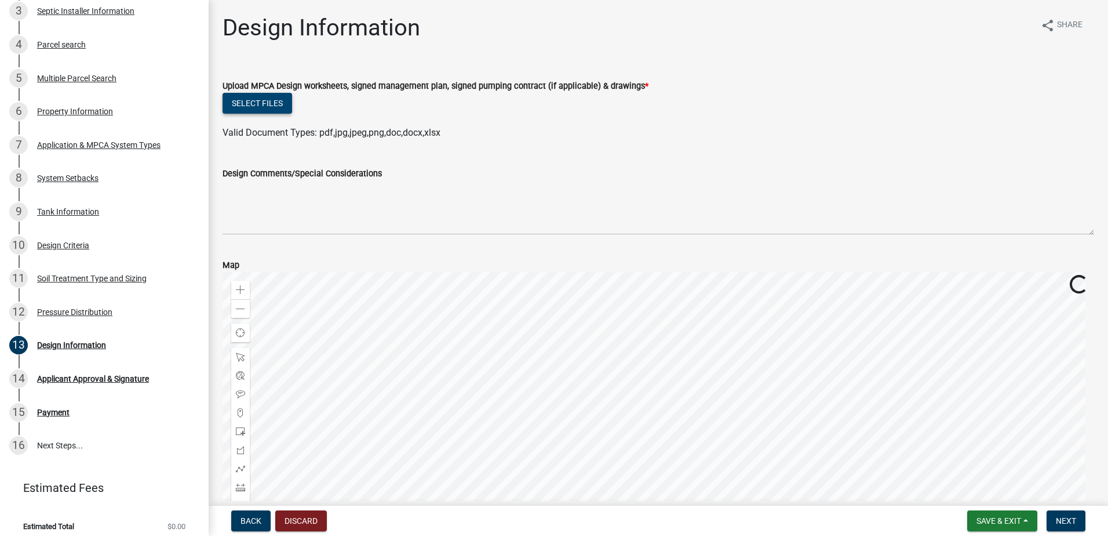
click at [261, 102] on button "Select files" at bounding box center [258, 103] width 70 height 21
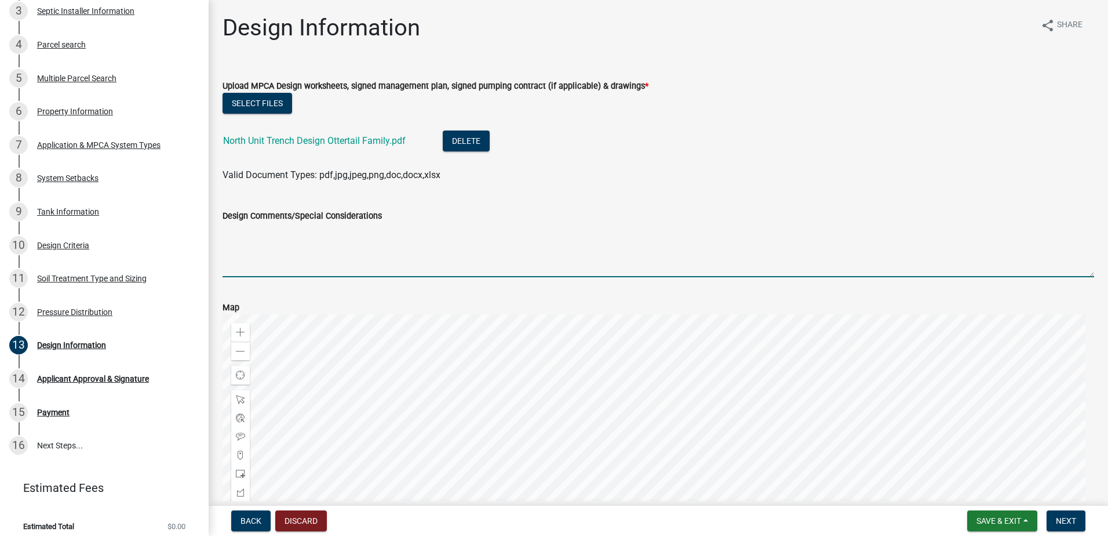
click at [246, 248] on textarea "Design Comments/Special Considerations" at bounding box center [659, 250] width 872 height 54
click at [496, 229] on textarea "Andrea you'll need to add Co Soils to this. Haven't receive them yet" at bounding box center [659, 250] width 872 height 54
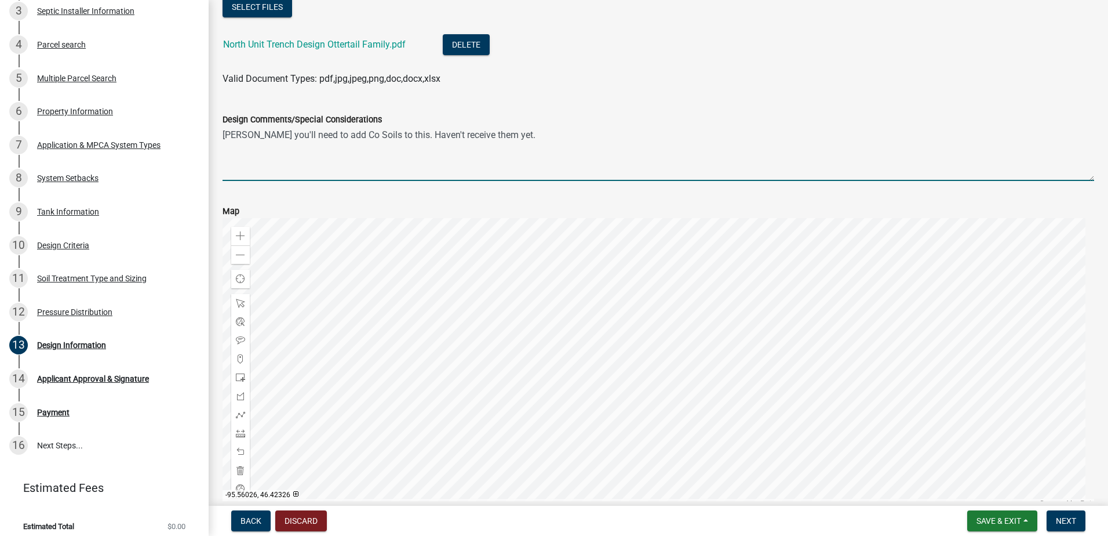
scroll to position [159, 0]
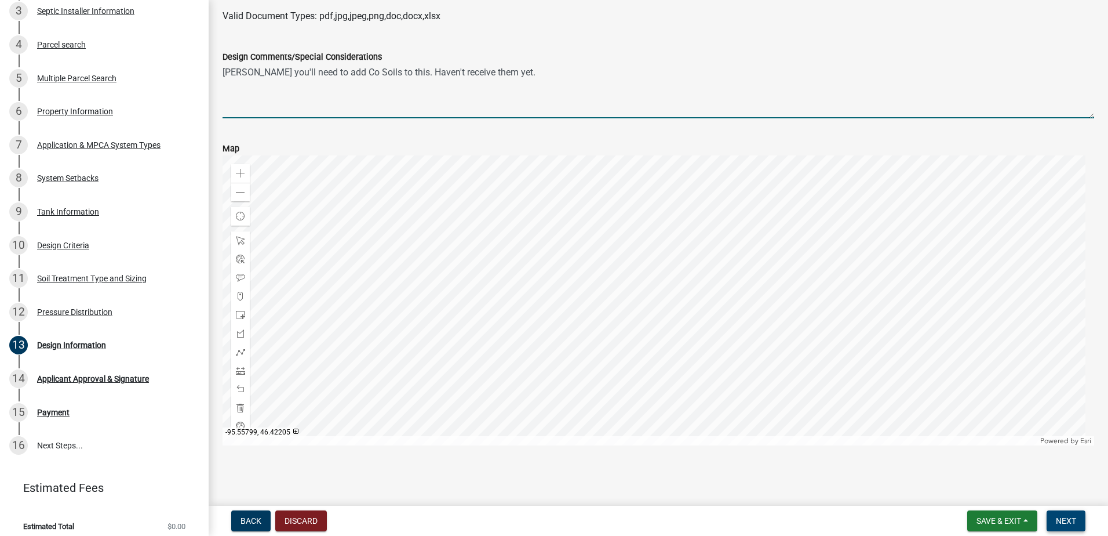
type textarea "Andrea you'll need to add Co Soils to this. Haven't receive them yet."
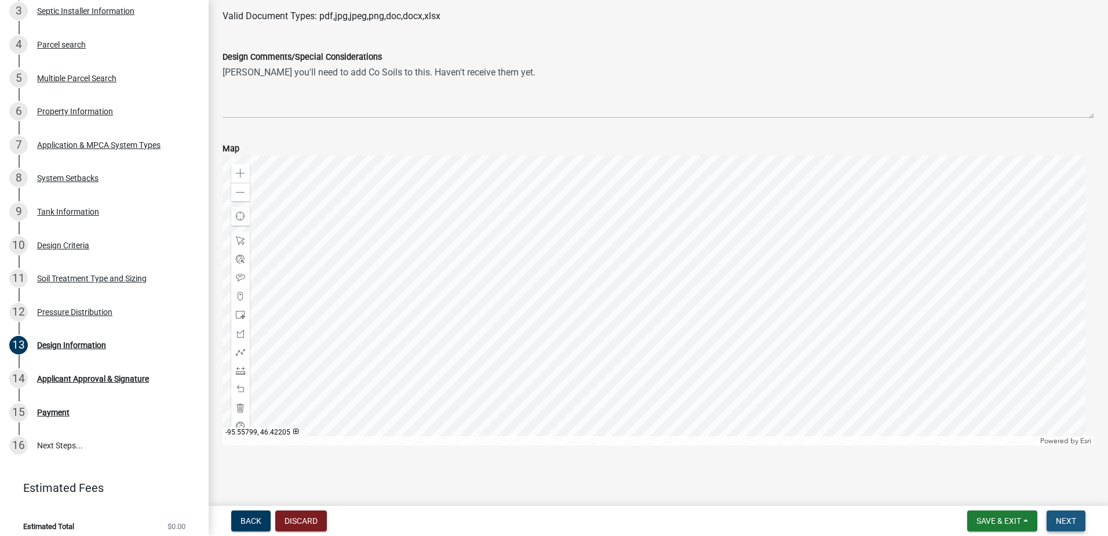
click at [1071, 525] on span "Next" at bounding box center [1066, 520] width 20 height 9
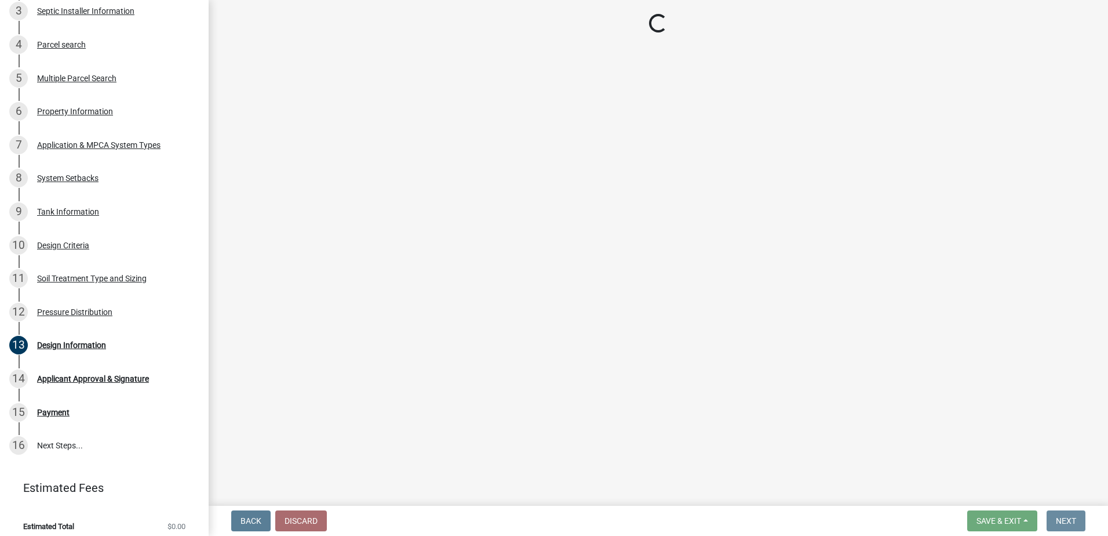
scroll to position [0, 0]
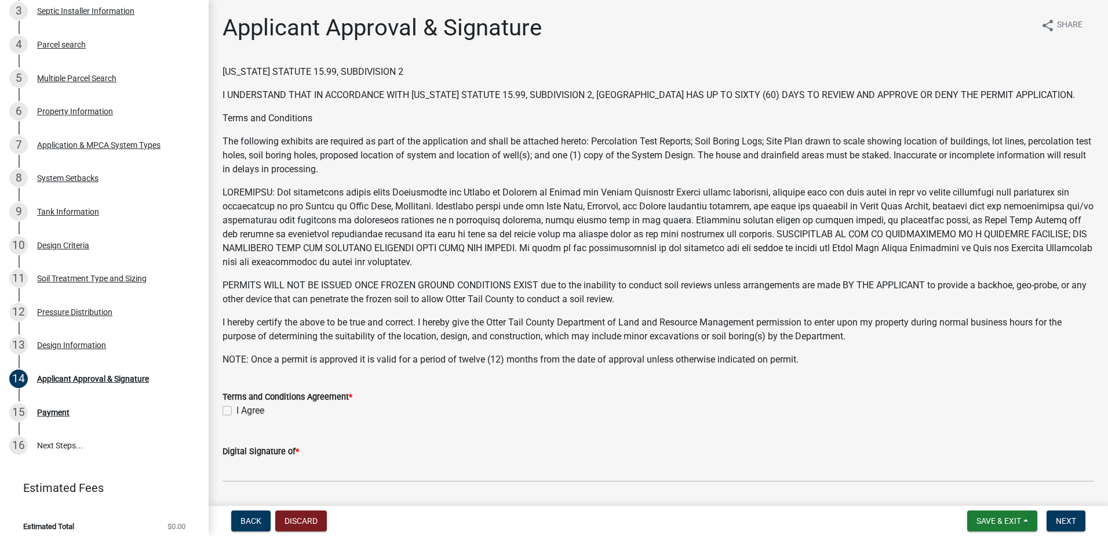
click at [236, 413] on label "I Agree" at bounding box center [250, 410] width 28 height 14
click at [236, 411] on input "I Agree" at bounding box center [240, 407] width 8 height 8
checkbox input "true"
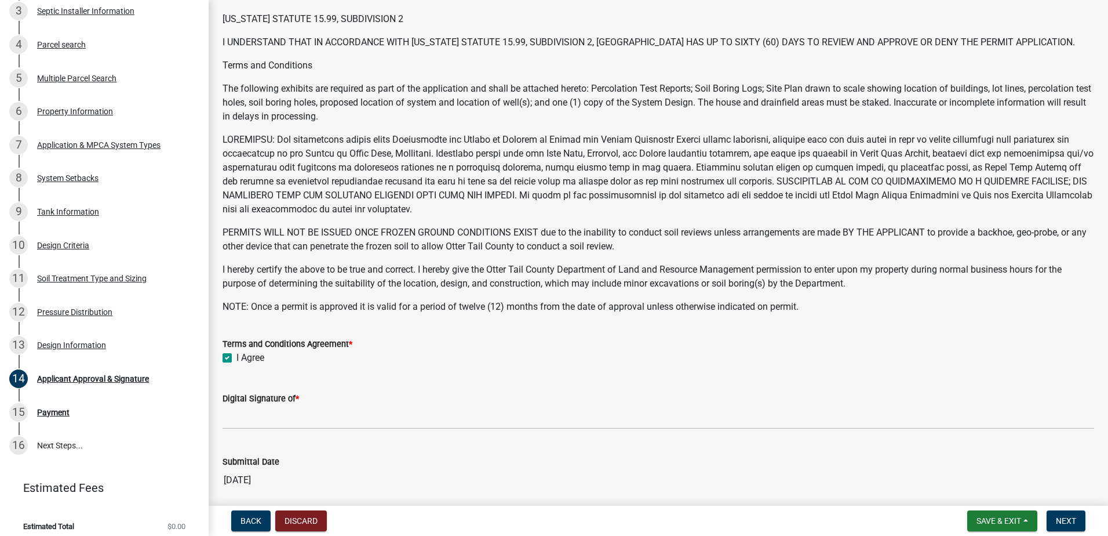
scroll to position [116, 0]
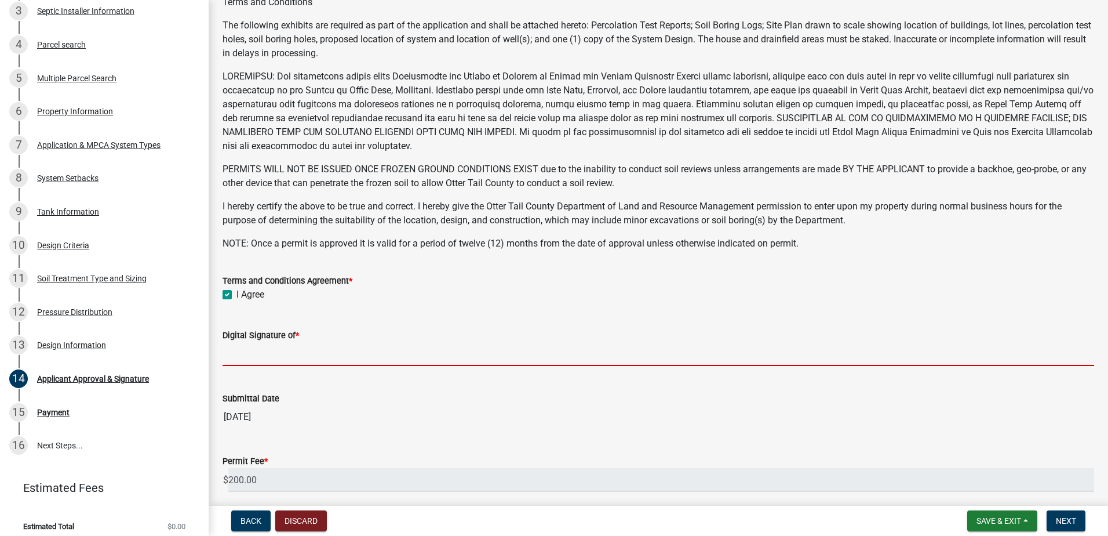
click at [250, 352] on input "Digital Signature of *" at bounding box center [659, 354] width 872 height 24
type input "Scott Ellingson"
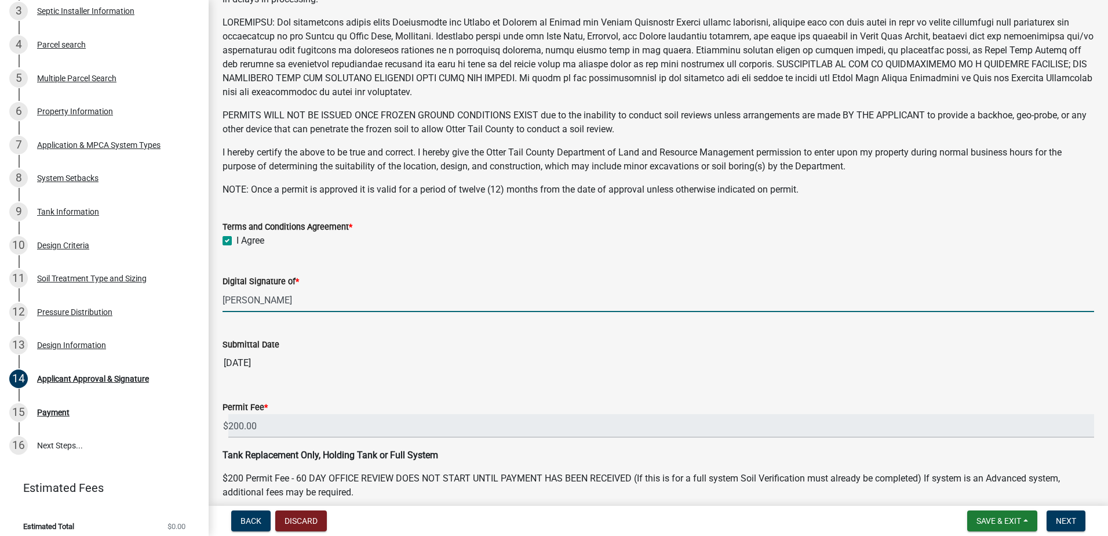
scroll to position [223, 0]
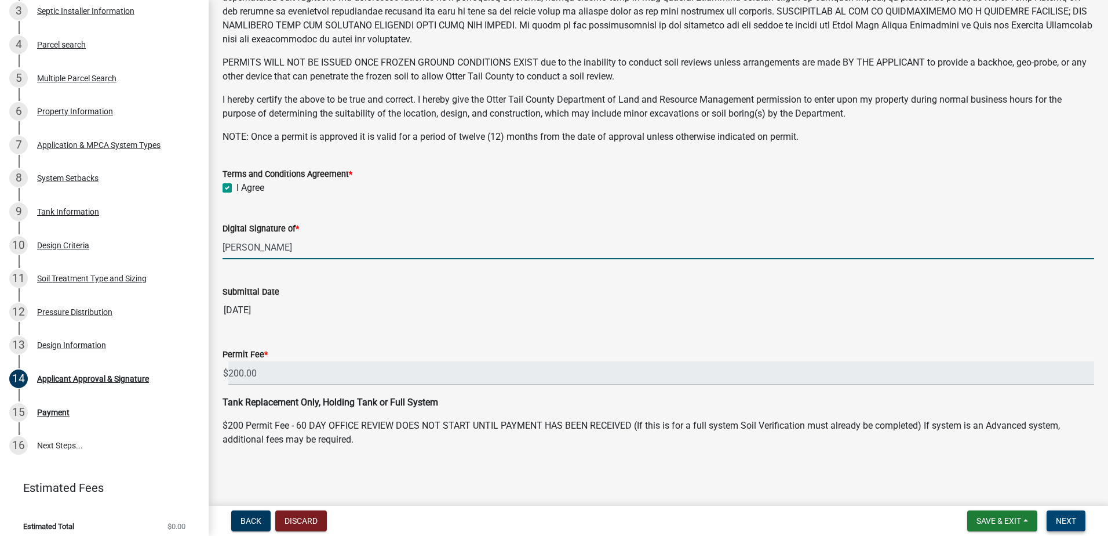
click at [1073, 522] on span "Next" at bounding box center [1066, 520] width 20 height 9
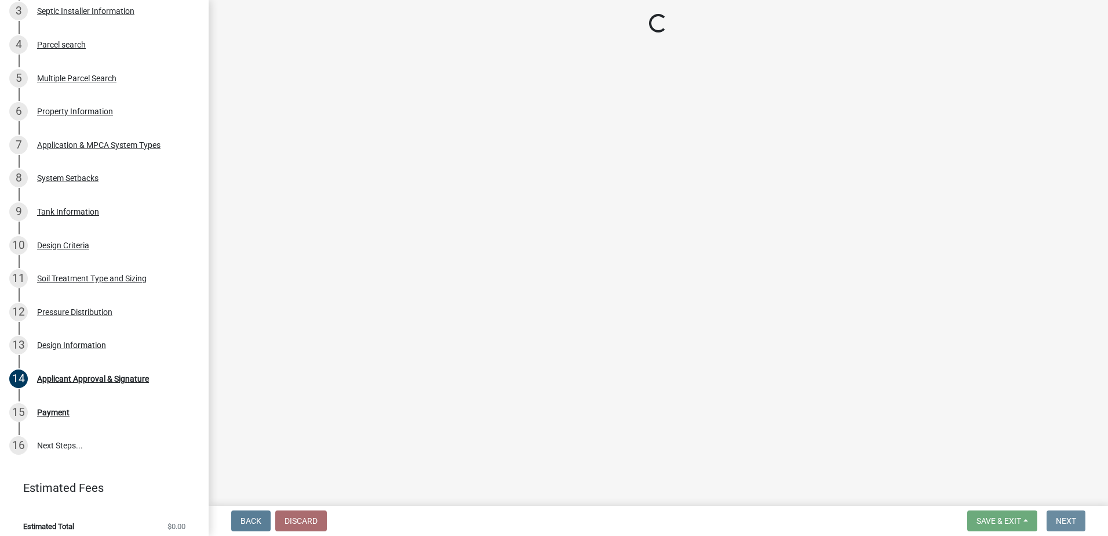
scroll to position [0, 0]
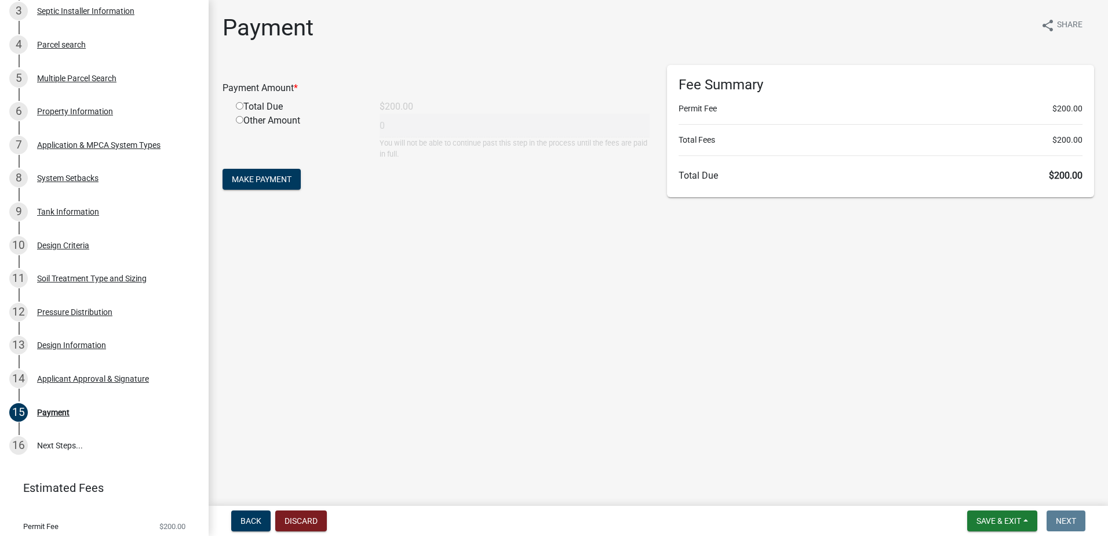
click at [237, 105] on input "radio" at bounding box center [240, 106] width 8 height 8
radio input "true"
type input "200"
click at [242, 187] on button "Make Payment" at bounding box center [262, 179] width 78 height 21
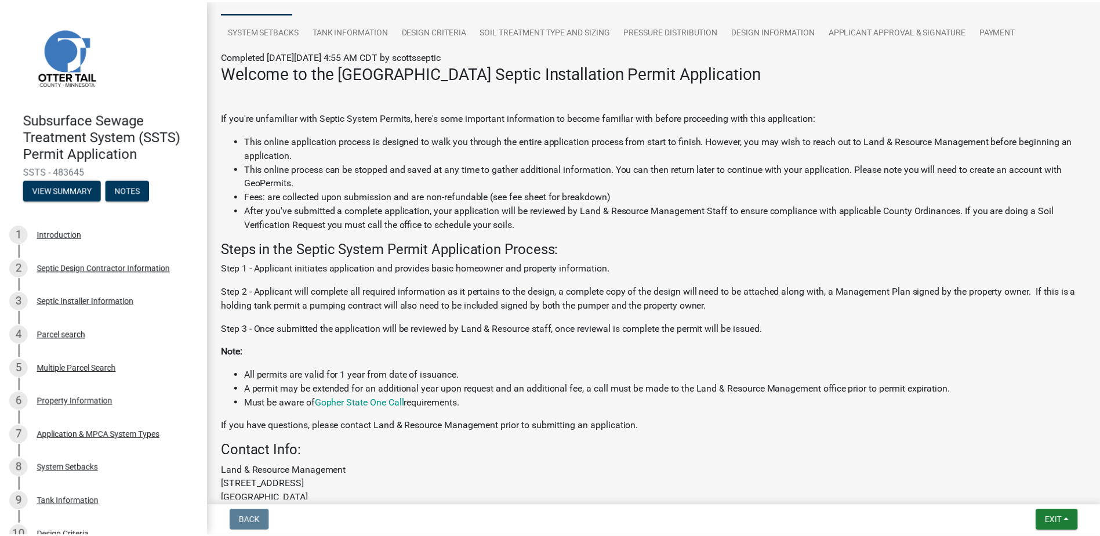
scroll to position [116, 0]
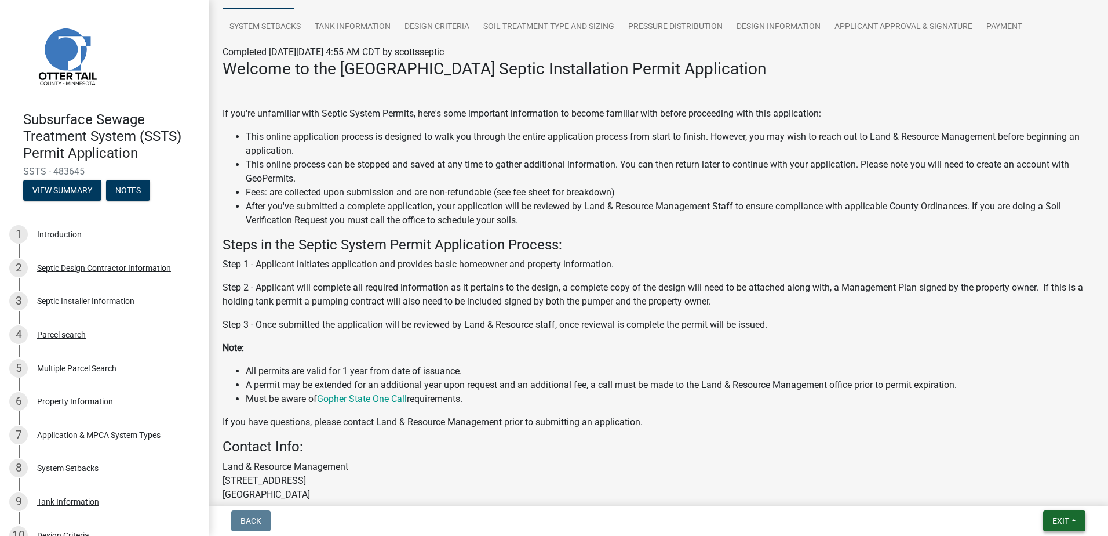
click at [1075, 518] on button "Exit" at bounding box center [1064, 520] width 42 height 21
click at [1051, 492] on button "Save & Exit" at bounding box center [1039, 490] width 93 height 28
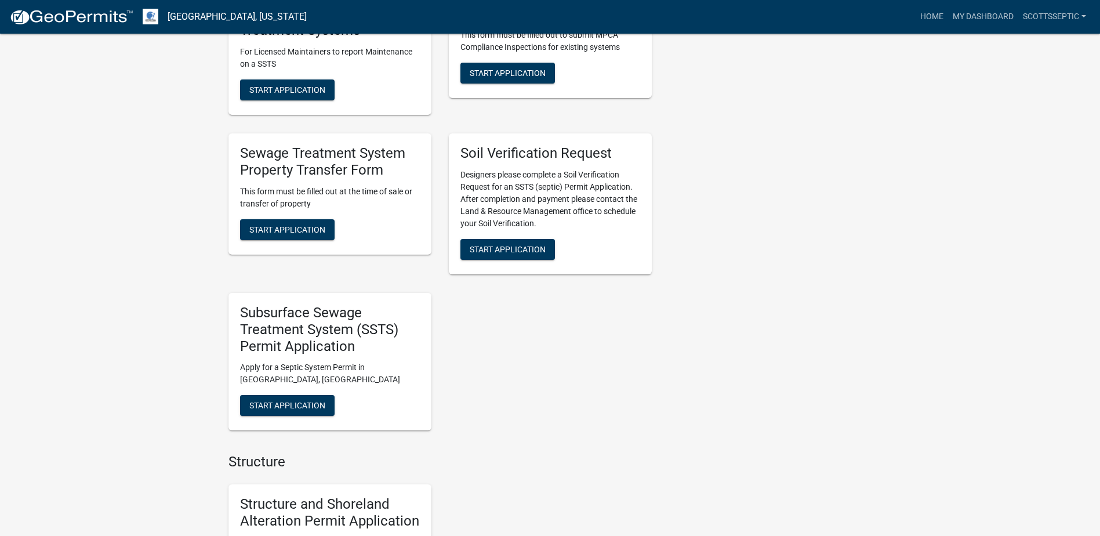
scroll to position [869, 0]
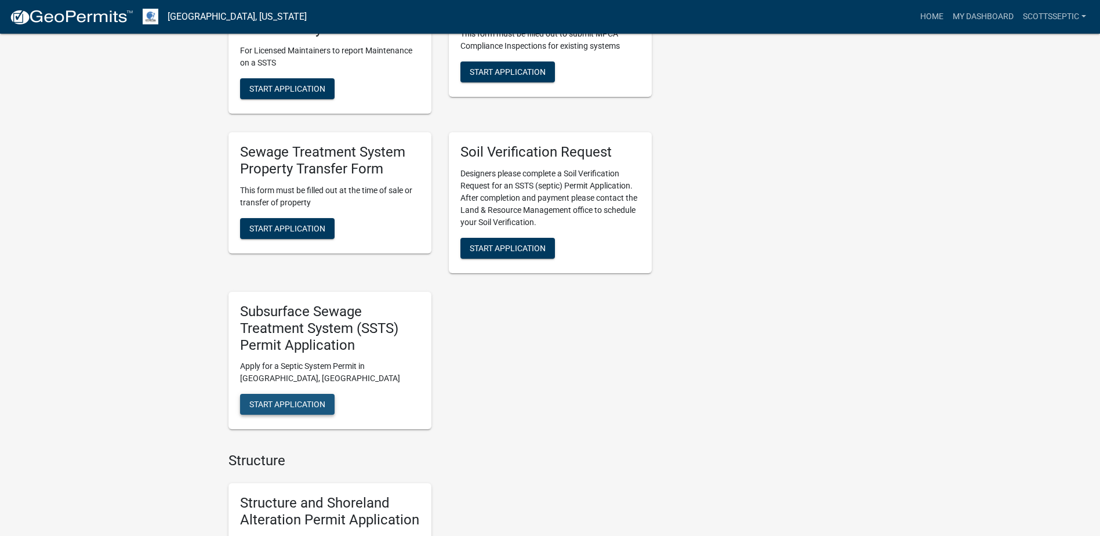
click at [267, 400] on span "Start Application" at bounding box center [287, 403] width 76 height 9
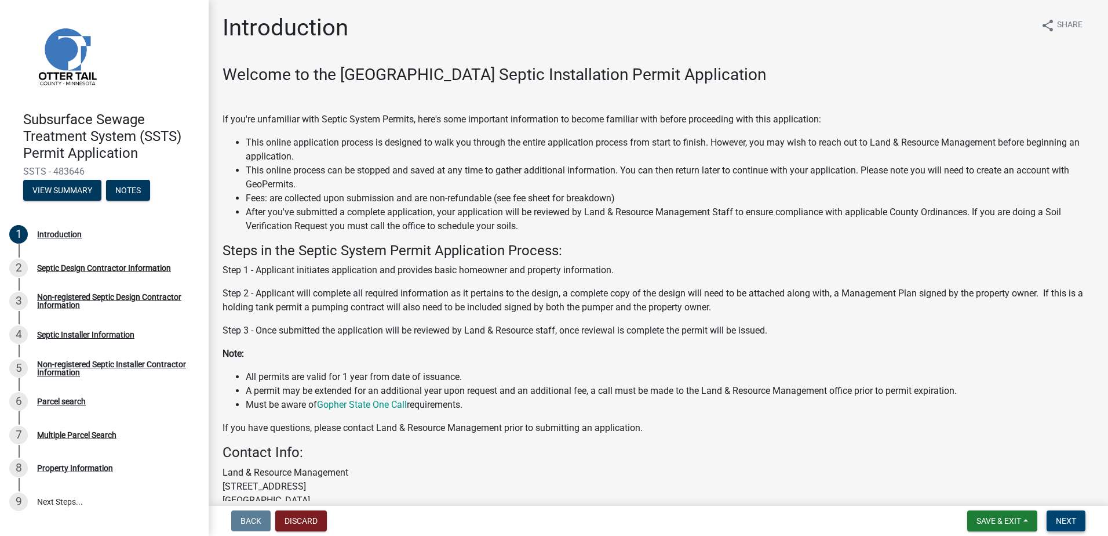
click at [1069, 517] on span "Next" at bounding box center [1066, 520] width 20 height 9
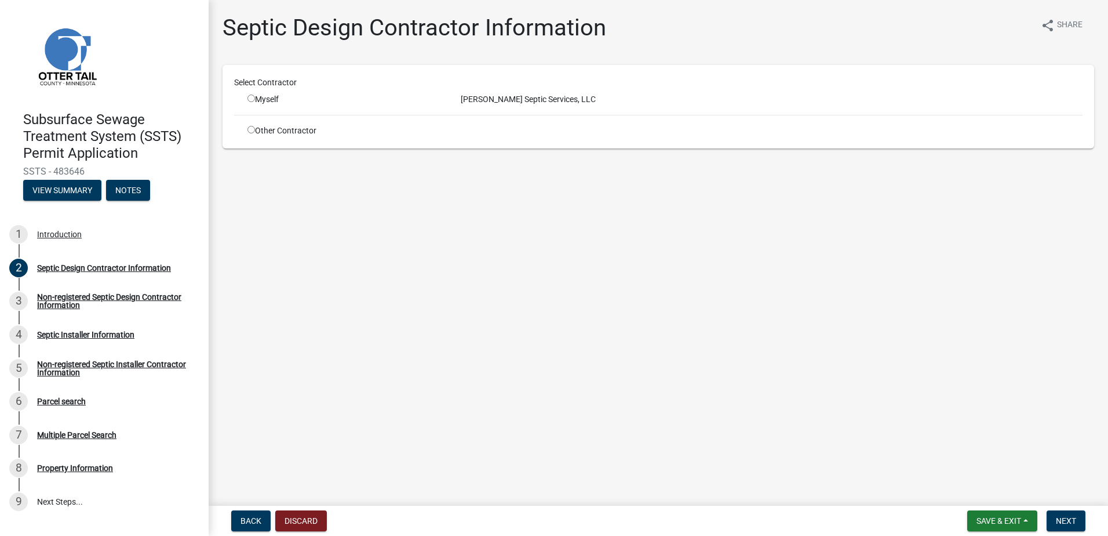
click at [250, 101] on input "radio" at bounding box center [251, 98] width 8 height 8
radio input "true"
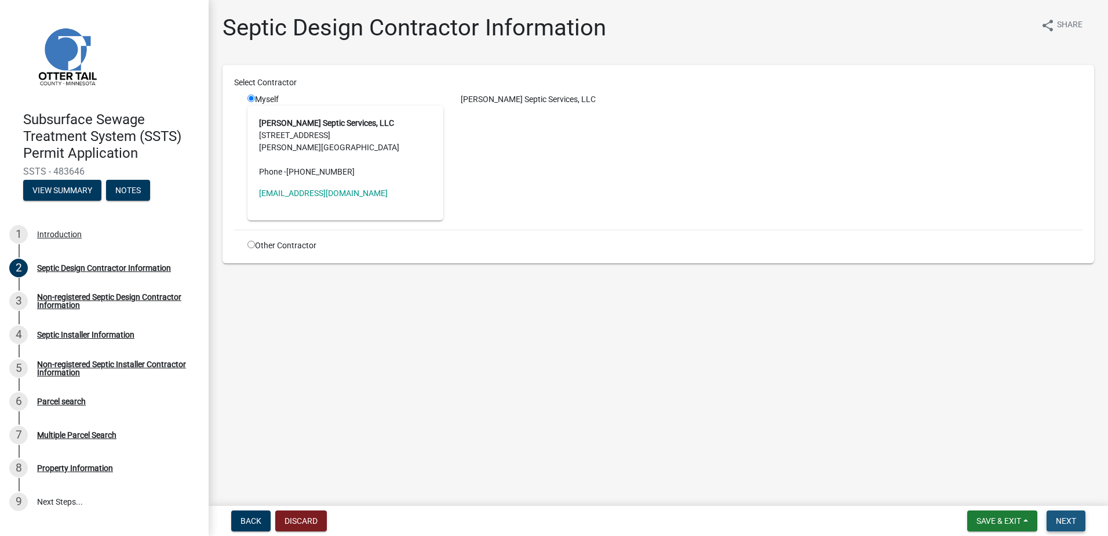
click at [1078, 523] on button "Next" at bounding box center [1066, 520] width 39 height 21
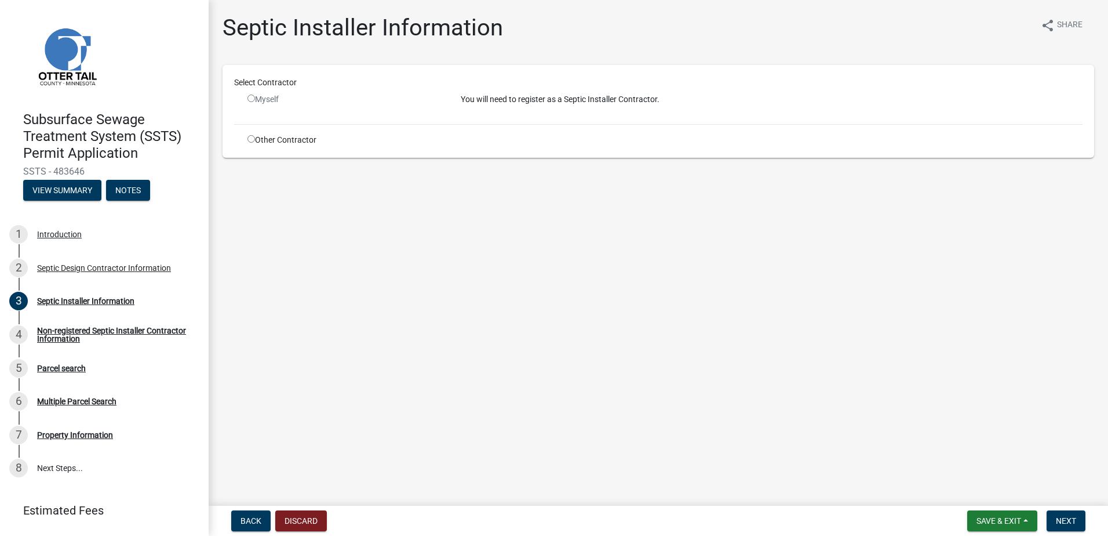
click at [249, 137] on input "radio" at bounding box center [251, 139] width 8 height 8
radio input "true"
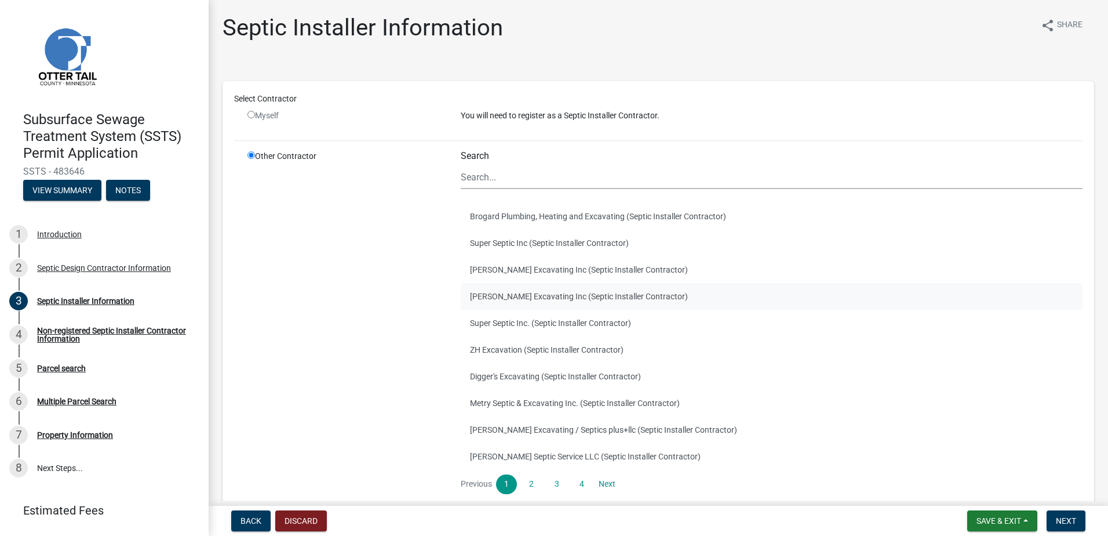
click at [492, 299] on button "Ruther Excavating Inc (Septic Installer Contractor)" at bounding box center [772, 296] width 622 height 27
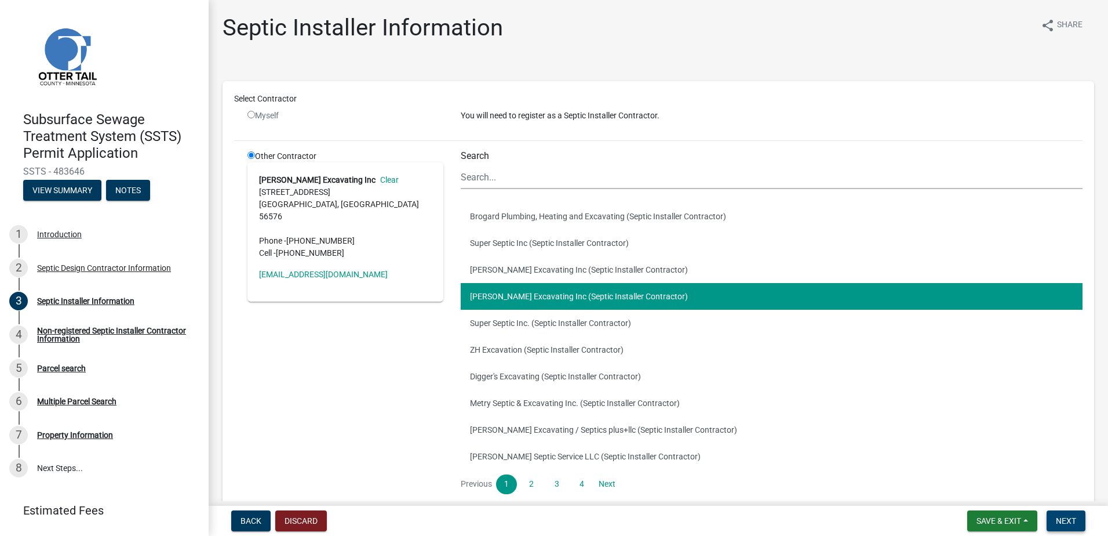
click at [1062, 516] on span "Next" at bounding box center [1066, 520] width 20 height 9
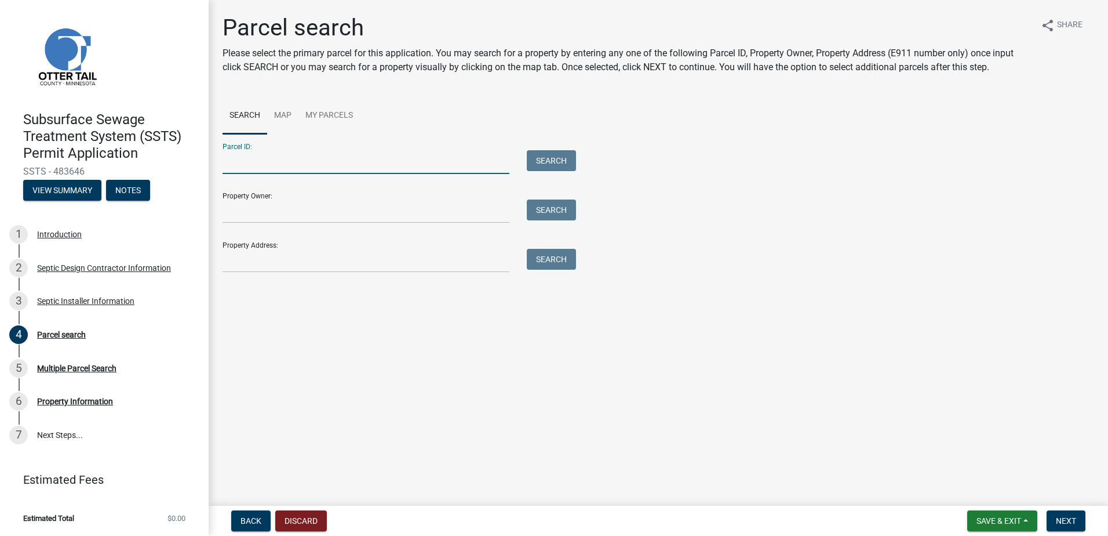
click at [257, 166] on input "Parcel ID:" at bounding box center [366, 162] width 287 height 24
type input "74000990338000"
click at [556, 162] on button "Search" at bounding box center [551, 160] width 49 height 21
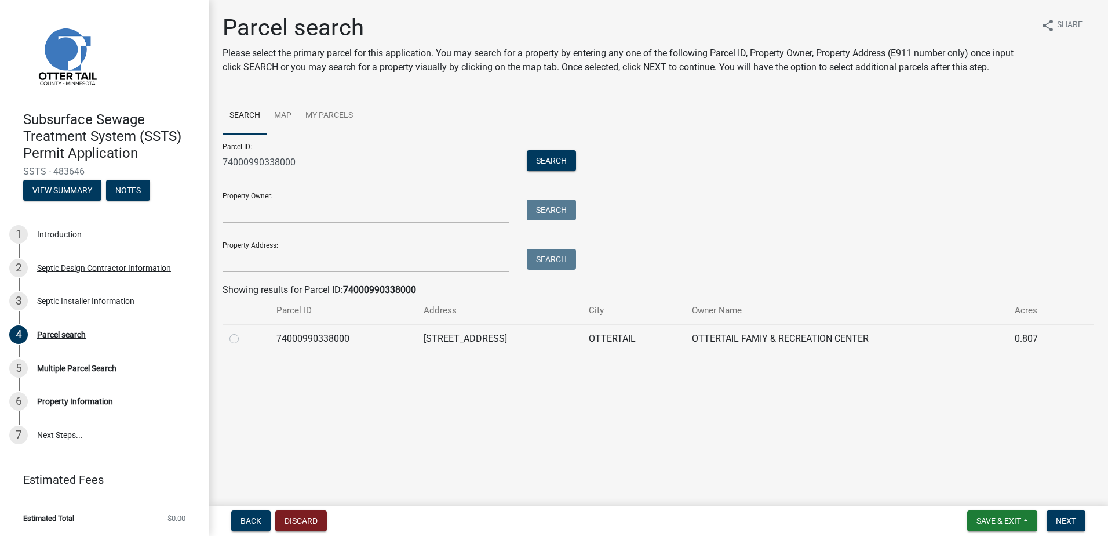
click at [243, 332] on label at bounding box center [243, 332] width 0 height 0
click at [243, 339] on input "radio" at bounding box center [247, 336] width 8 height 8
radio input "true"
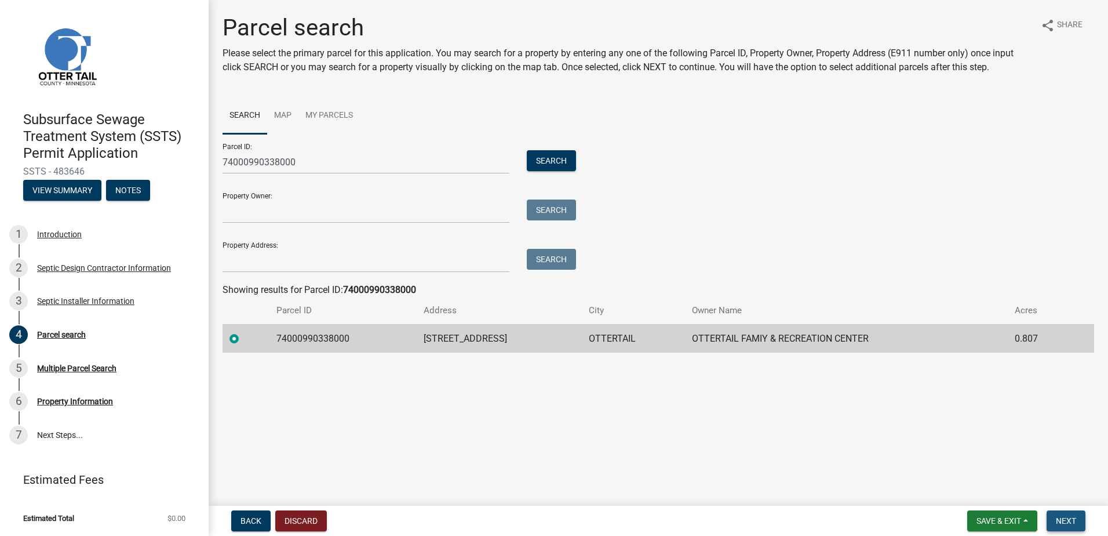
click at [1062, 522] on span "Next" at bounding box center [1066, 520] width 20 height 9
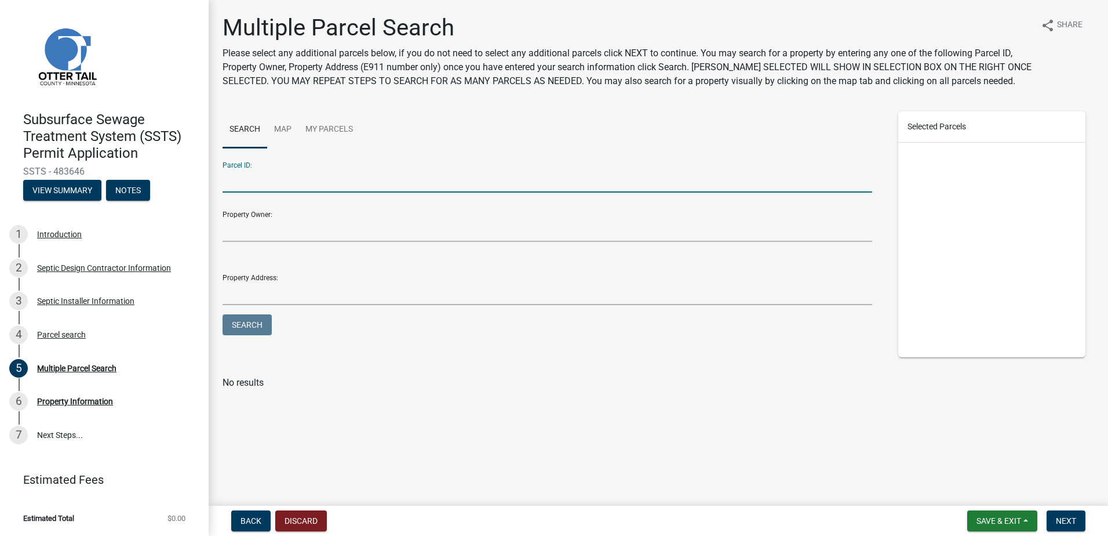
click at [243, 183] on input "Parcel ID:" at bounding box center [548, 181] width 650 height 24
type input "74000990340000"
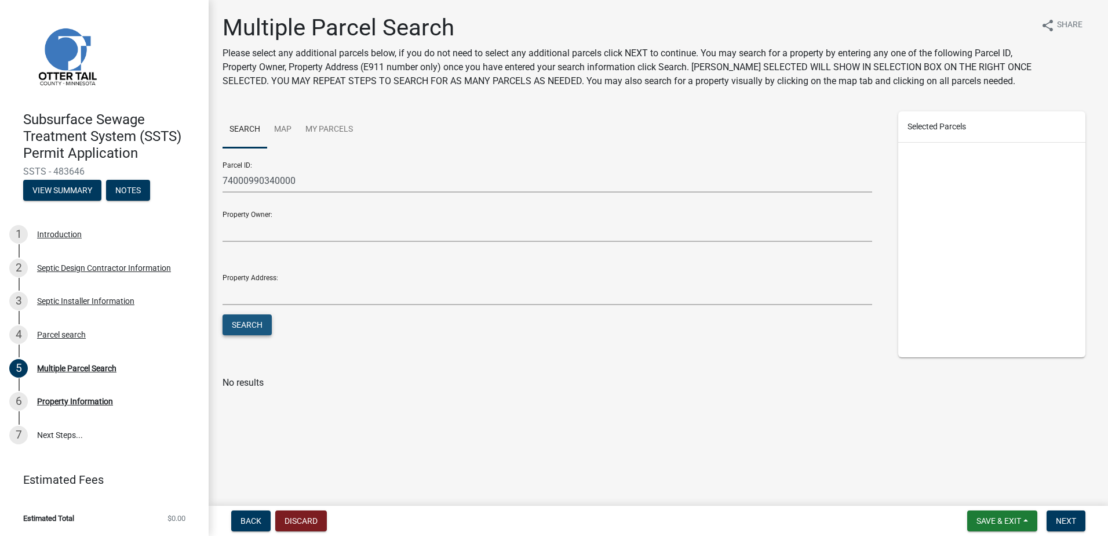
click at [239, 327] on button "Search" at bounding box center [247, 324] width 49 height 21
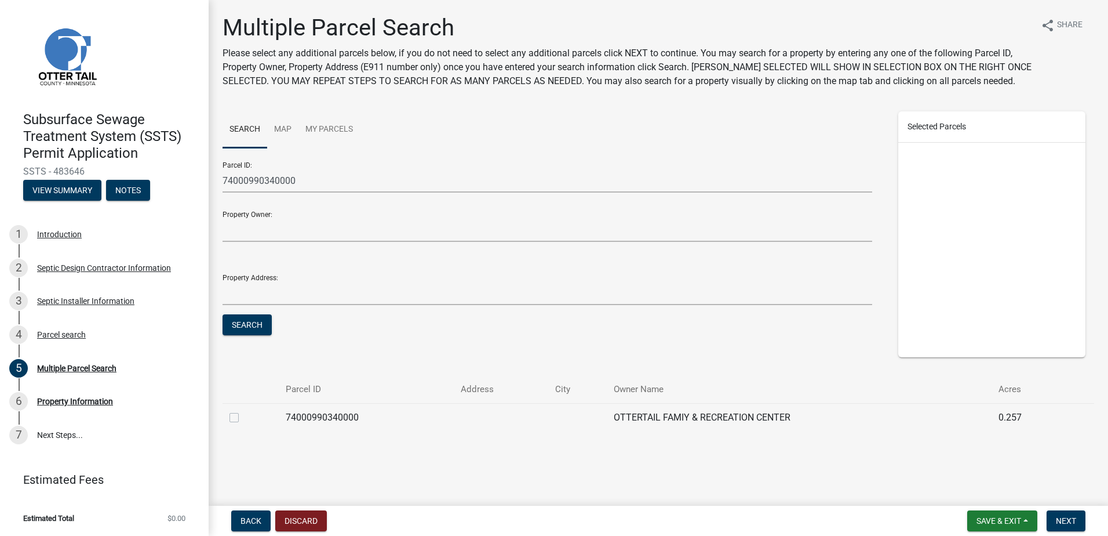
click at [243, 410] on label at bounding box center [243, 410] width 0 height 0
click at [243, 418] on input "checkbox" at bounding box center [247, 414] width 8 height 8
checkbox input "true"
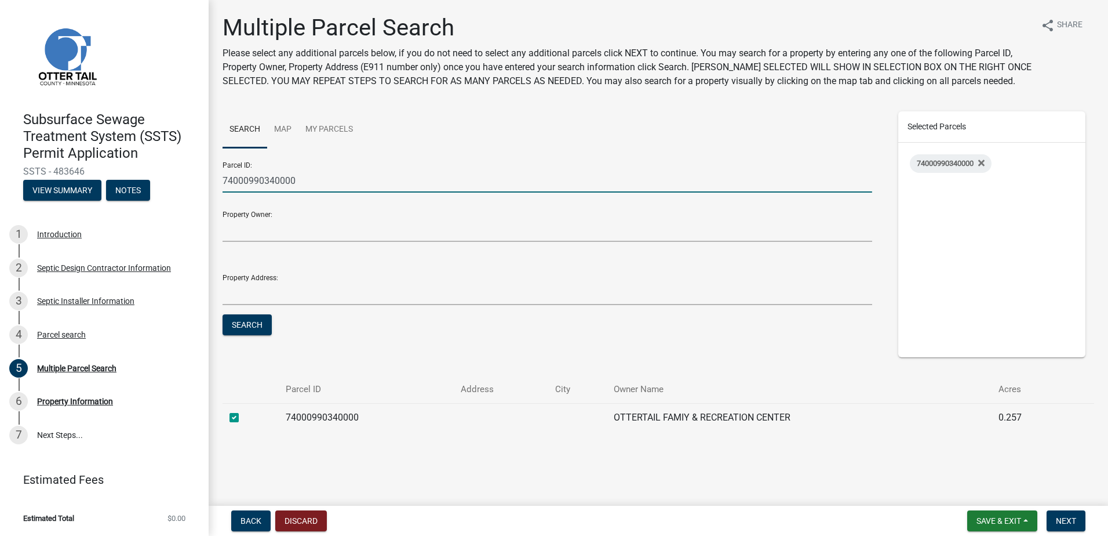
click at [278, 180] on input "74000990340000" at bounding box center [548, 181] width 650 height 24
type input "74000990339000"
click at [246, 334] on button "Search" at bounding box center [247, 324] width 49 height 21
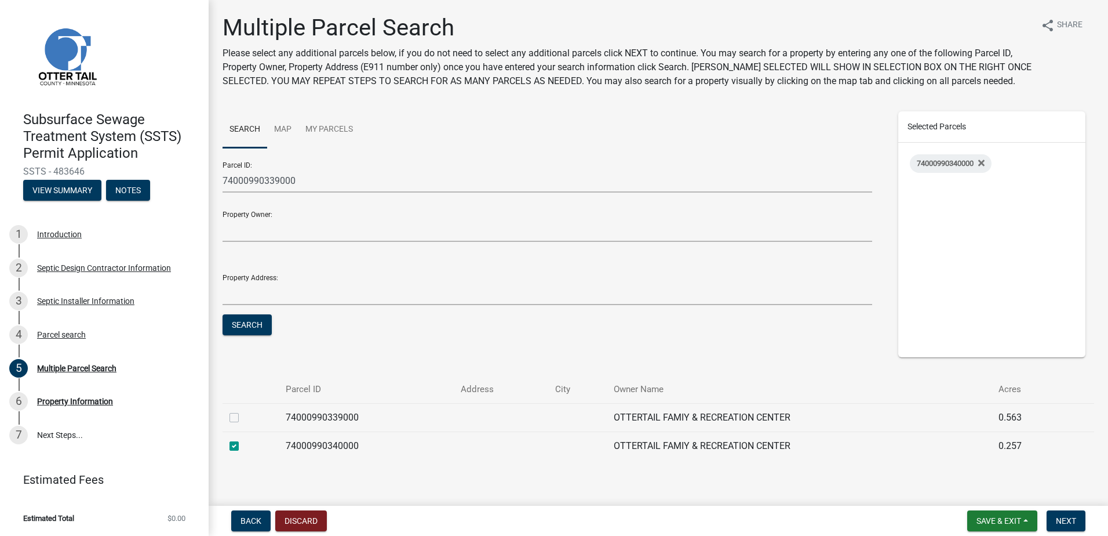
click at [243, 410] on label at bounding box center [243, 410] width 0 height 0
click at [243, 416] on input "checkbox" at bounding box center [247, 414] width 8 height 8
checkbox input "true"
click at [1054, 519] on button "Next" at bounding box center [1066, 520] width 39 height 21
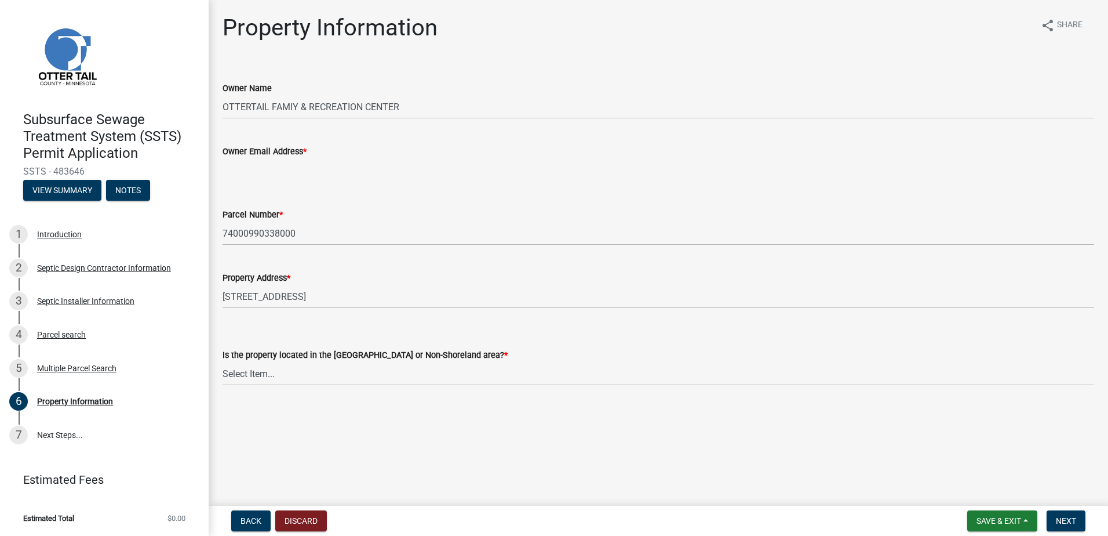
click at [232, 169] on input "Owner Email Address *" at bounding box center [659, 170] width 872 height 24
click at [237, 168] on input "Owner Email Address *" at bounding box center [659, 170] width 872 height 24
click at [226, 165] on input "Owner Email Address *" at bounding box center [659, 170] width 872 height 24
type input "n"
click at [230, 166] on input "Owner Email Address *" at bounding box center [659, 170] width 872 height 24
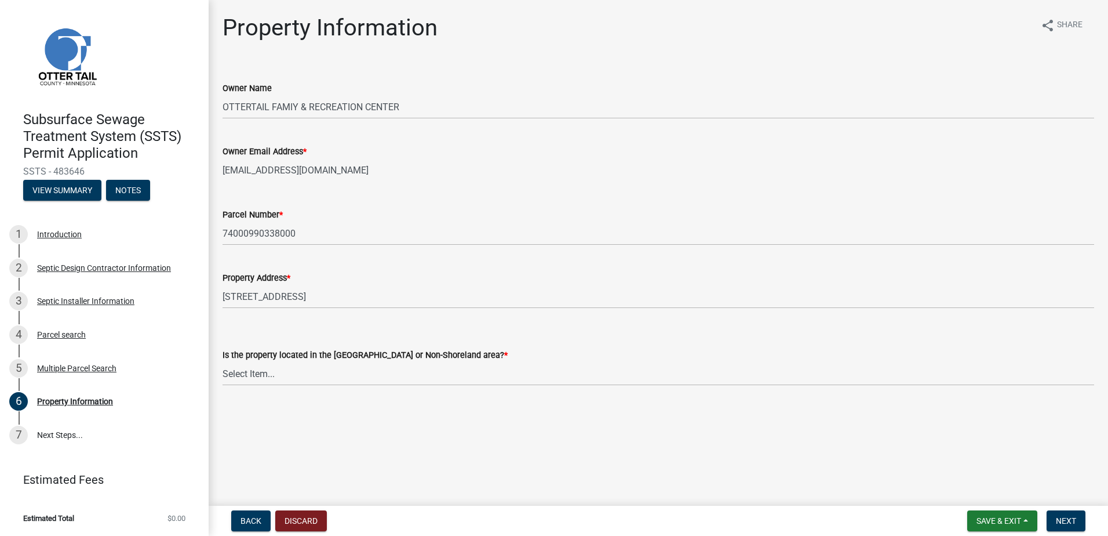
type input "noemail@noemail.com"
click at [244, 377] on select "Select Item... Shoreland Non-Shoreland" at bounding box center [659, 374] width 872 height 24
click at [223, 362] on select "Select Item... Shoreland Non-Shoreland" at bounding box center [659, 374] width 872 height 24
select select "5ed11e82-653f-4fcc-a472-8d95af57556c"
click at [1061, 524] on span "Next" at bounding box center [1066, 520] width 20 height 9
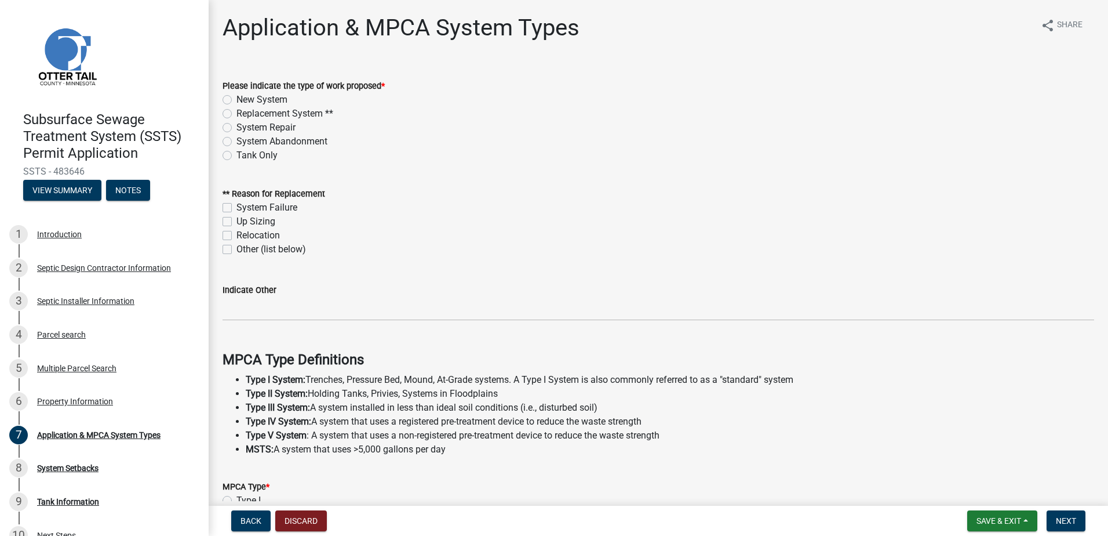
click at [236, 100] on label "New System" at bounding box center [261, 100] width 51 height 14
click at [236, 100] on input "New System" at bounding box center [240, 97] width 8 height 8
radio input "true"
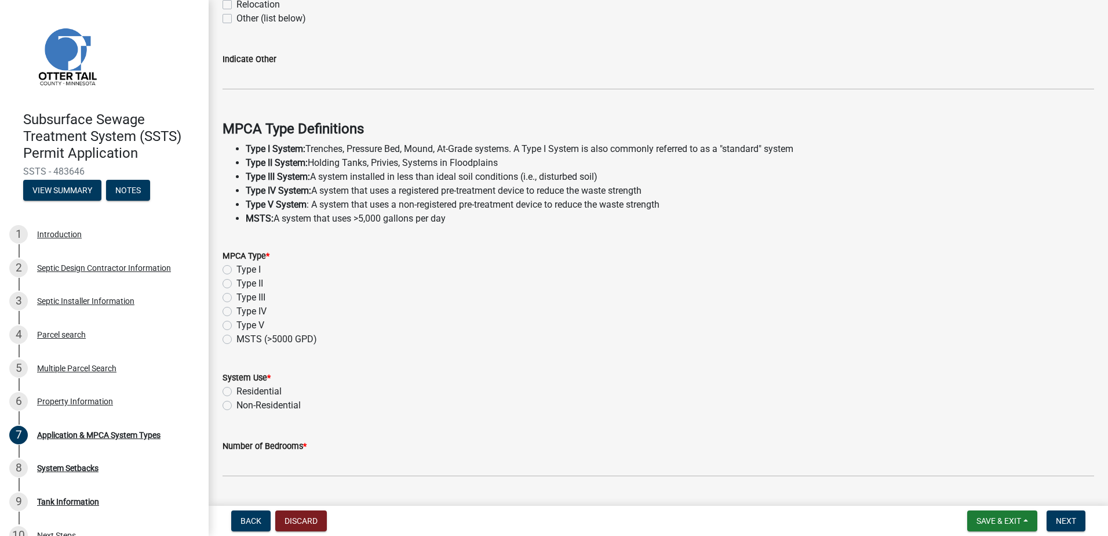
scroll to position [232, 0]
click at [236, 271] on label "Type I" at bounding box center [248, 268] width 24 height 14
click at [236, 269] on input "Type I" at bounding box center [240, 265] width 8 height 8
radio input "true"
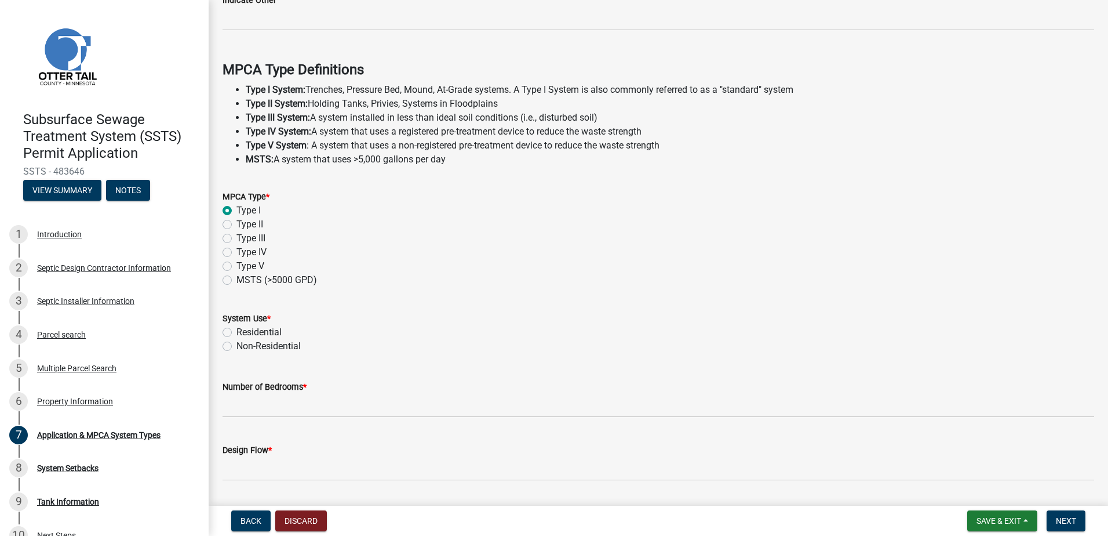
click at [236, 333] on label "Residential" at bounding box center [258, 332] width 45 height 14
click at [236, 333] on input "Residential" at bounding box center [240, 329] width 8 height 8
radio input "true"
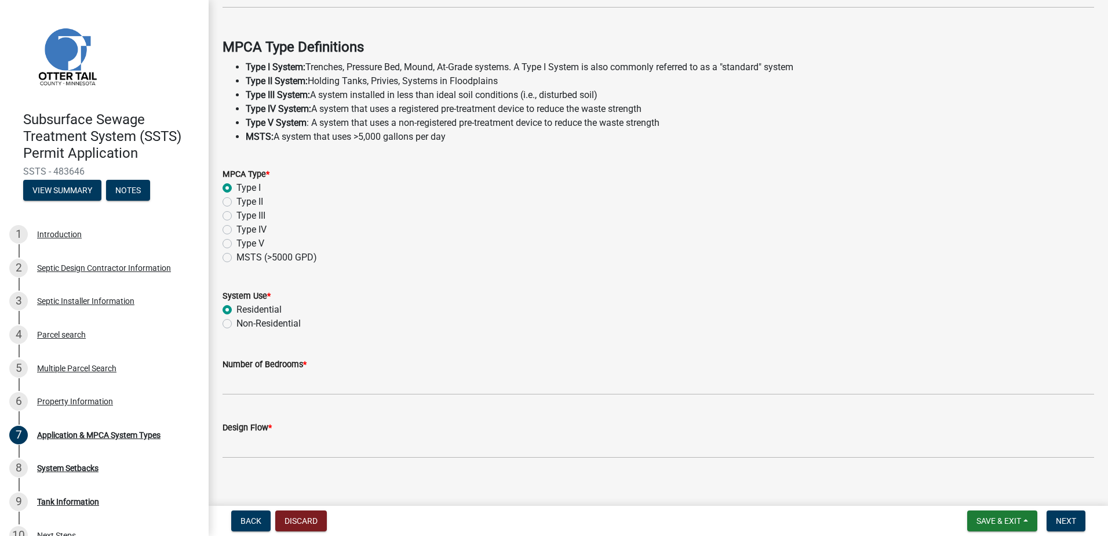
scroll to position [324, 0]
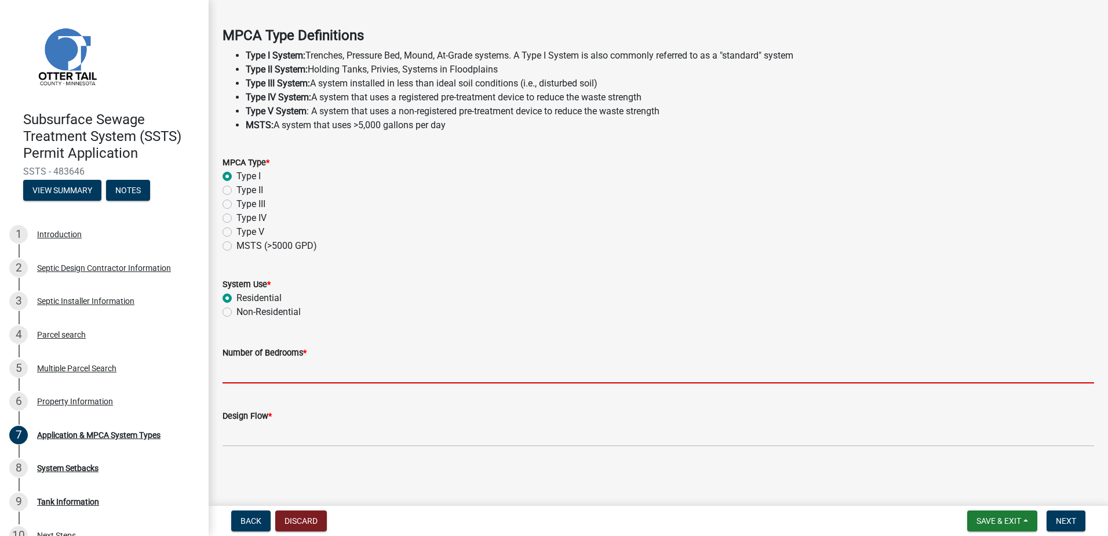
click at [241, 372] on input "Number of Bedrooms *" at bounding box center [659, 371] width 872 height 24
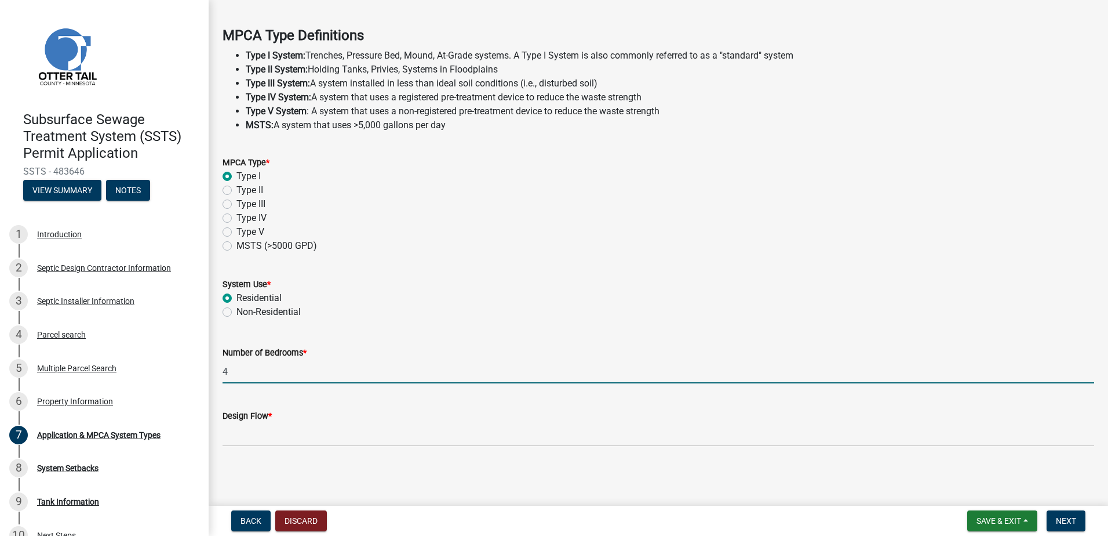
type input "4"
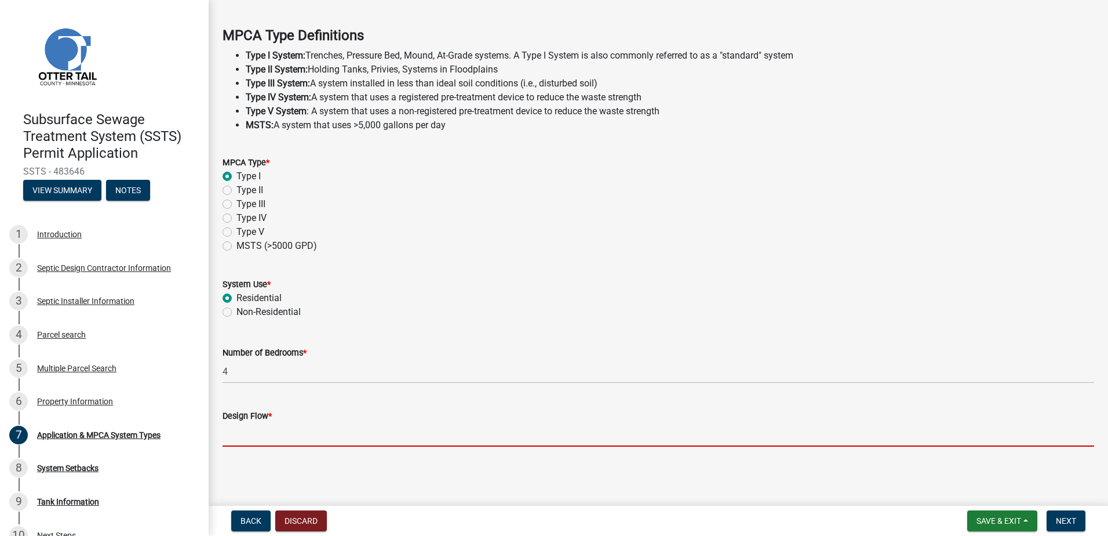
click at [239, 440] on input "Design Flow *" at bounding box center [659, 435] width 872 height 24
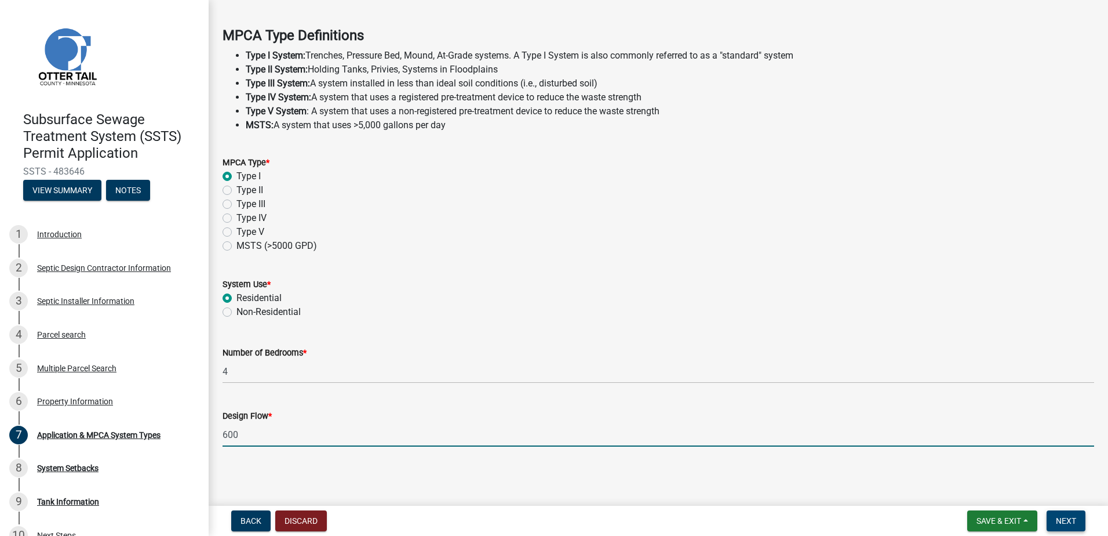
type input "600"
click at [1069, 515] on button "Next" at bounding box center [1066, 520] width 39 height 21
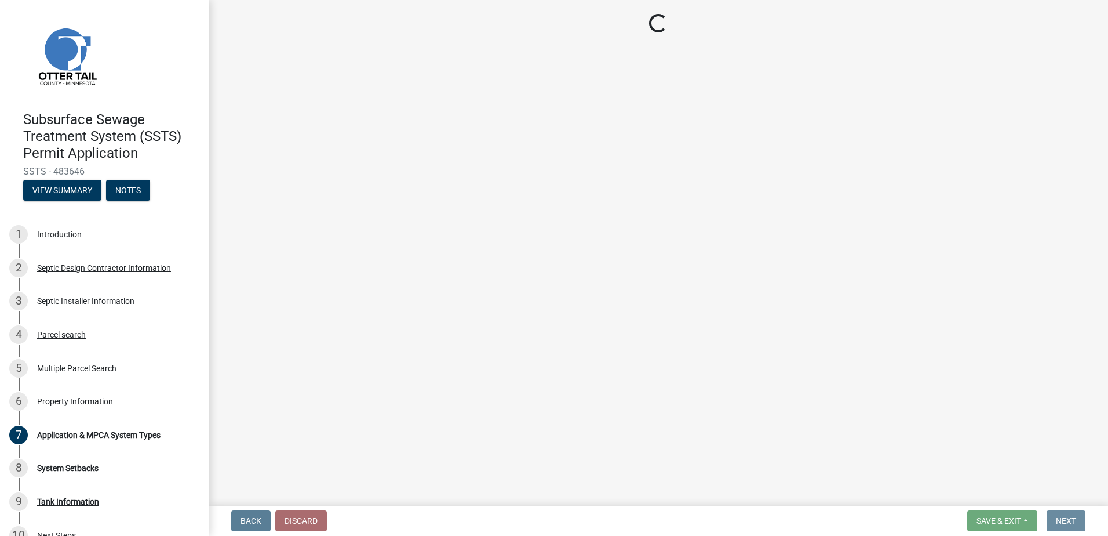
scroll to position [0, 0]
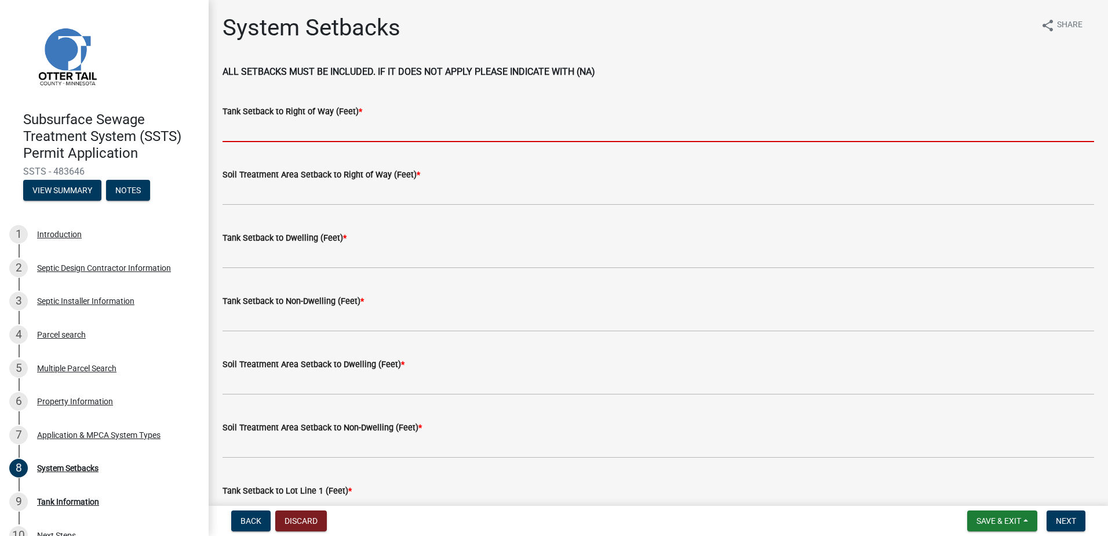
click at [249, 139] on input "Tank Setback to Right of Way (Feet) *" at bounding box center [659, 130] width 872 height 24
type input "100+"
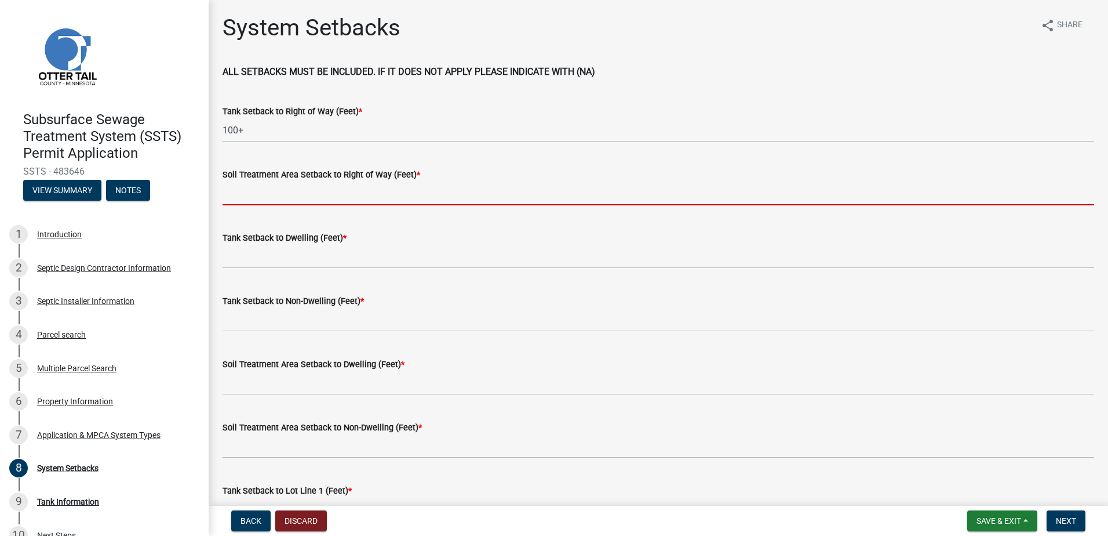
click at [239, 197] on input "Soil Treatment Area Setback to Right of Way (Feet) *" at bounding box center [659, 193] width 872 height 24
type input "100+"
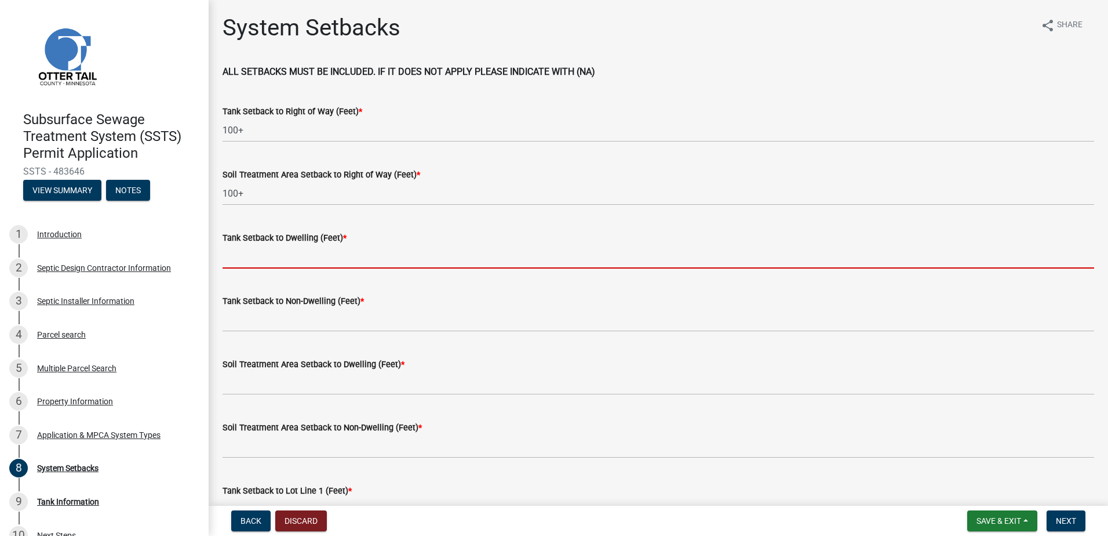
click at [231, 264] on input "Tank Setback to Dwelling (Feet) *" at bounding box center [659, 257] width 872 height 24
type input "25"
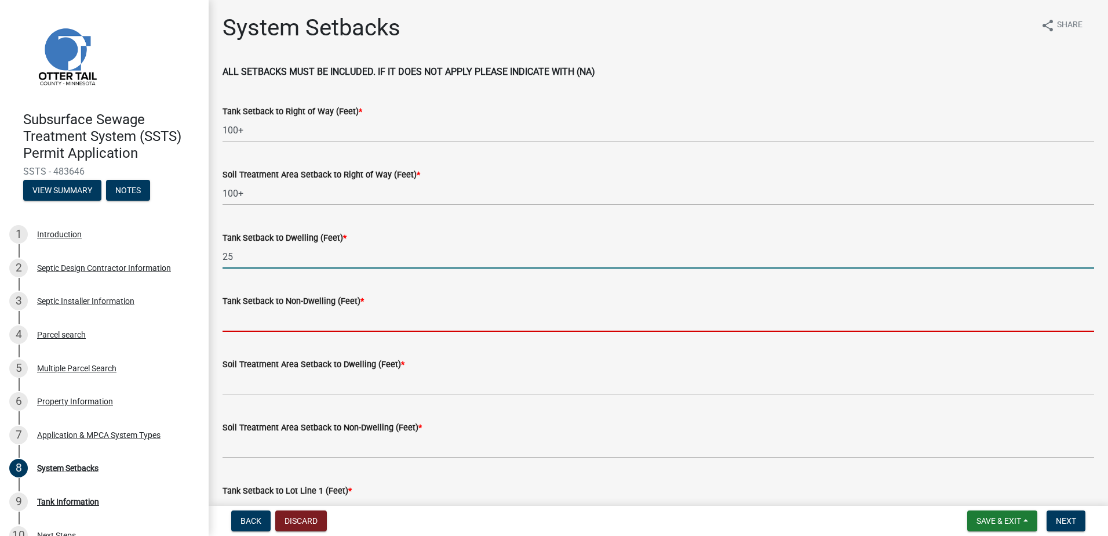
click at [238, 316] on input "Tank Setback to Non-Dwelling (Feet) *" at bounding box center [659, 320] width 872 height 24
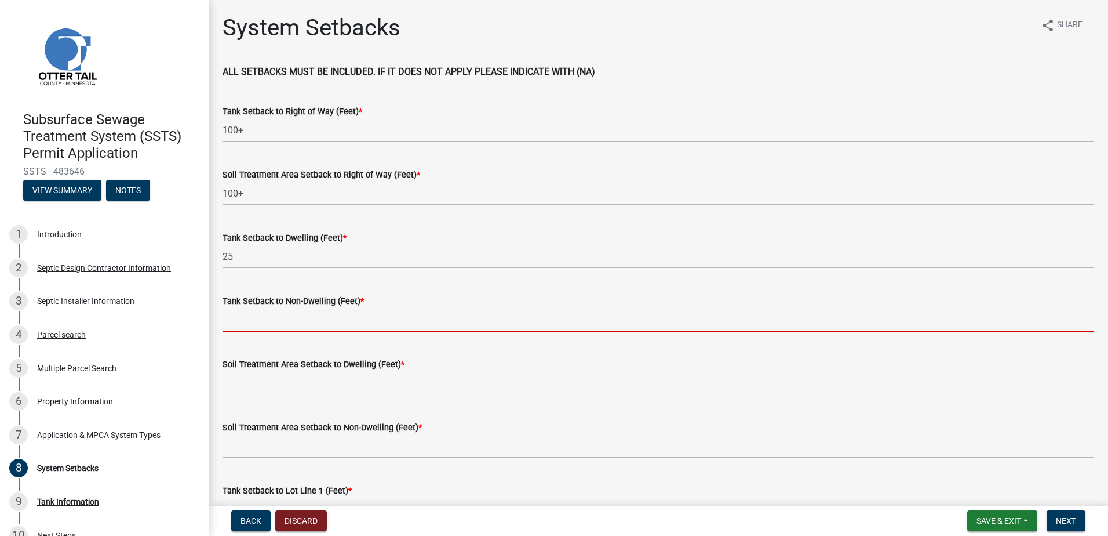
type input "NA"
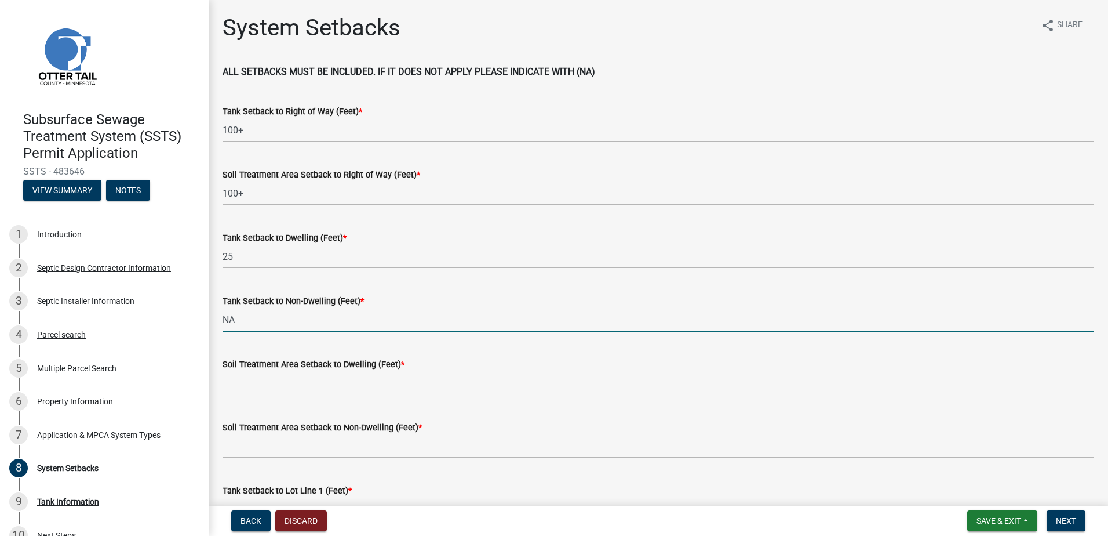
scroll to position [116, 0]
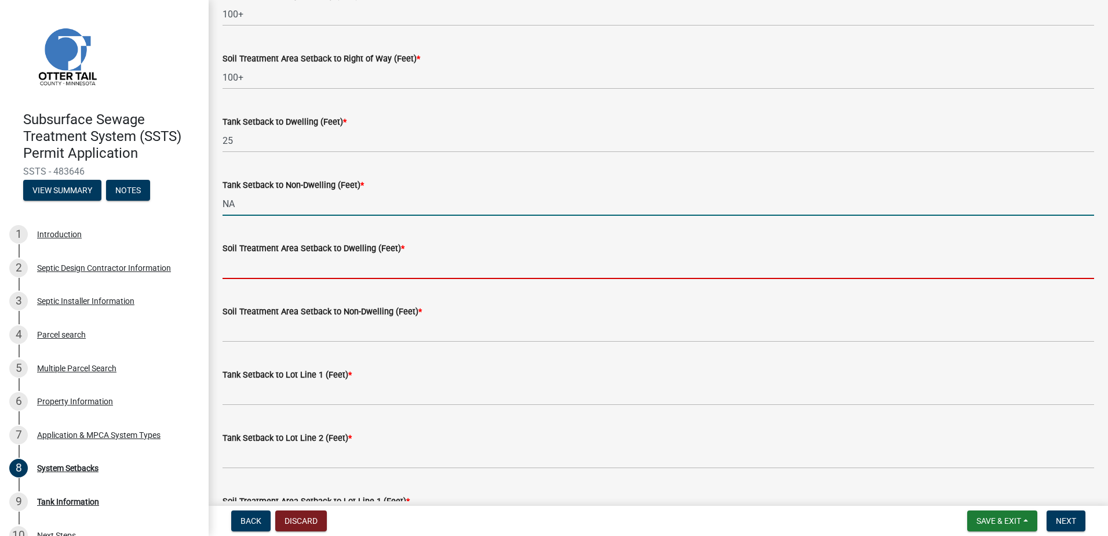
drag, startPoint x: 251, startPoint y: 267, endPoint x: 252, endPoint y: 274, distance: 7.0
click at [251, 268] on input "Soil Treatment Area Setback to Dwelling (Feet) *" at bounding box center [659, 267] width 872 height 24
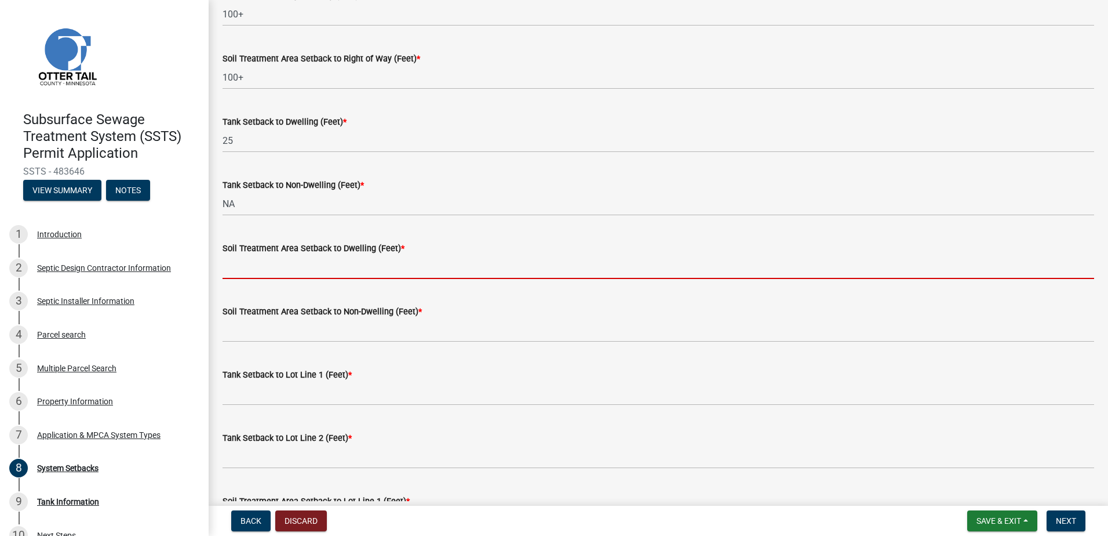
type input "50"
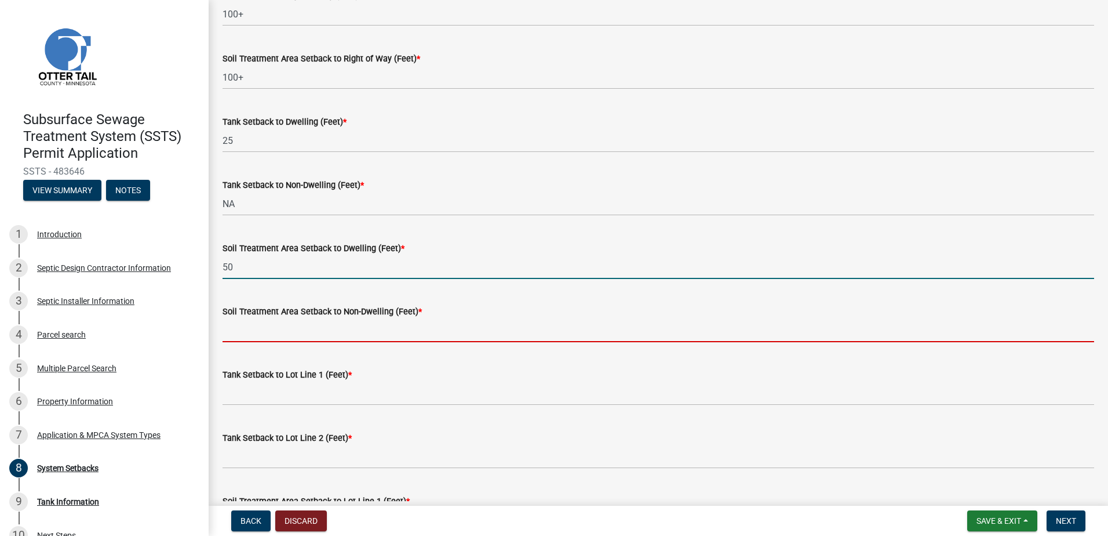
click at [250, 334] on input "Soil Treatment Area Setback to Non-Dwelling (Feet) *" at bounding box center [659, 330] width 872 height 24
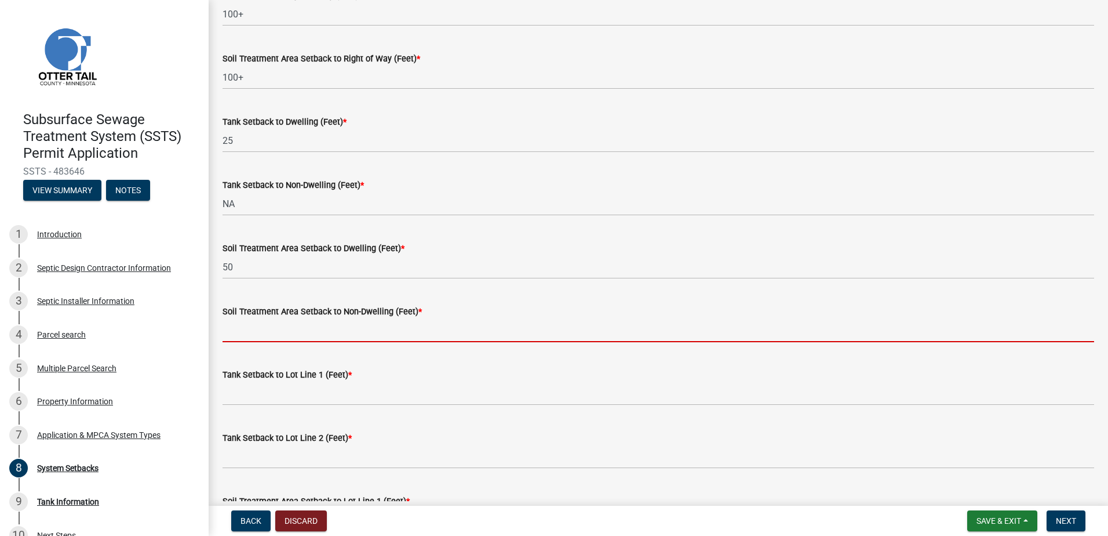
type input "NA"
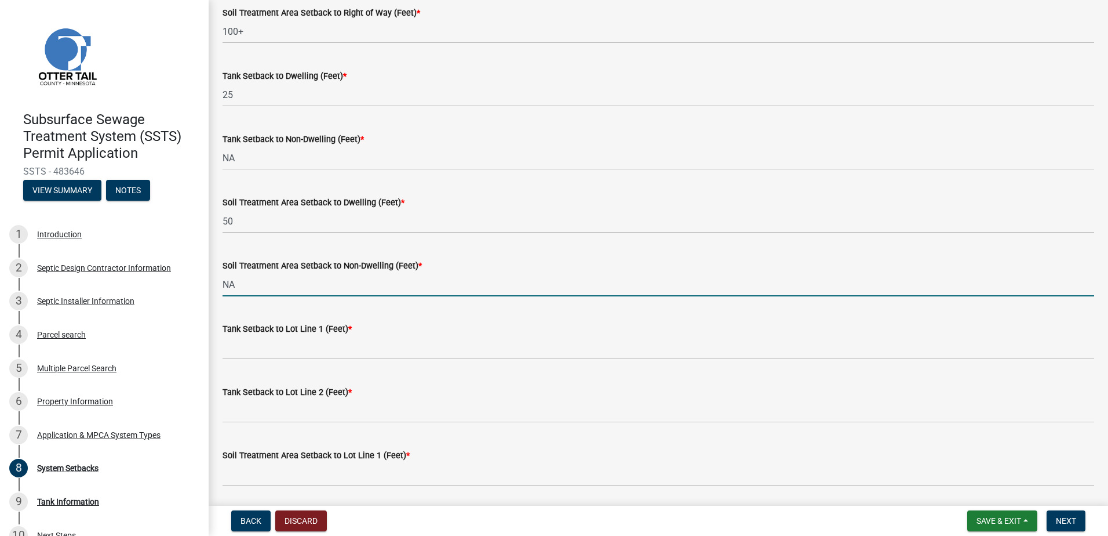
scroll to position [232, 0]
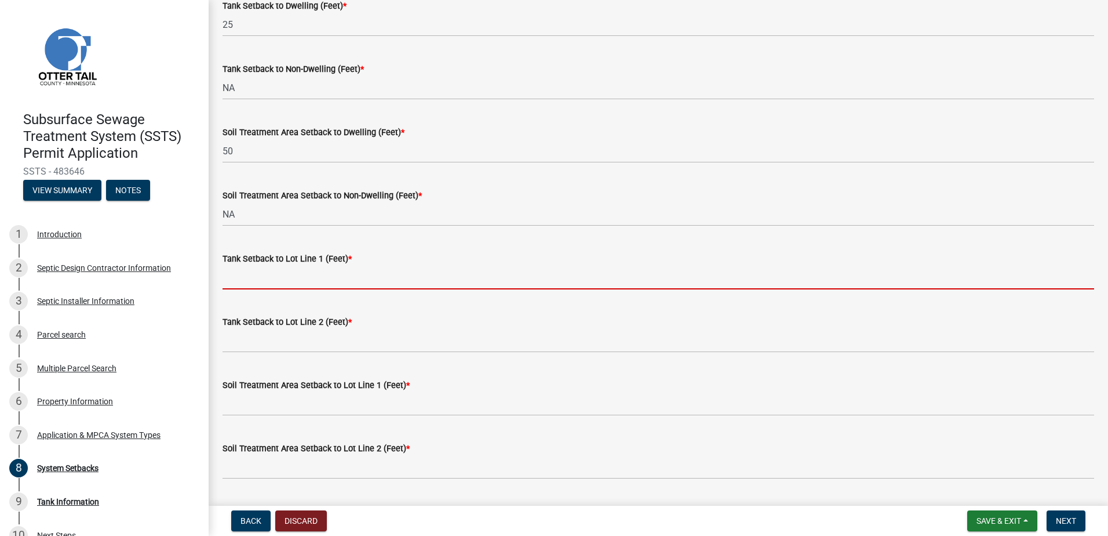
click at [242, 279] on input "Tank Setback to Lot Line 1 (Feet) *" at bounding box center [659, 277] width 872 height 24
type input "75+-"
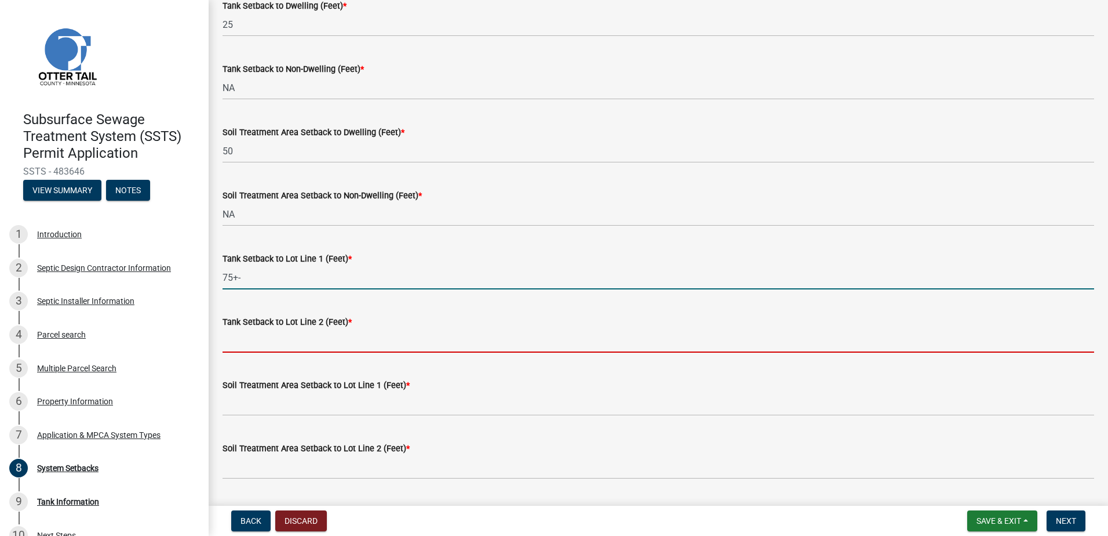
type input "75+"
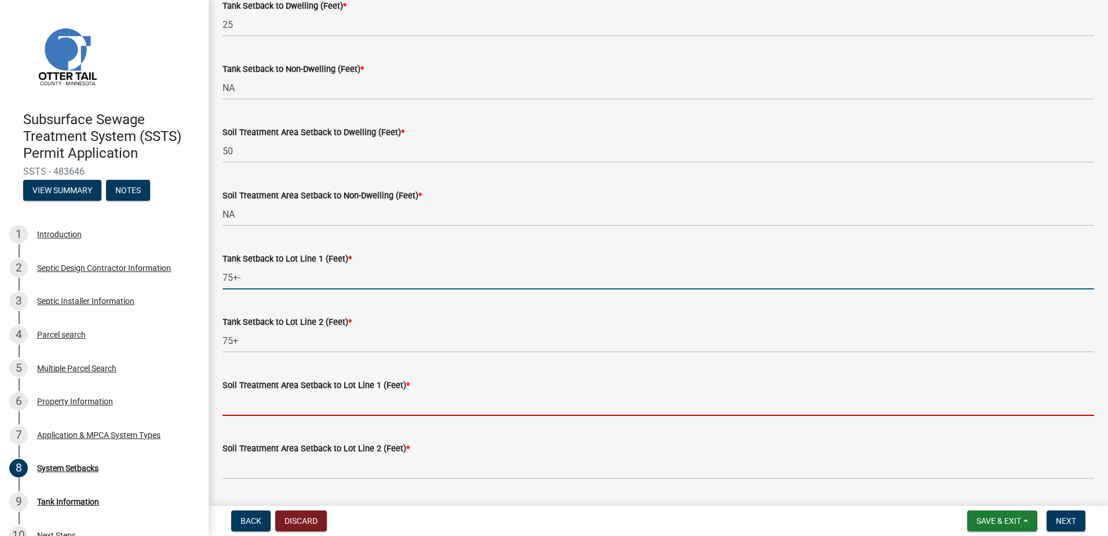
type input "75+-"
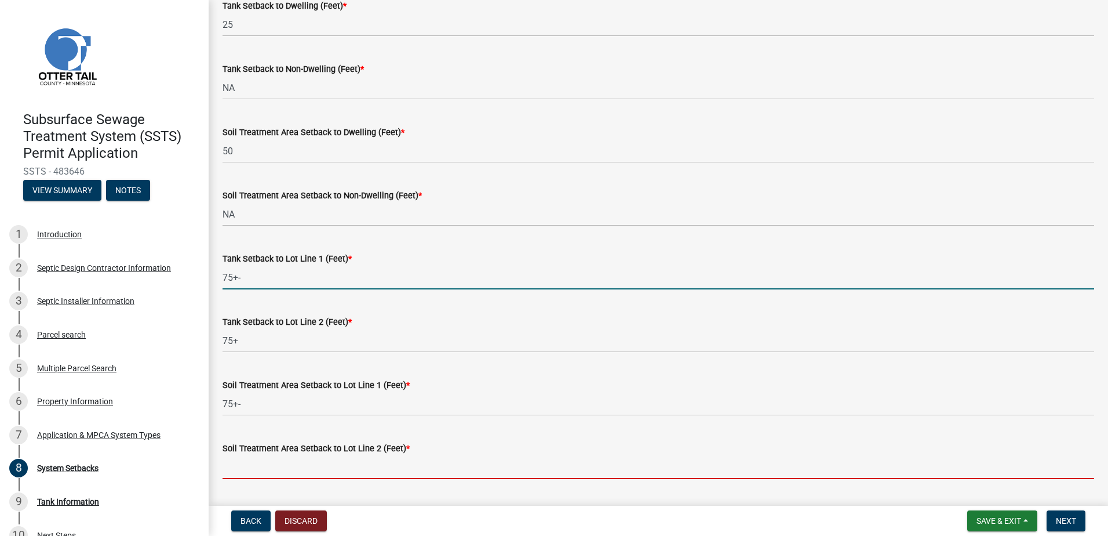
type input "75+-"
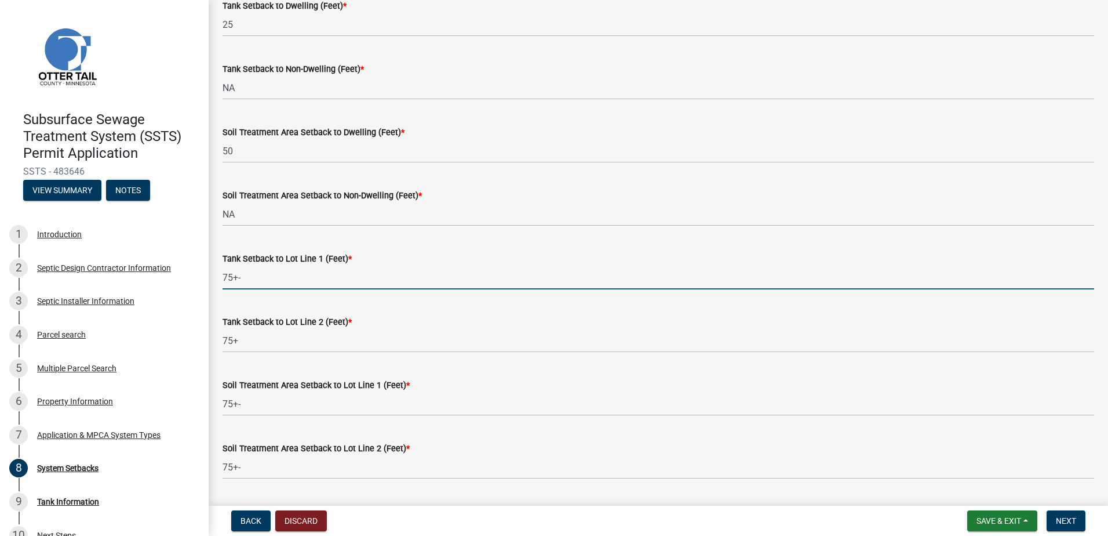
type input "City Water"
type input "NA"
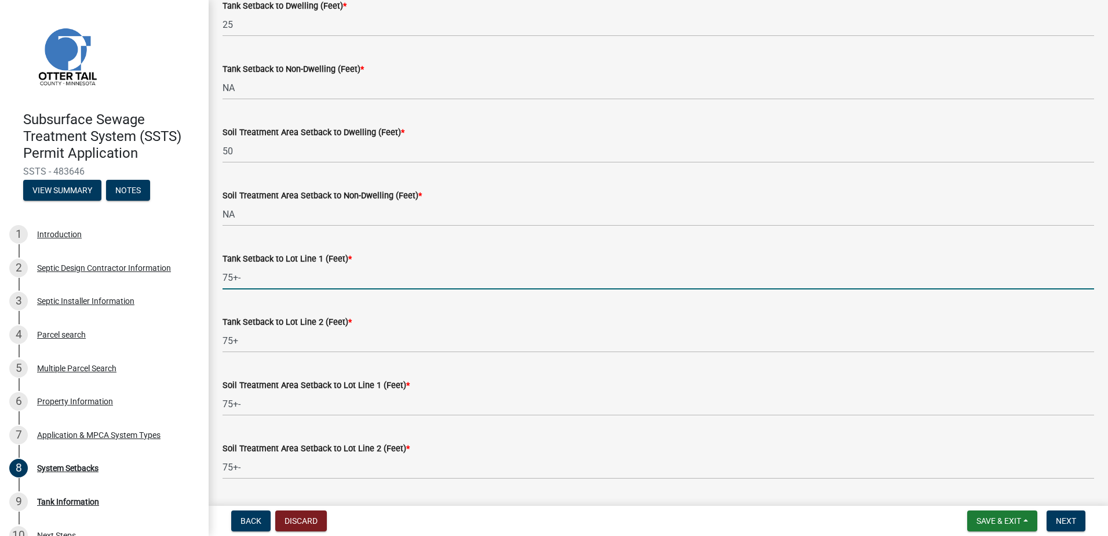
type input "NA"
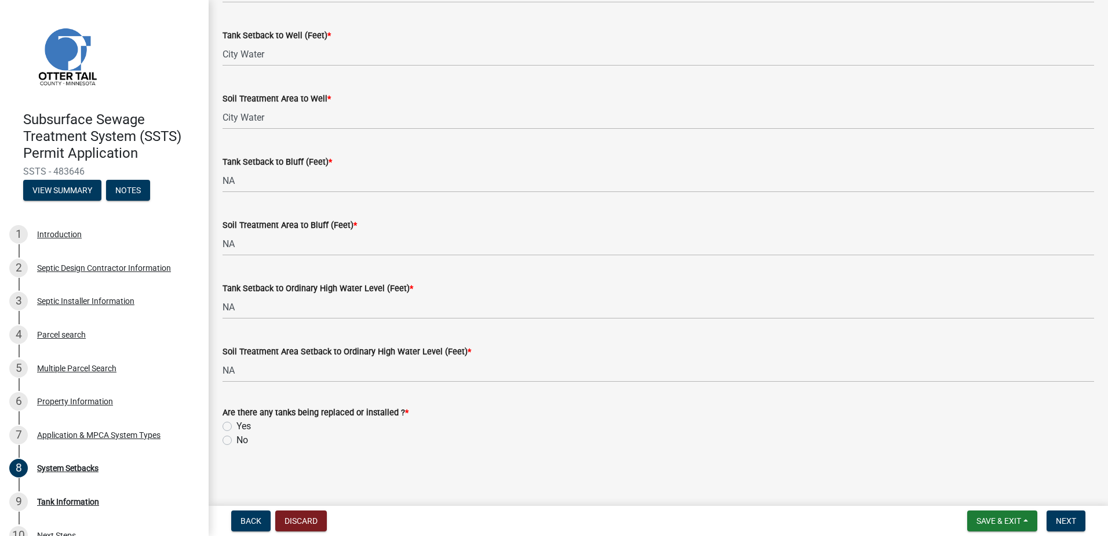
scroll to position [709, 0]
click at [236, 425] on label "Yes" at bounding box center [243, 424] width 14 height 14
click at [236, 425] on input "Yes" at bounding box center [240, 421] width 8 height 8
radio input "true"
click at [1058, 520] on span "Next" at bounding box center [1066, 520] width 20 height 9
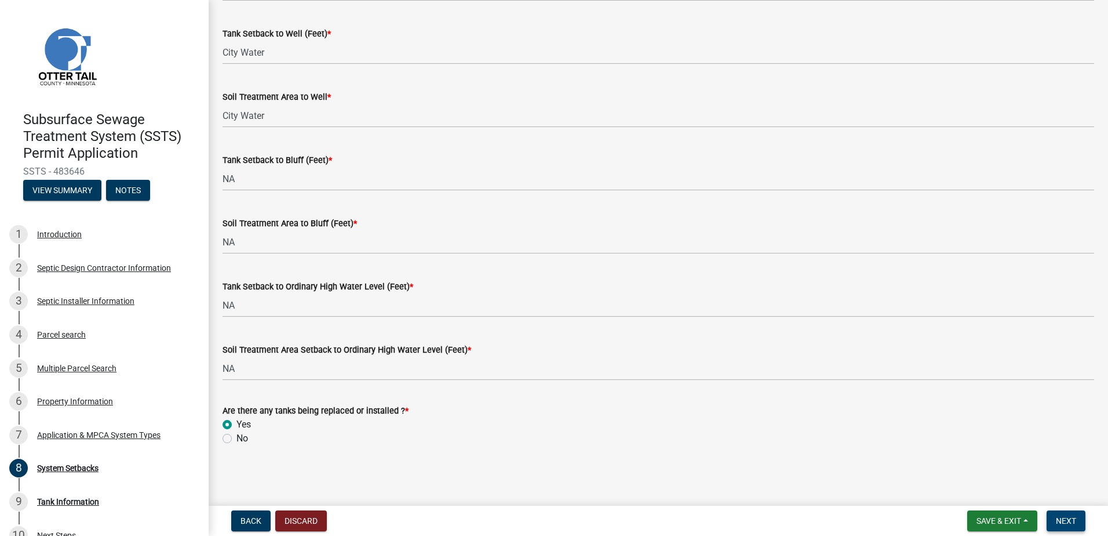
scroll to position [0, 0]
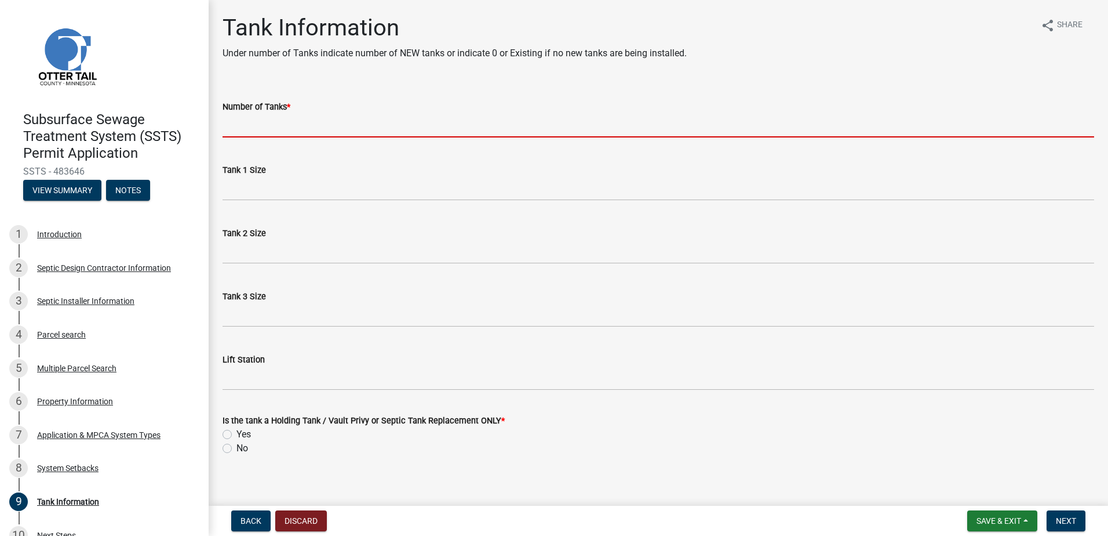
click at [267, 131] on input "Number of Tanks *" at bounding box center [659, 126] width 872 height 24
type input "1"
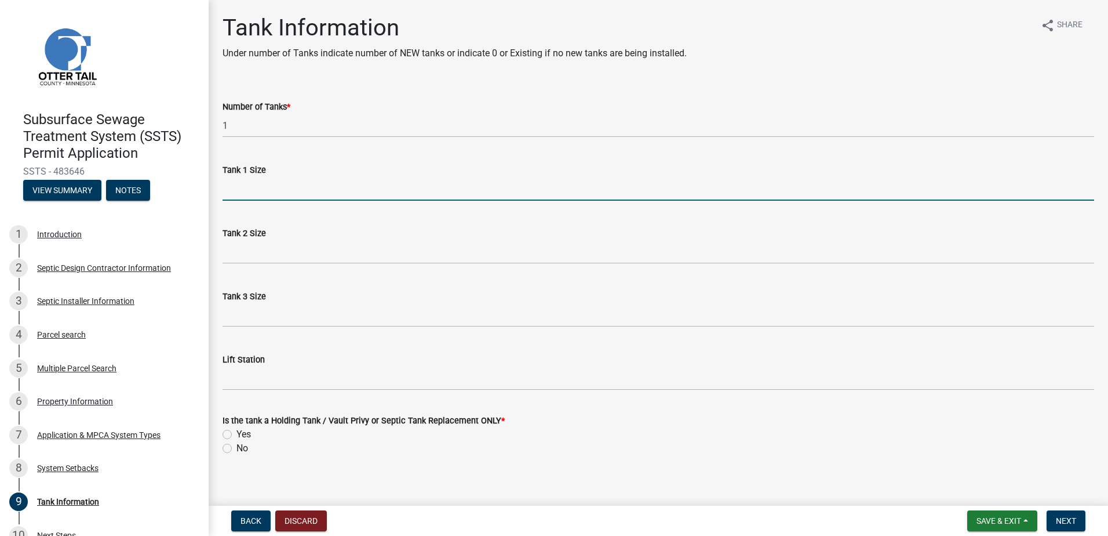
click at [245, 191] on input "Tank 1 Size" at bounding box center [659, 189] width 872 height 24
type input "1500-2"
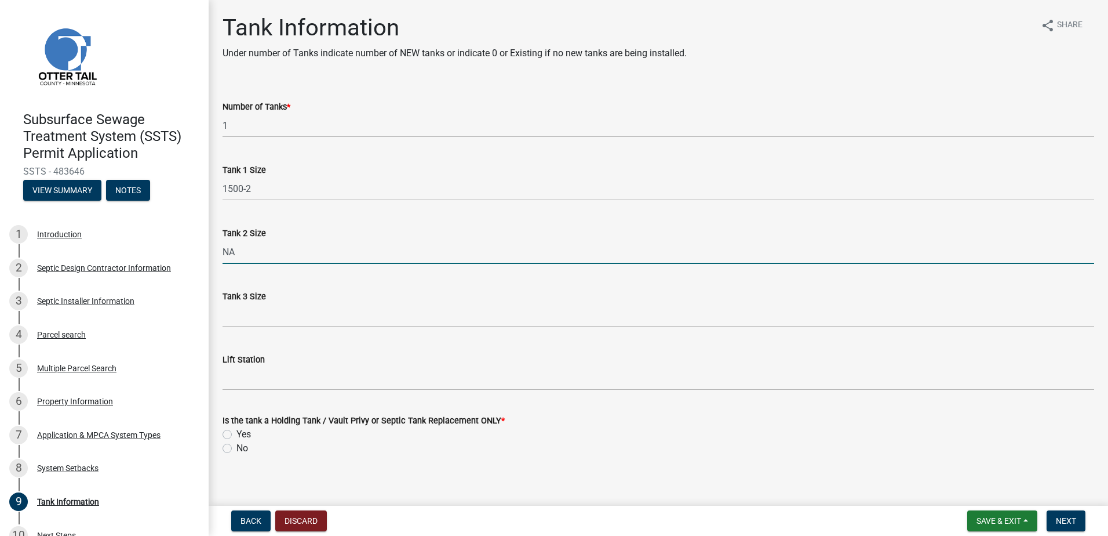
type input "NA"
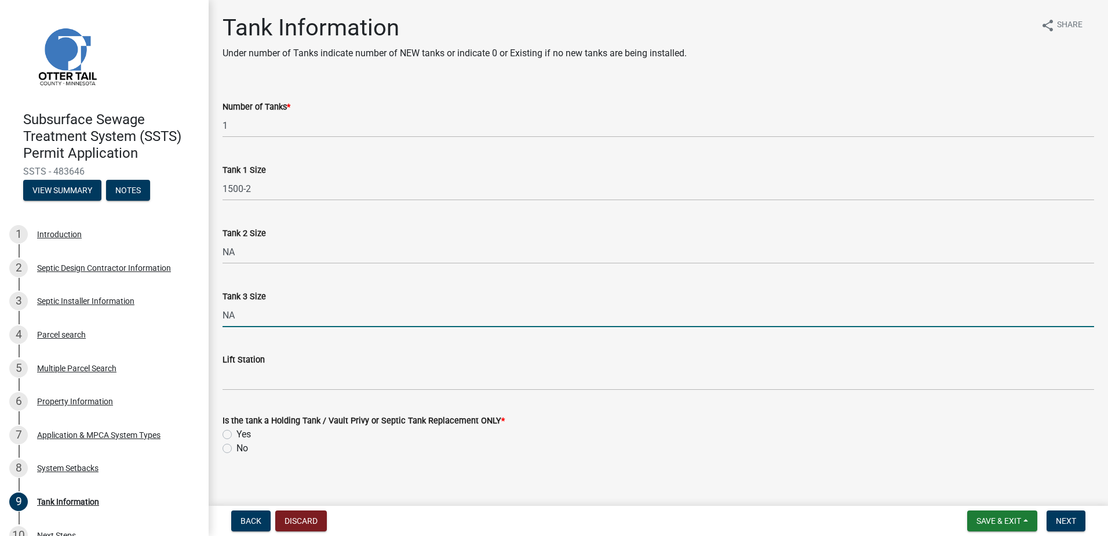
type input "NA"
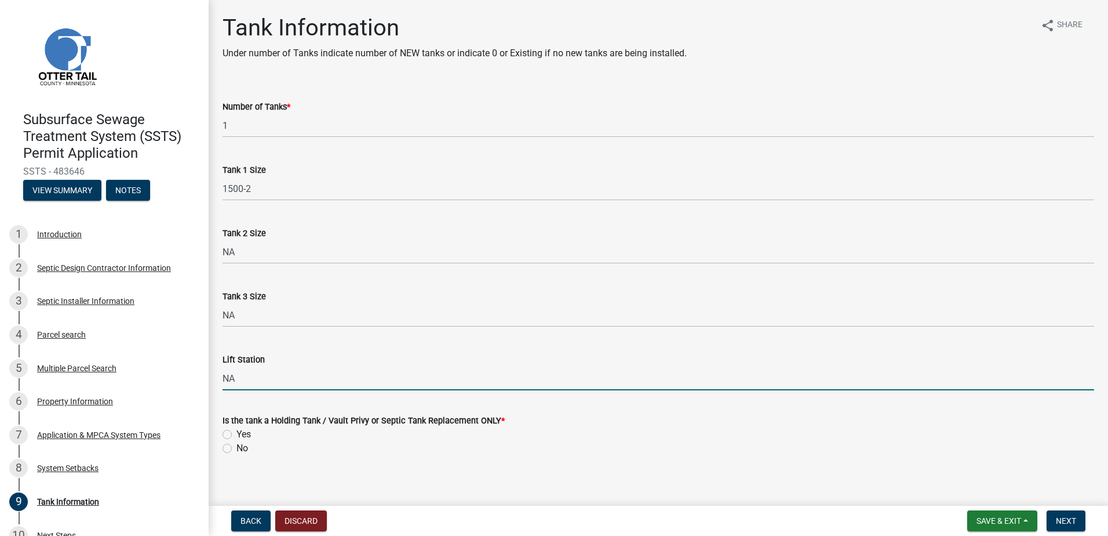
type input "NA"
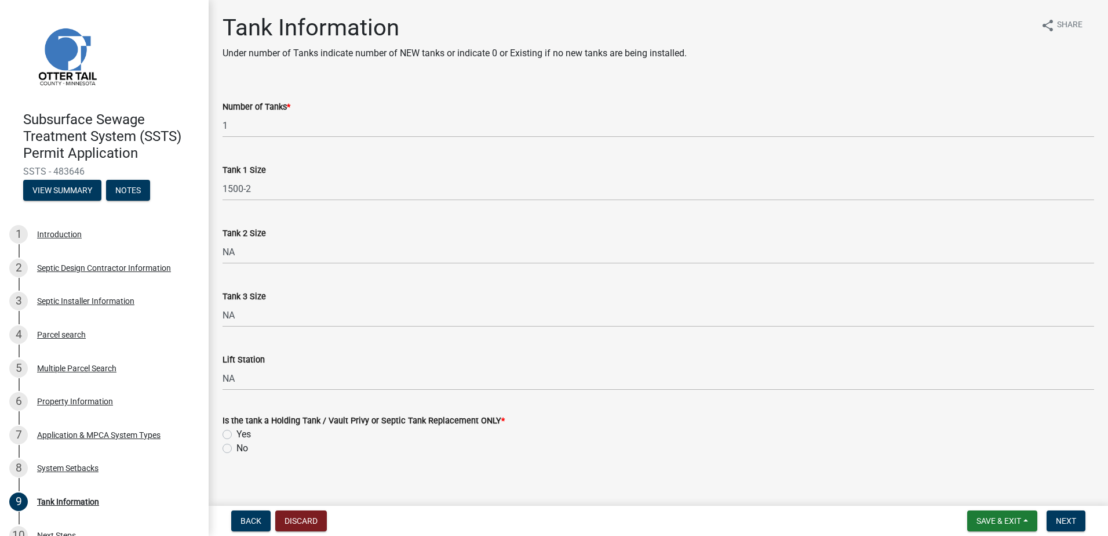
click at [487, 453] on div "No" at bounding box center [659, 448] width 872 height 14
click at [236, 447] on label "No" at bounding box center [242, 448] width 12 height 14
click at [236, 447] on input "No" at bounding box center [240, 445] width 8 height 8
radio input "true"
click at [1047, 522] on button "Next" at bounding box center [1066, 520] width 39 height 21
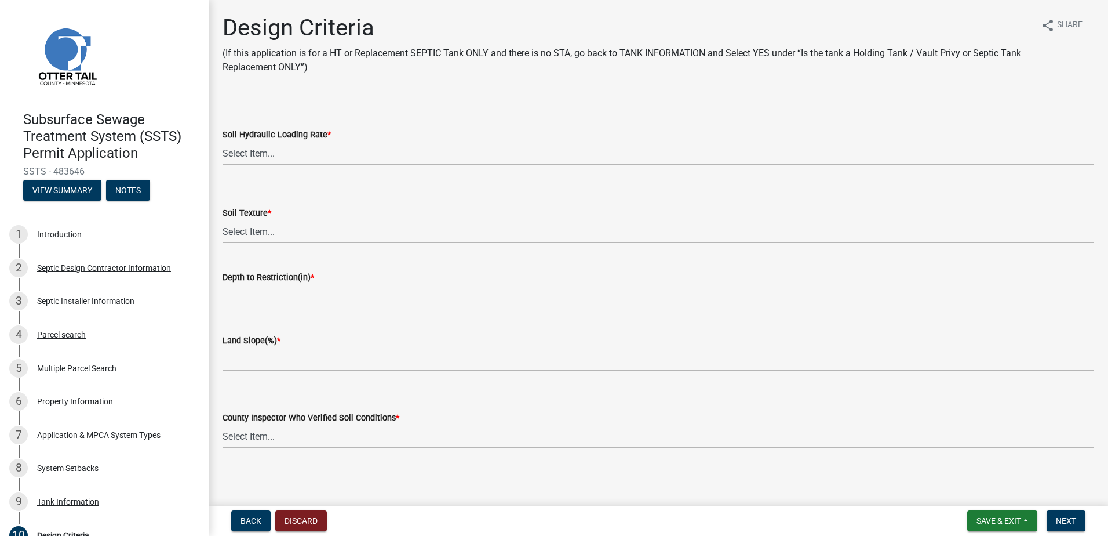
click at [255, 151] on select "Select Item... 1.6 gpd/ft2 1.2 gpd/ft2 1.0 gpd/ft2 0.87 gpd/ft2 0.78 gpd/ft2 0.…" at bounding box center [659, 153] width 872 height 24
click at [223, 141] on select "Select Item... 1.6 gpd/ft2 1.2 gpd/ft2 1.0 gpd/ft2 0.87 gpd/ft2 0.78 gpd/ft2 0.…" at bounding box center [659, 153] width 872 height 24
select select "eaa6e4cf-be76-4366-bfe5-e87acfaaf3f4"
click at [237, 232] on select "Select Item... Coarse Sand (COS) Sand (S) Fine Sand (FS) Very Fine Sand (VFS) L…" at bounding box center [659, 232] width 872 height 24
click at [223, 220] on select "Select Item... Coarse Sand (COS) Sand (S) Fine Sand (FS) Very Fine Sand (VFS) L…" at bounding box center [659, 232] width 872 height 24
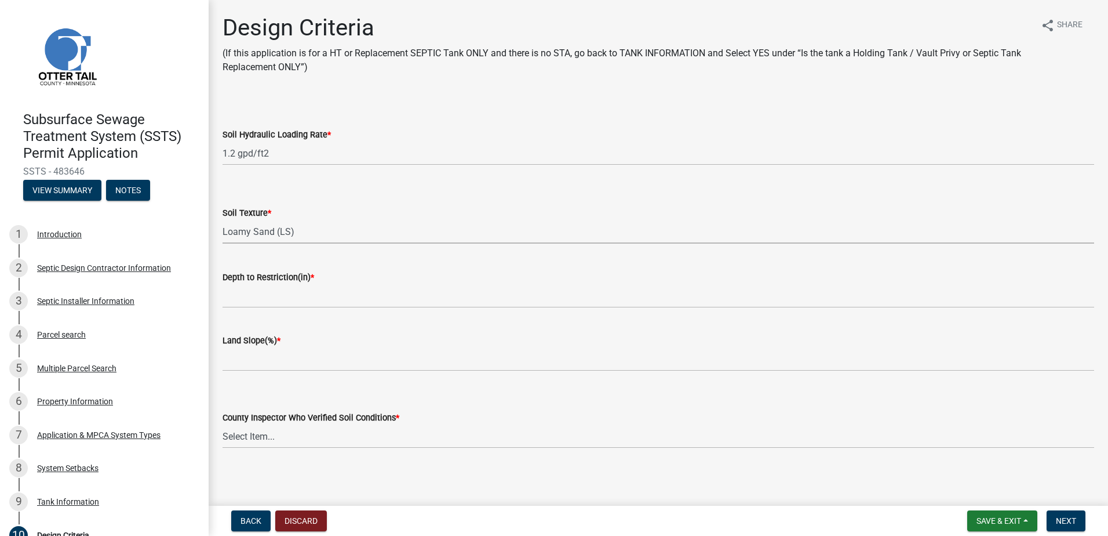
select select "6a6ab172-1321-4f18-8c37-999bd65d2f3f"
click at [244, 307] on wm-data-entity-input "Depth to Restriction(in) *" at bounding box center [659, 285] width 872 height 63
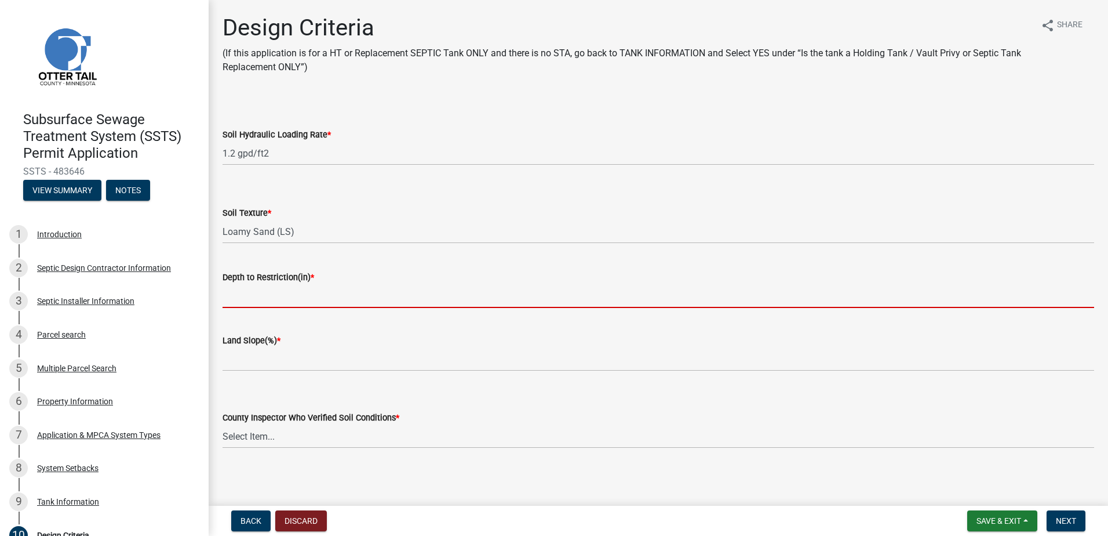
click at [245, 302] on input "Depth to Restriction(in) *" at bounding box center [659, 296] width 872 height 24
type input "84""
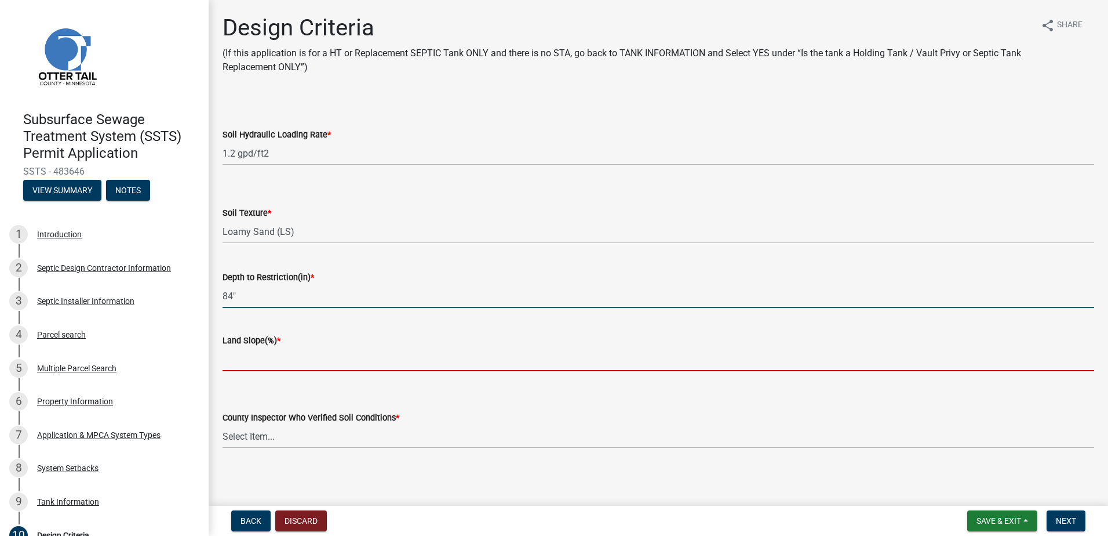
type input "0.0"
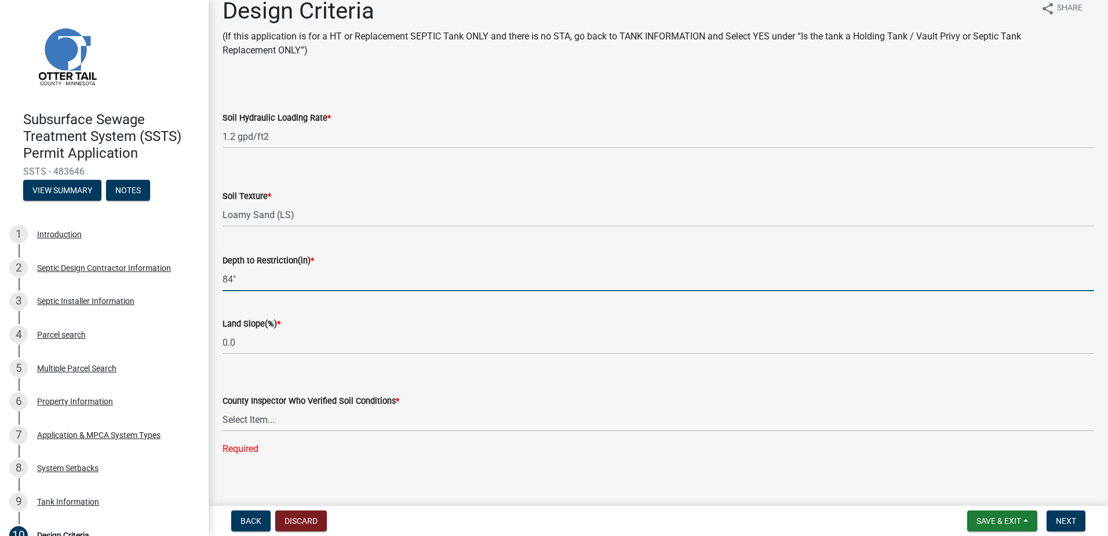
scroll to position [26, 0]
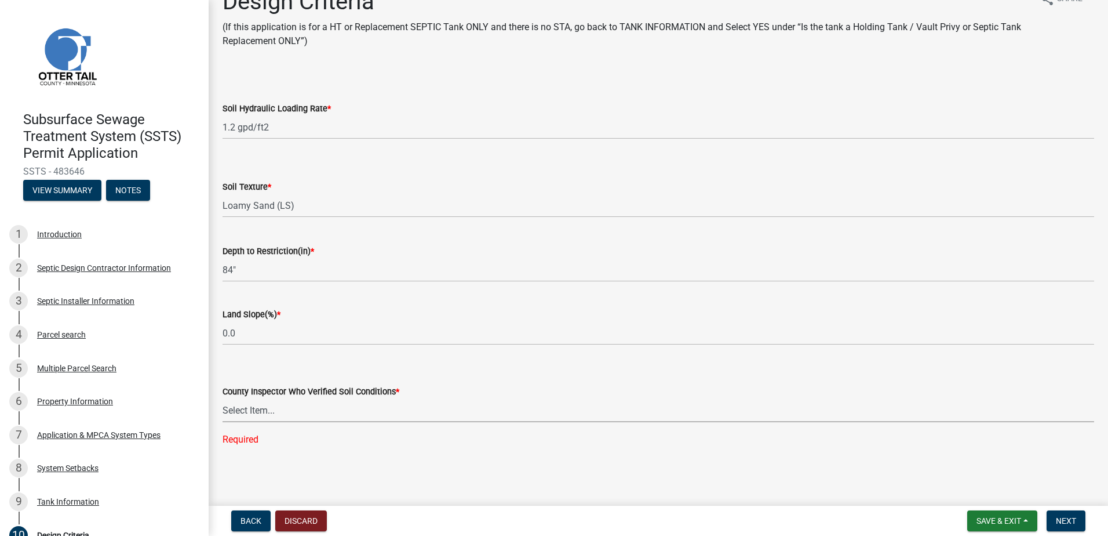
click at [251, 413] on select "Select Item... Alexis Newark Andrea Perales Brittany Tollefson Chris LeClair Co…" at bounding box center [659, 410] width 872 height 24
click at [223, 421] on select "Select Item... Alexis Newark Andrea Perales Brittany Tollefson Chris LeClair Co…" at bounding box center [659, 410] width 872 height 24
select select "77ed3ba4-a6d5-4048-ab27-59c0bc717e6e"
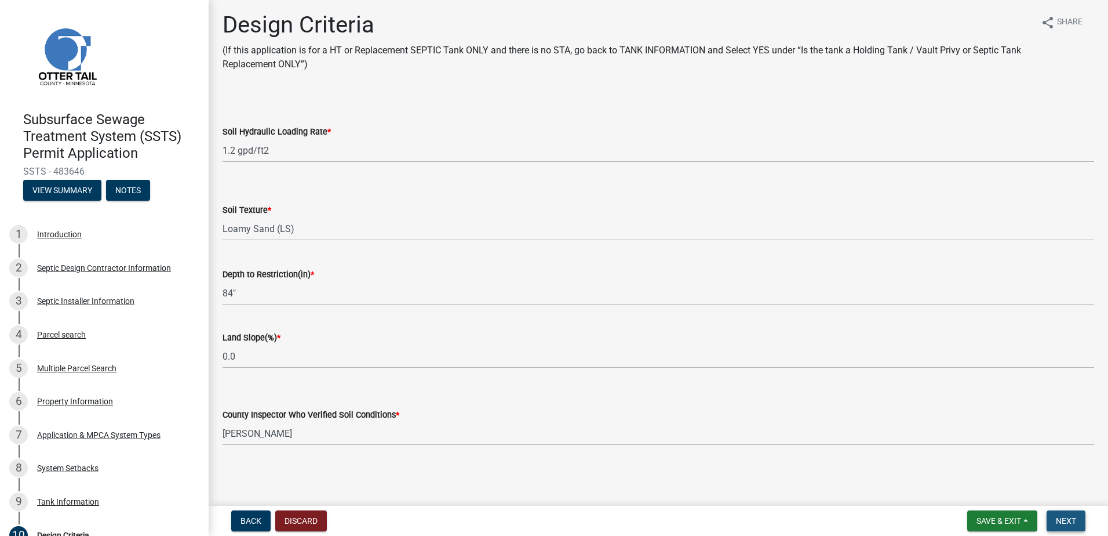
drag, startPoint x: 1069, startPoint y: 521, endPoint x: 1064, endPoint y: 512, distance: 9.6
click at [1067, 518] on span "Next" at bounding box center [1066, 520] width 20 height 9
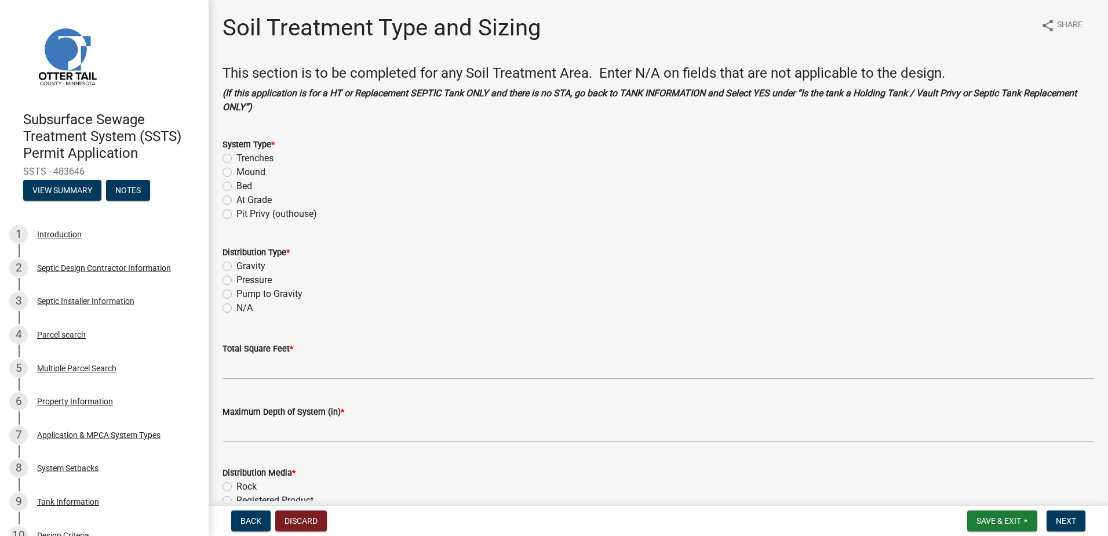
click at [236, 159] on label "Trenches" at bounding box center [254, 158] width 37 height 14
click at [236, 159] on input "Trenches" at bounding box center [240, 155] width 8 height 8
radio input "true"
click at [236, 268] on label "Gravity" at bounding box center [250, 266] width 29 height 14
click at [236, 267] on input "Gravity" at bounding box center [240, 263] width 8 height 8
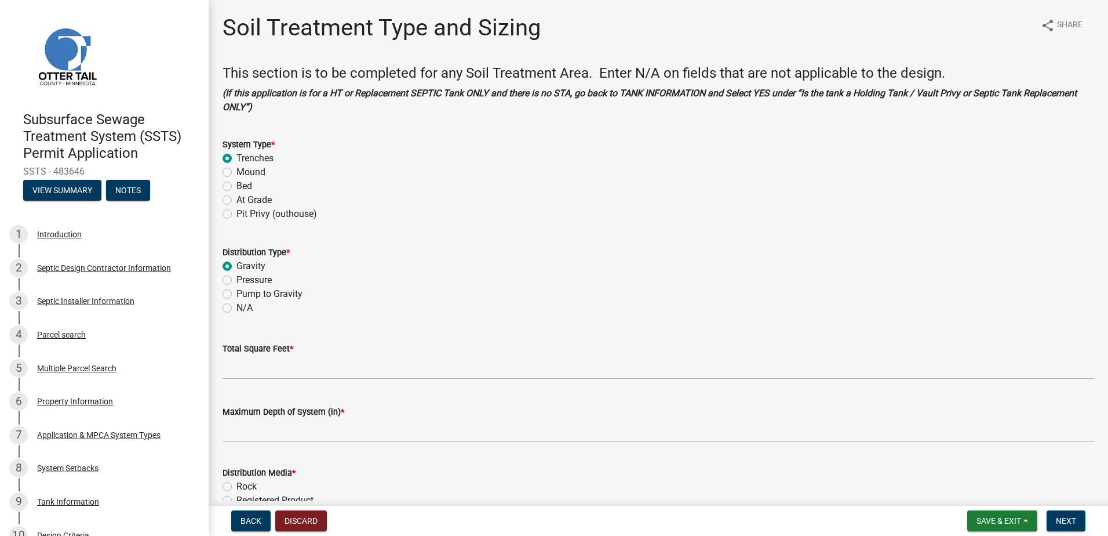
radio input "true"
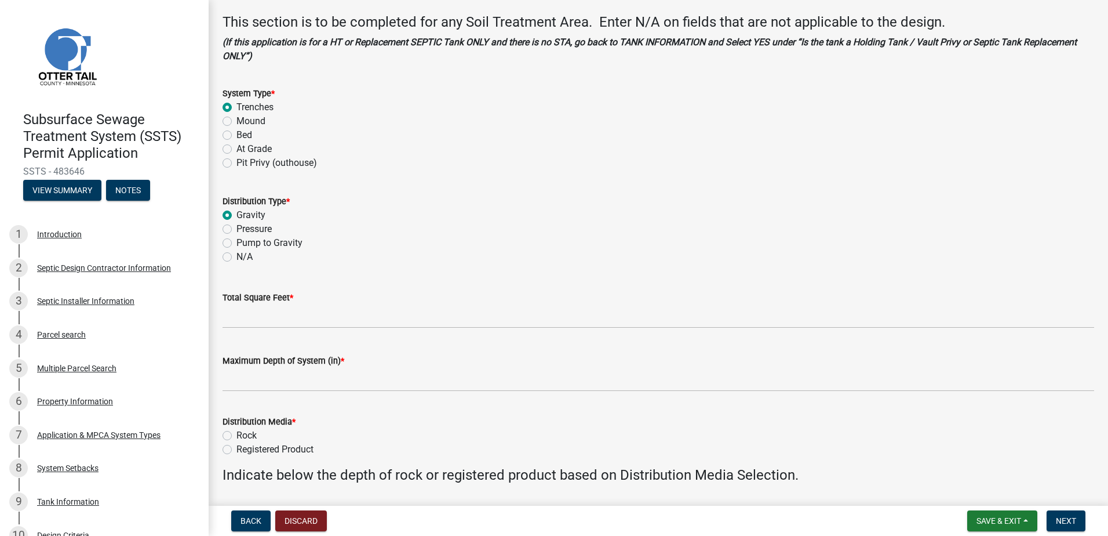
scroll to position [116, 0]
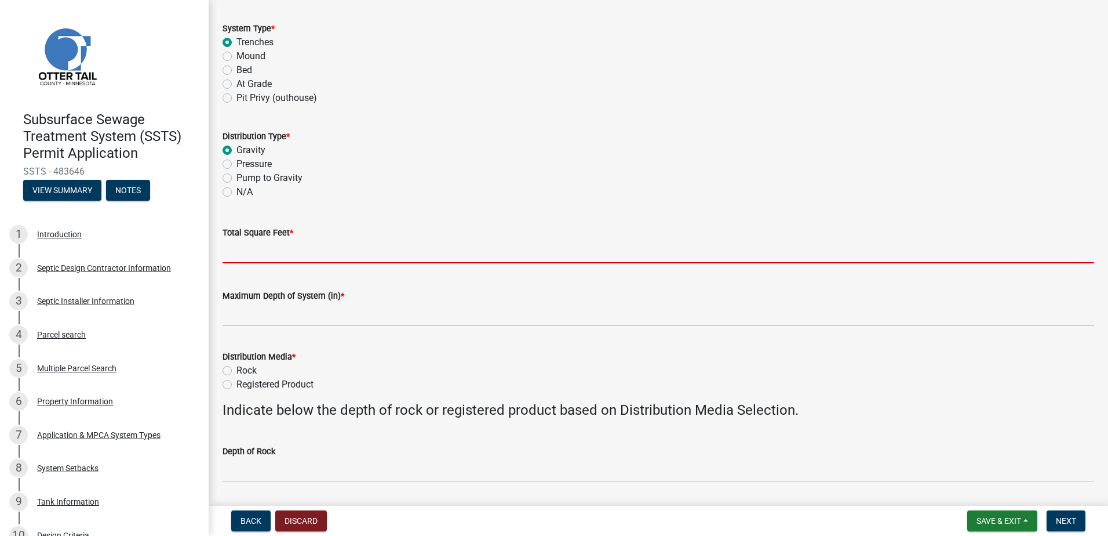
click at [248, 253] on input "Total Square Feet *" at bounding box center [659, 251] width 872 height 24
type input "510"
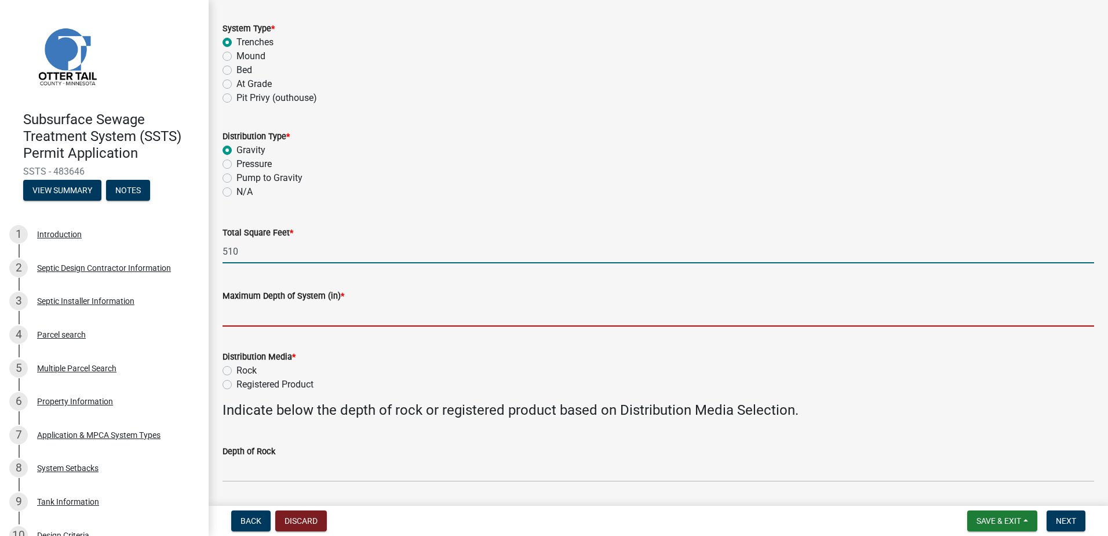
type input "48""
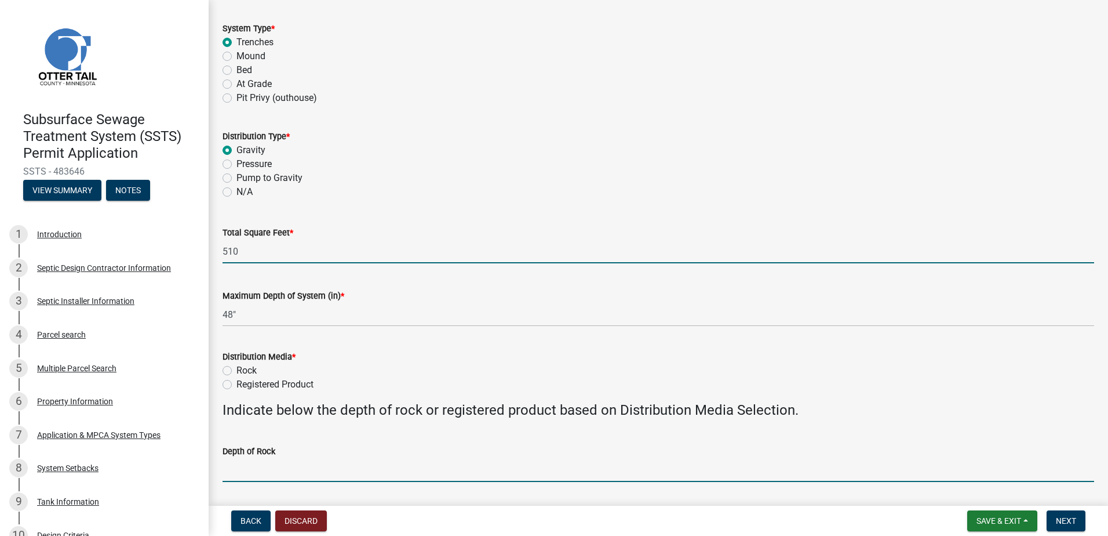
type input "NA"
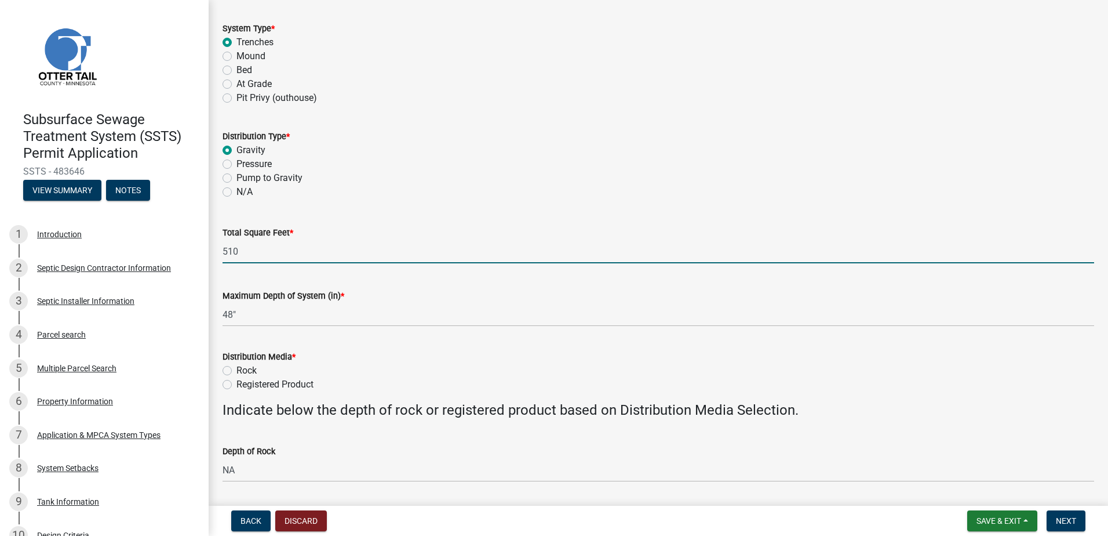
type input "136"
type input "7"
type input "NA"
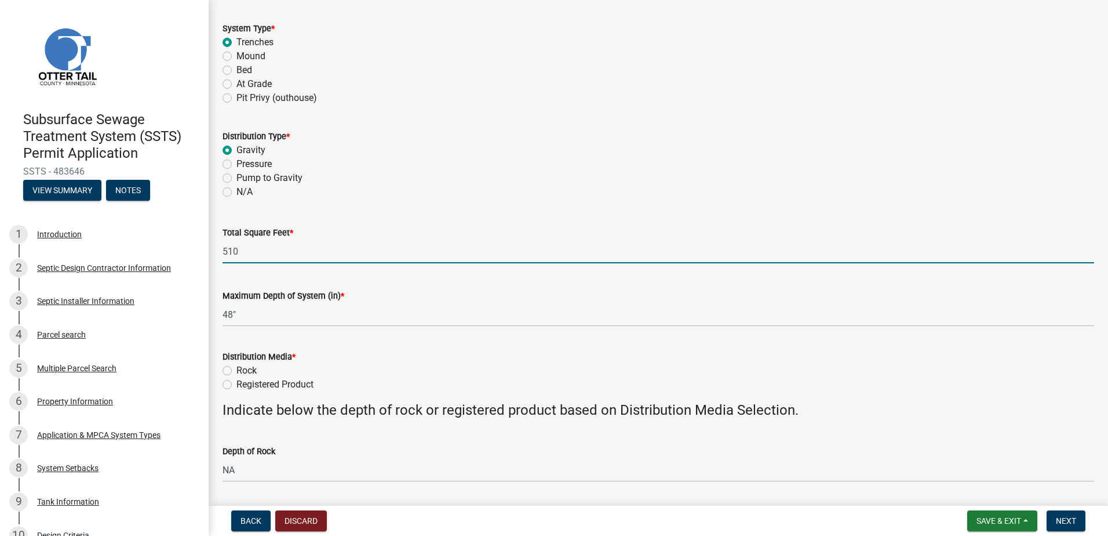
type input "NA"
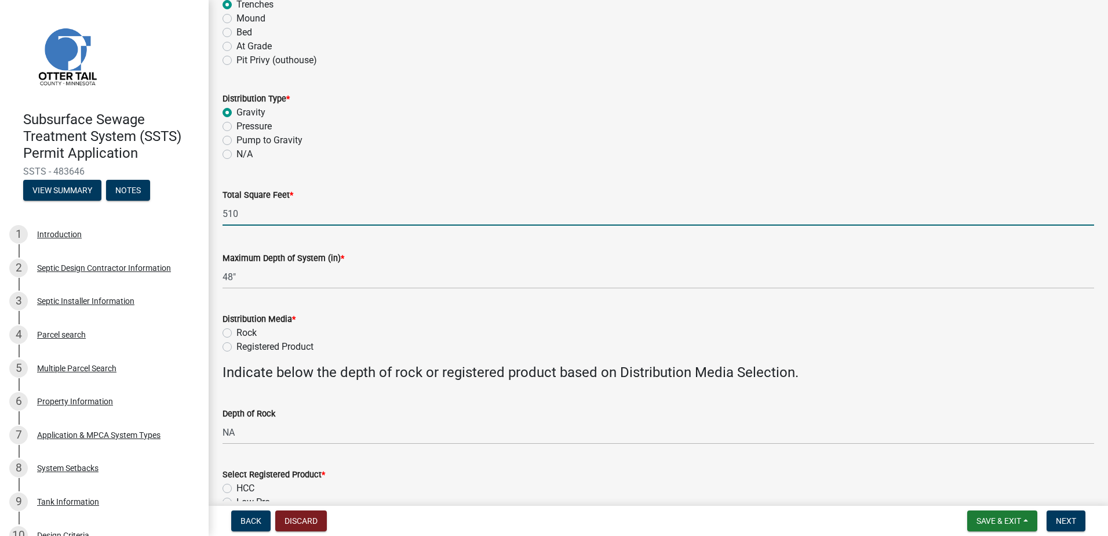
scroll to position [174, 0]
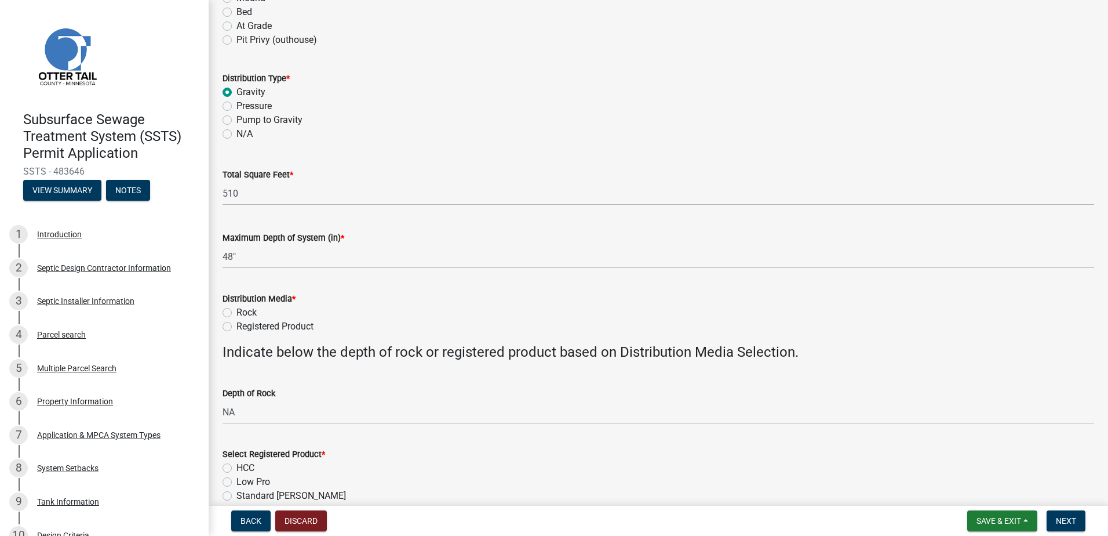
click at [236, 325] on label "Registered Product" at bounding box center [274, 326] width 77 height 14
click at [236, 325] on input "Registered Product" at bounding box center [240, 323] width 8 height 8
radio input "true"
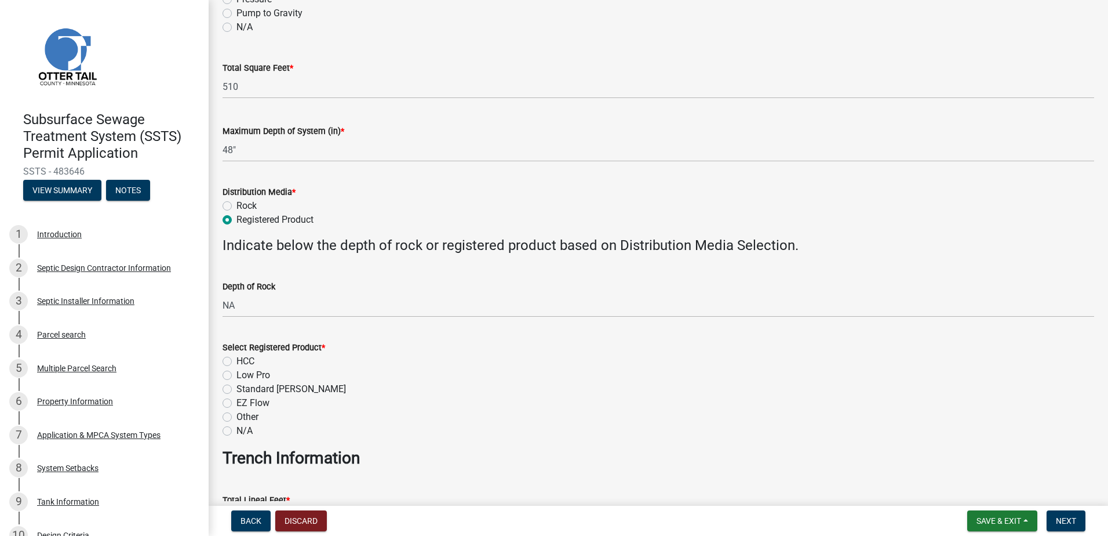
scroll to position [348, 0]
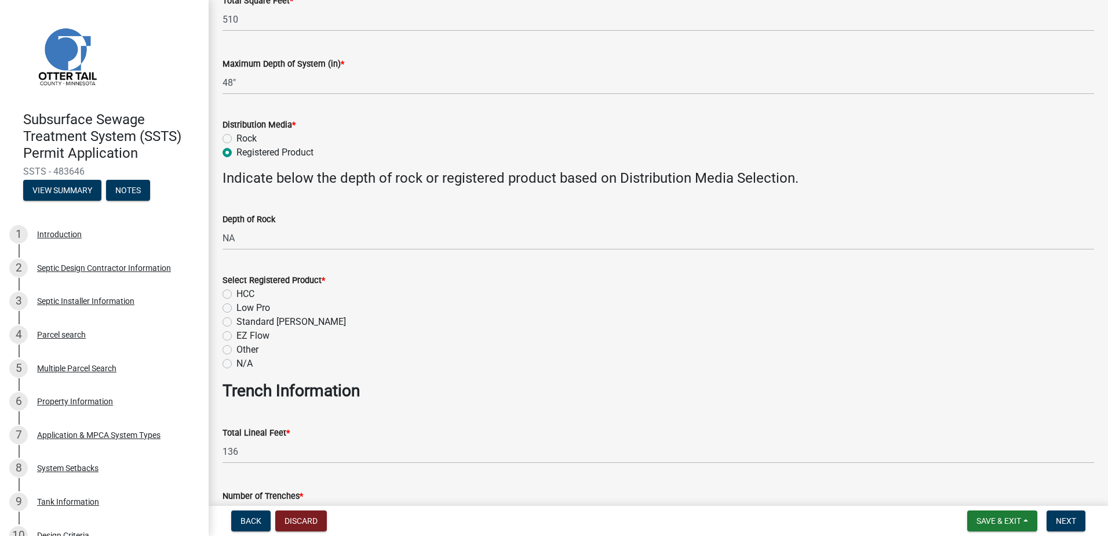
click at [236, 293] on label "HCC" at bounding box center [245, 294] width 18 height 14
click at [236, 293] on input "HCC" at bounding box center [240, 291] width 8 height 8
radio input "true"
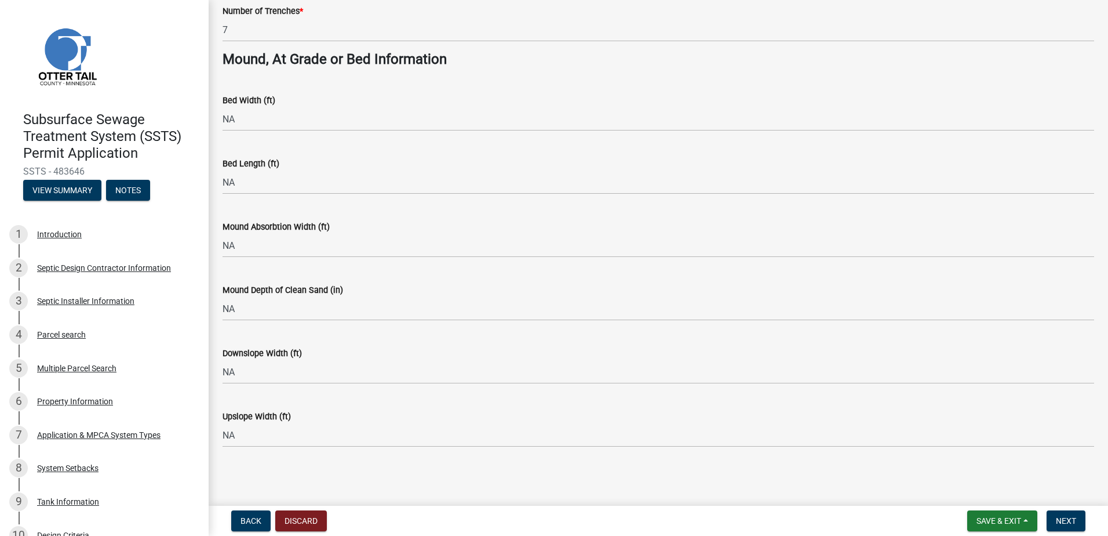
scroll to position [833, 0]
click at [1071, 519] on span "Next" at bounding box center [1066, 520] width 20 height 9
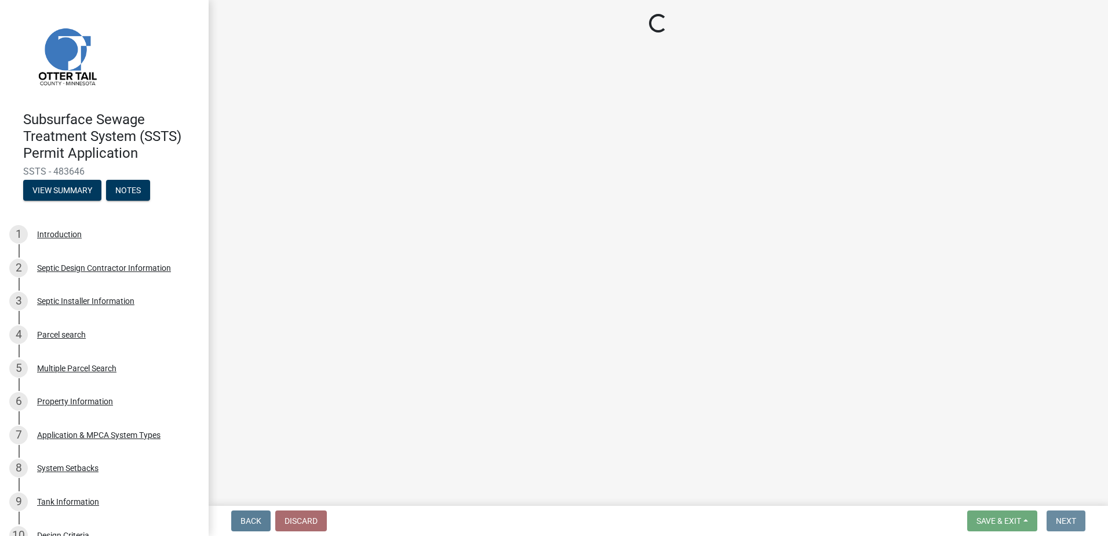
scroll to position [0, 0]
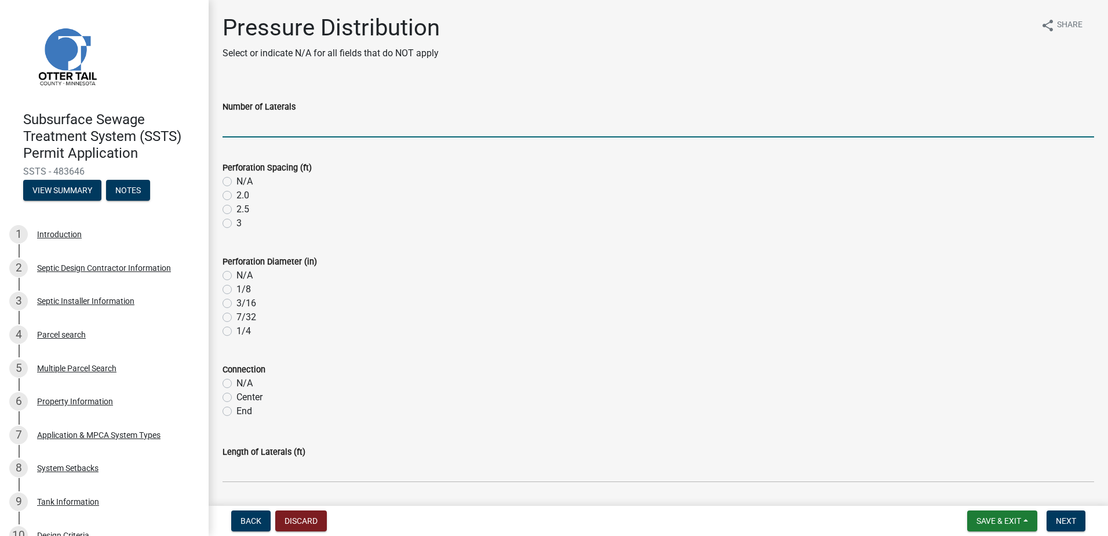
click at [250, 133] on input "Number of Laterals" at bounding box center [659, 126] width 872 height 24
type input "NA"
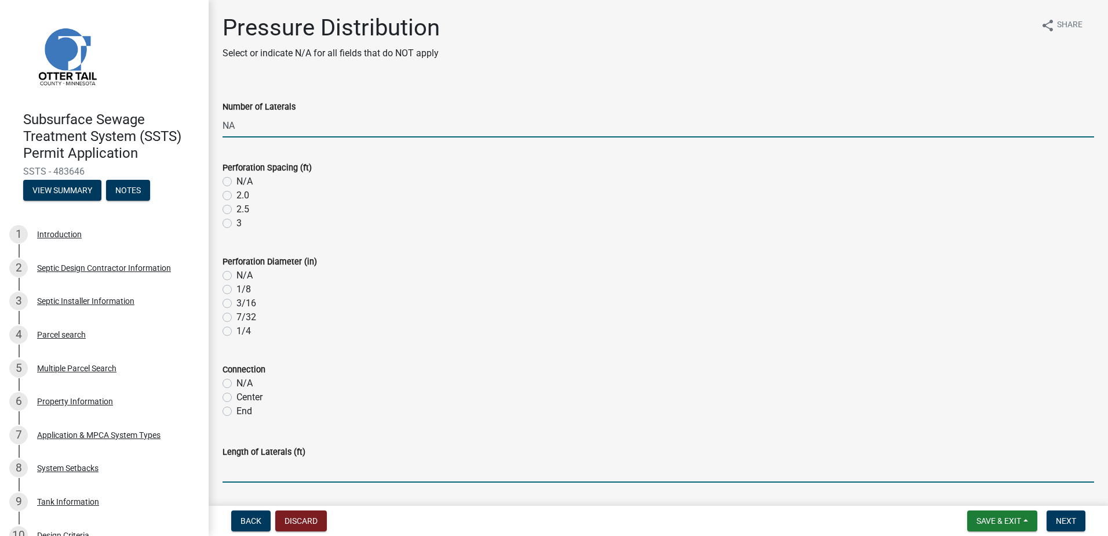
type input "NA"
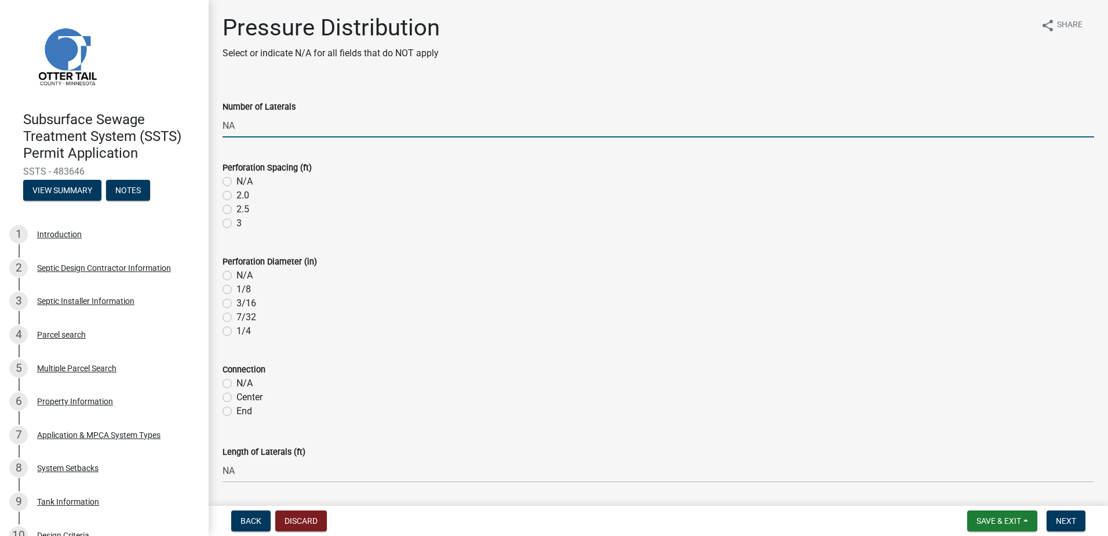
type input "NA"
click at [236, 180] on label "N/A" at bounding box center [244, 181] width 16 height 14
click at [236, 180] on input "N/A" at bounding box center [240, 178] width 8 height 8
radio input "true"
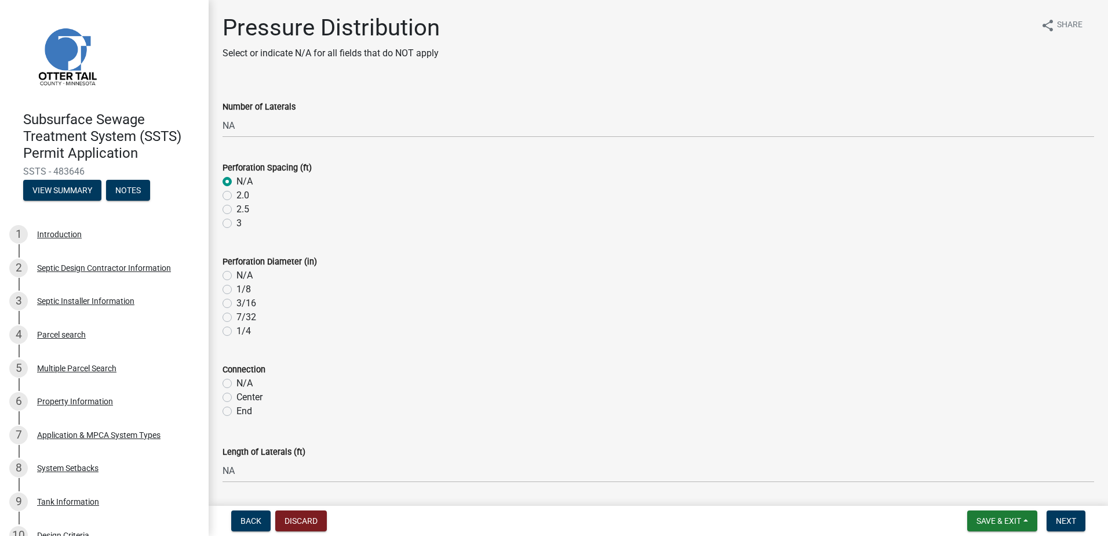
drag, startPoint x: 225, startPoint y: 269, endPoint x: 225, endPoint y: 281, distance: 12.2
click at [225, 270] on div "N/A" at bounding box center [659, 275] width 872 height 14
click at [236, 276] on label "N/A" at bounding box center [244, 275] width 16 height 14
click at [236, 276] on input "N/A" at bounding box center [240, 272] width 8 height 8
radio input "true"
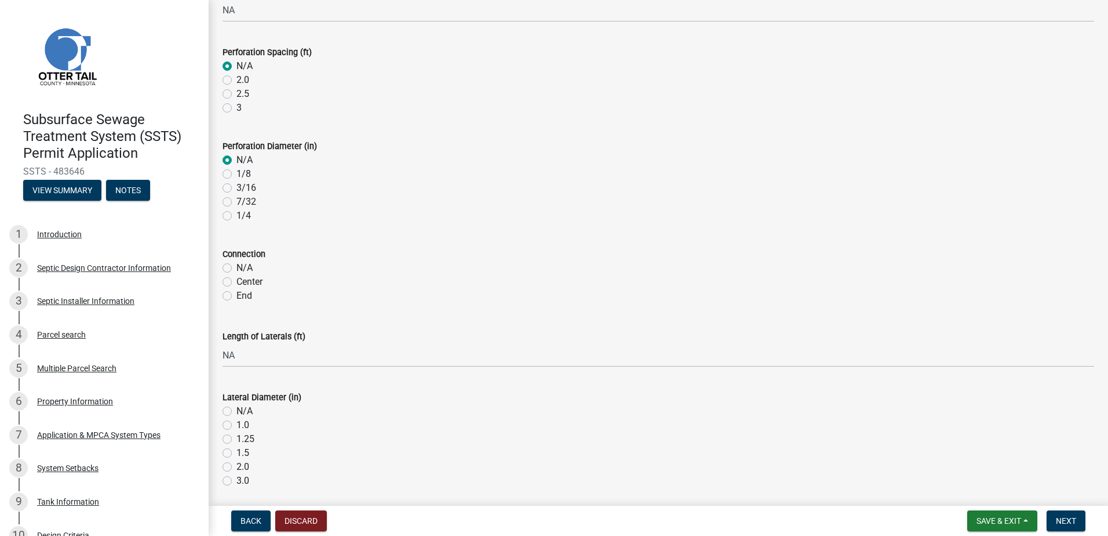
scroll to position [116, 0]
click at [236, 267] on label "N/A" at bounding box center [244, 267] width 16 height 14
click at [236, 267] on input "N/A" at bounding box center [240, 264] width 8 height 8
radio input "true"
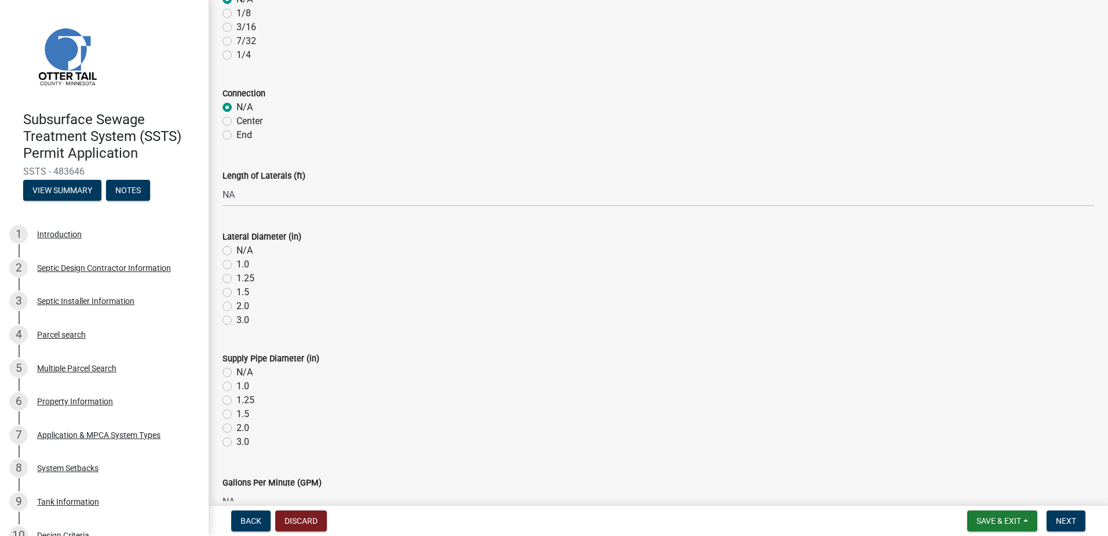
scroll to position [290, 0]
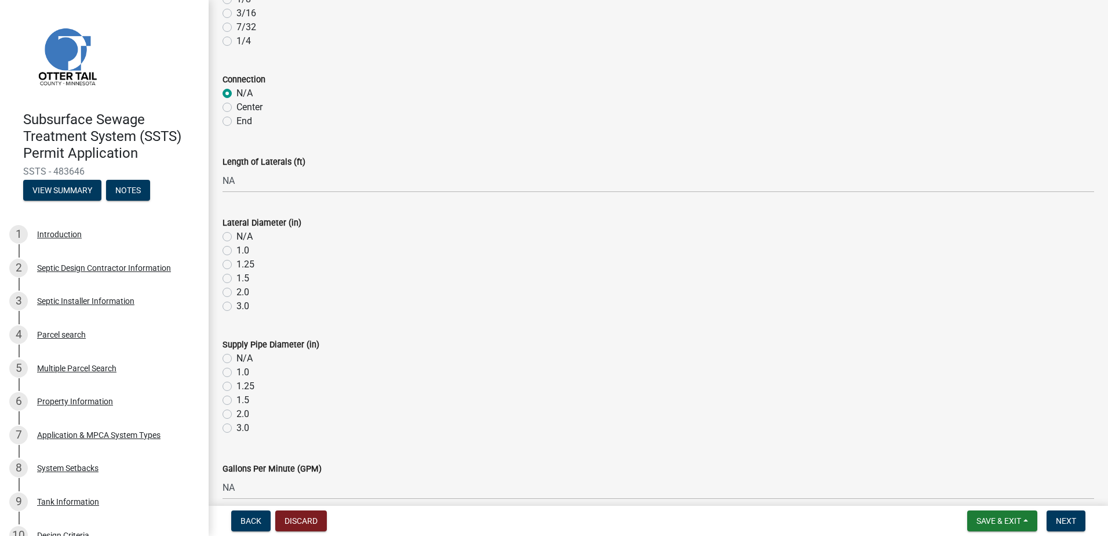
click at [236, 236] on label "N/A" at bounding box center [244, 237] width 16 height 14
click at [236, 236] on input "N/A" at bounding box center [240, 234] width 8 height 8
radio input "true"
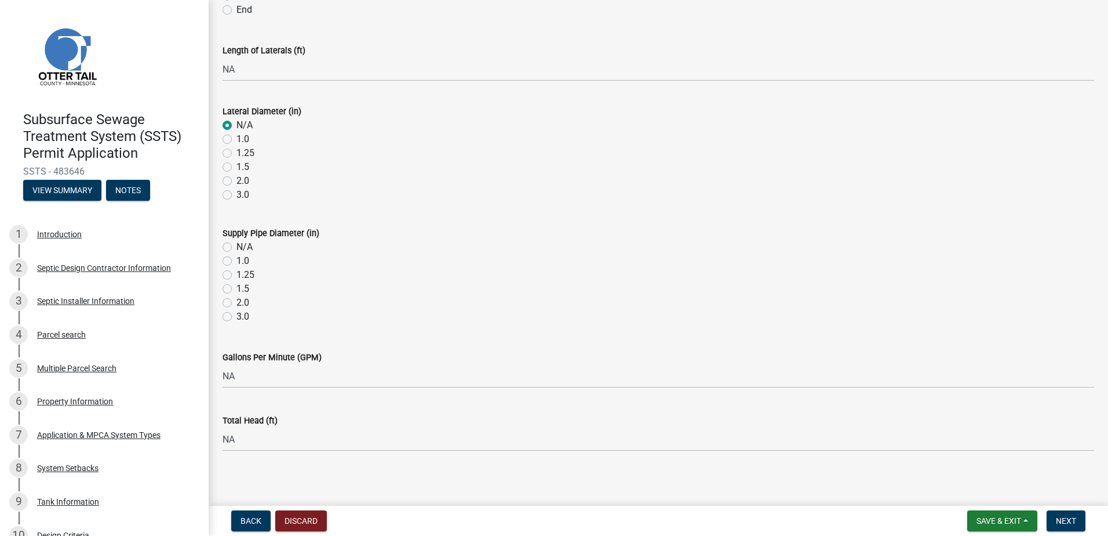
scroll to position [406, 0]
click at [236, 243] on label "N/A" at bounding box center [244, 242] width 16 height 14
click at [236, 243] on input "N/A" at bounding box center [240, 239] width 8 height 8
radio input "true"
click at [1062, 517] on span "Next" at bounding box center [1066, 520] width 20 height 9
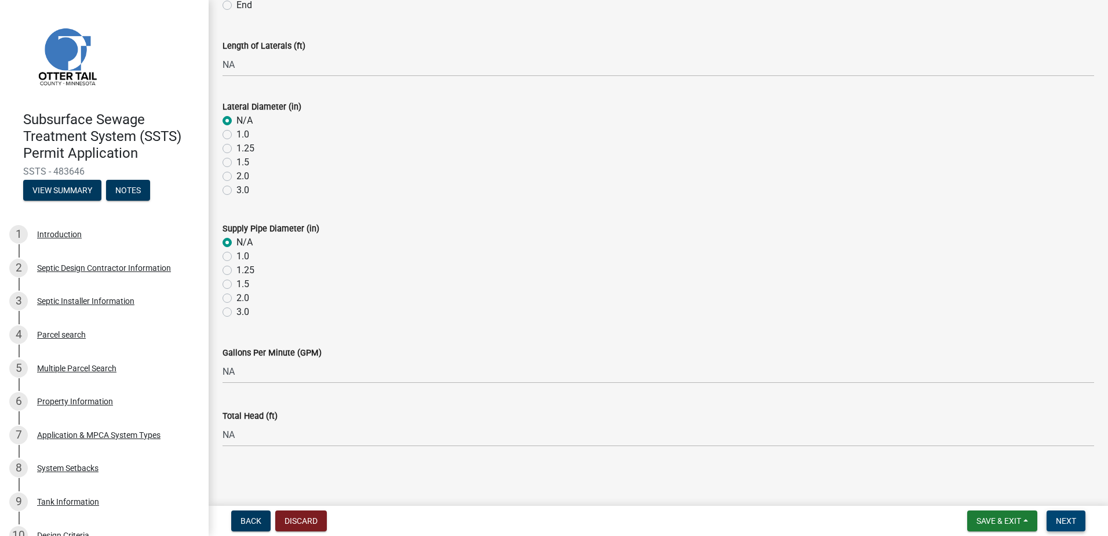
scroll to position [0, 0]
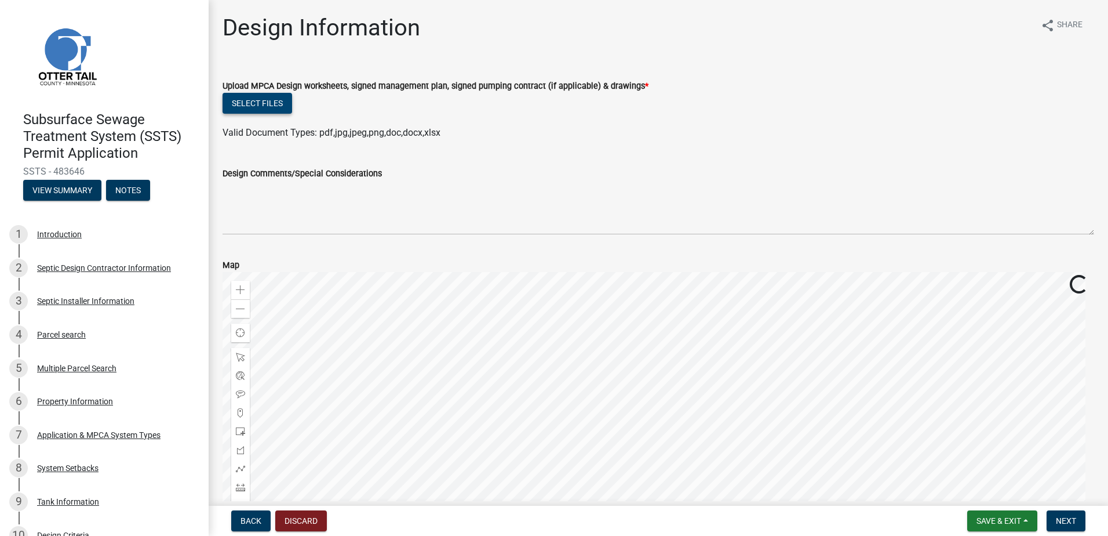
click at [252, 102] on button "Select files" at bounding box center [258, 103] width 70 height 21
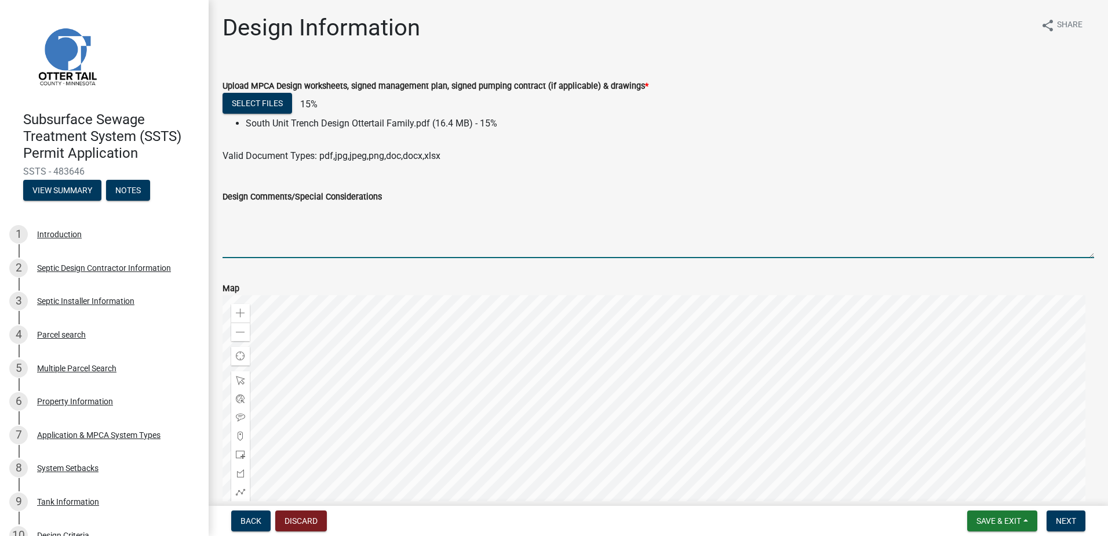
click at [231, 209] on textarea "Design Comments/Special Considerations" at bounding box center [659, 230] width 872 height 54
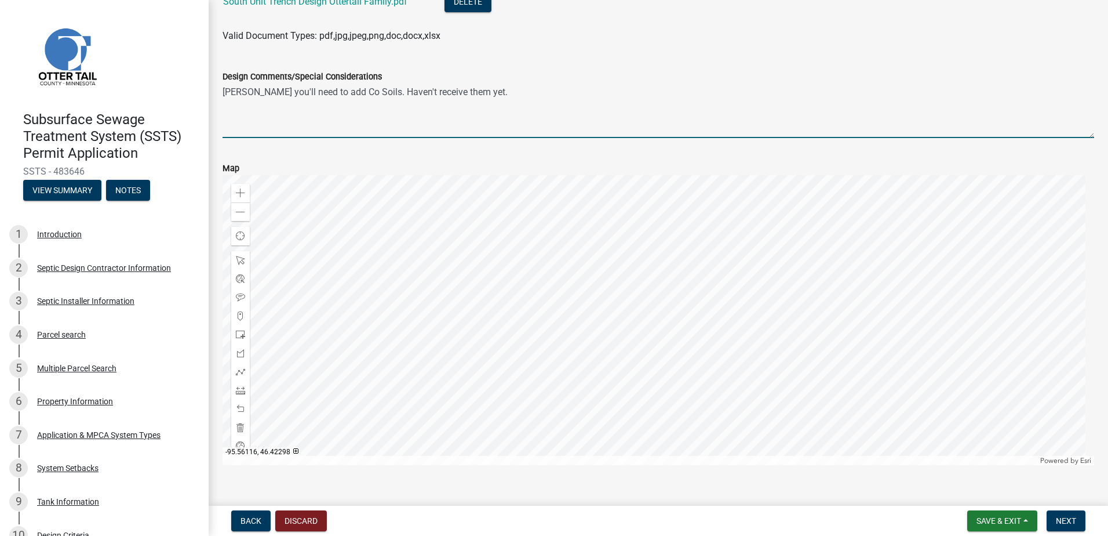
scroll to position [159, 0]
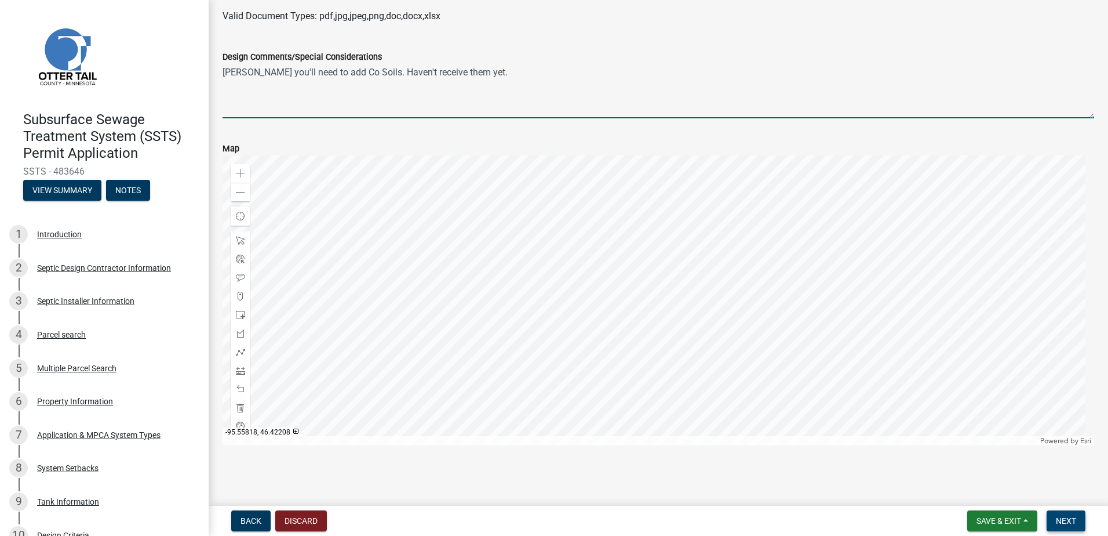
type textarea "Andrea you'll need to add Co Soils. Haven't receive them yet."
click at [1067, 521] on span "Next" at bounding box center [1066, 520] width 20 height 9
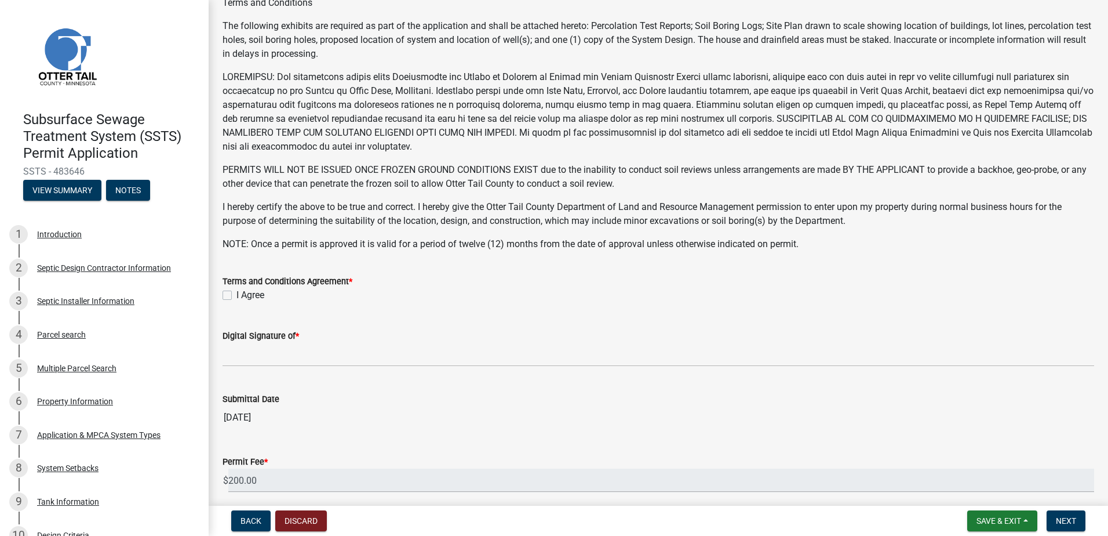
scroll to position [116, 0]
click at [236, 299] on label "I Agree" at bounding box center [250, 294] width 28 height 14
click at [236, 295] on input "I Agree" at bounding box center [240, 291] width 8 height 8
checkbox input "true"
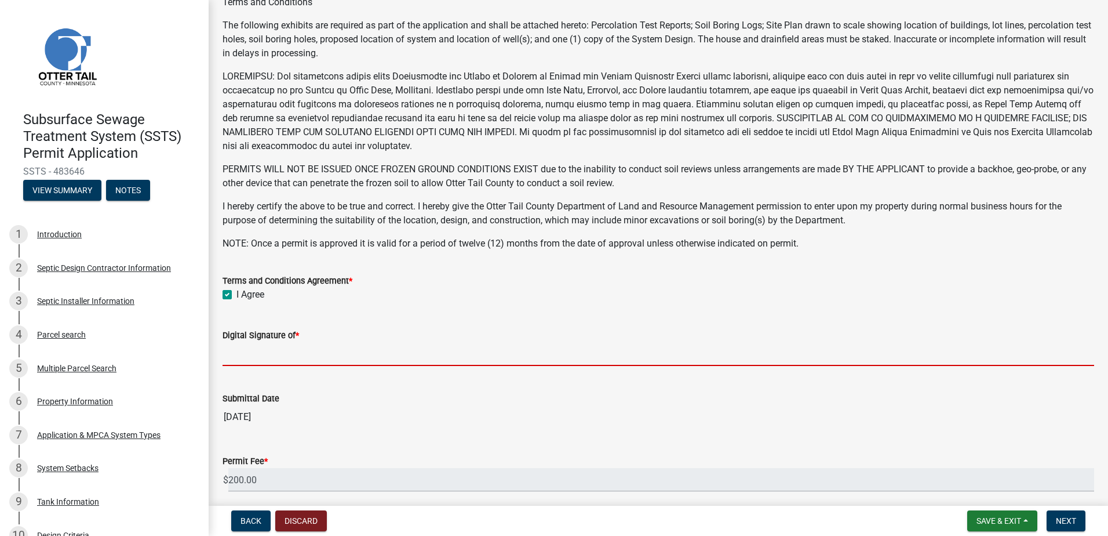
click at [239, 347] on input "Digital Signature of *" at bounding box center [659, 354] width 872 height 24
type input "Scott Ellingson"
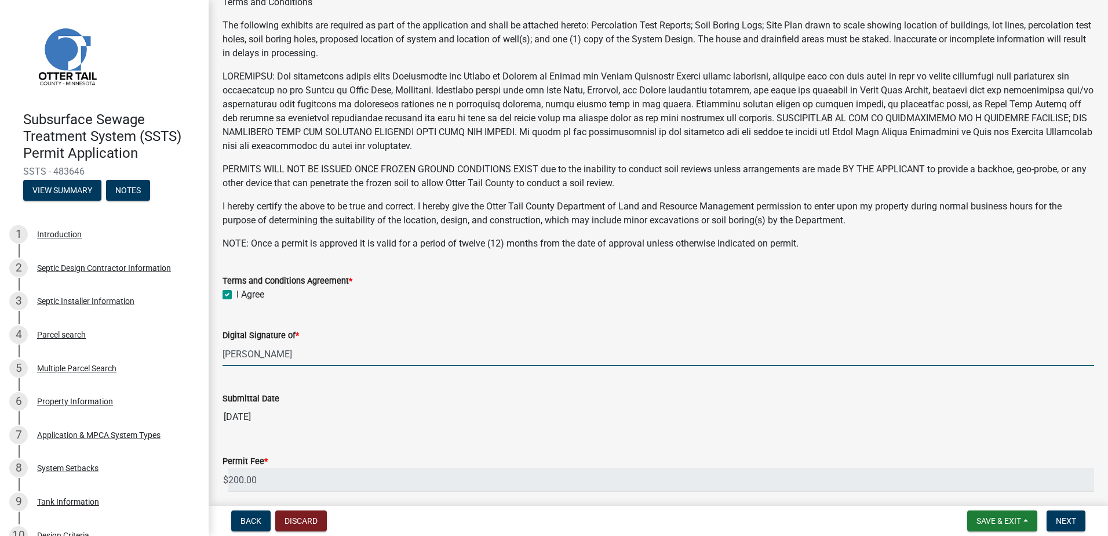
scroll to position [223, 0]
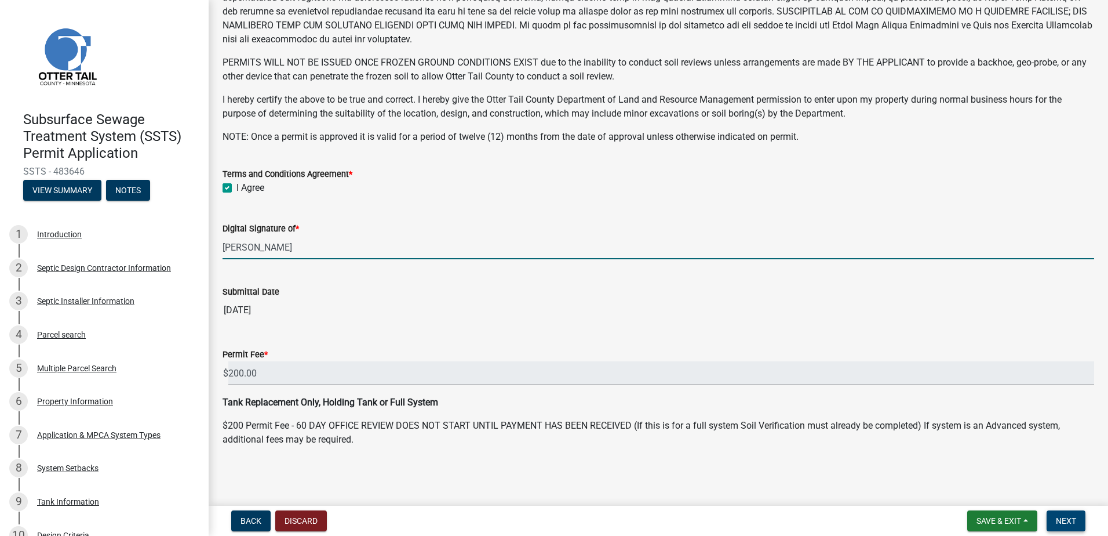
click at [1069, 521] on span "Next" at bounding box center [1066, 520] width 20 height 9
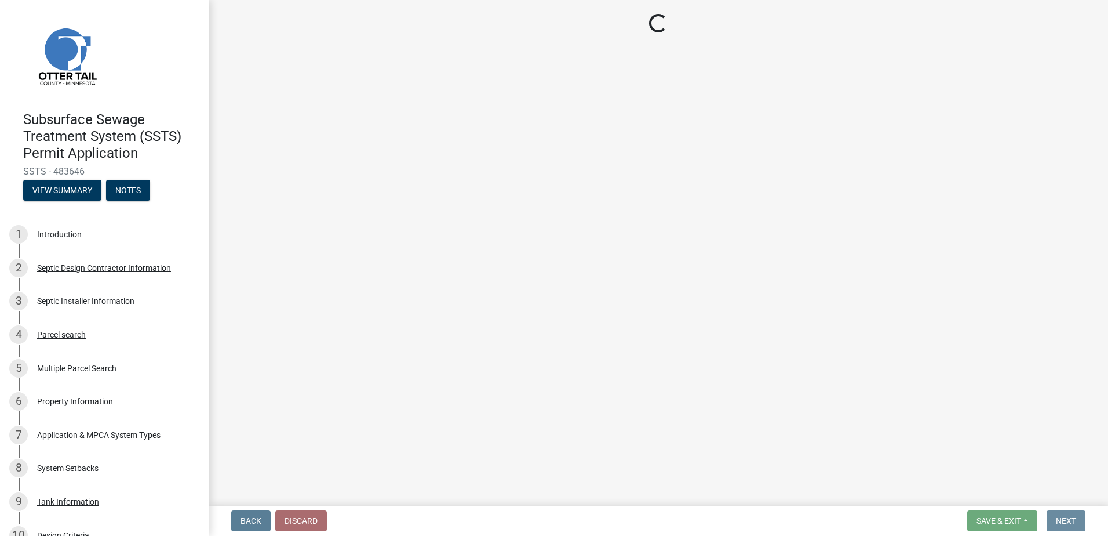
scroll to position [0, 0]
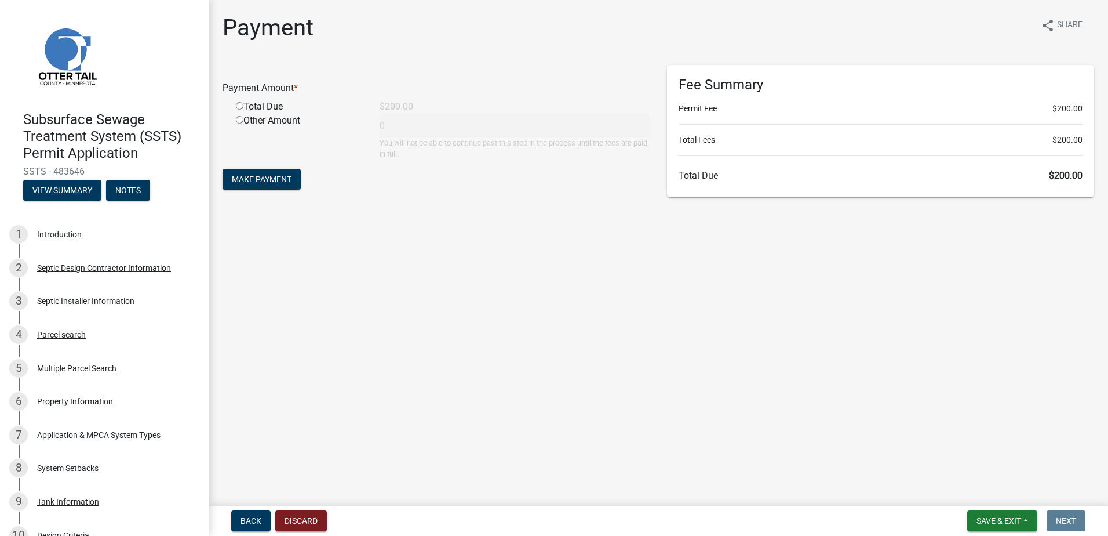
click at [241, 108] on input "radio" at bounding box center [240, 106] width 8 height 8
radio input "true"
type input "200"
click at [253, 179] on span "Make Payment" at bounding box center [262, 178] width 60 height 9
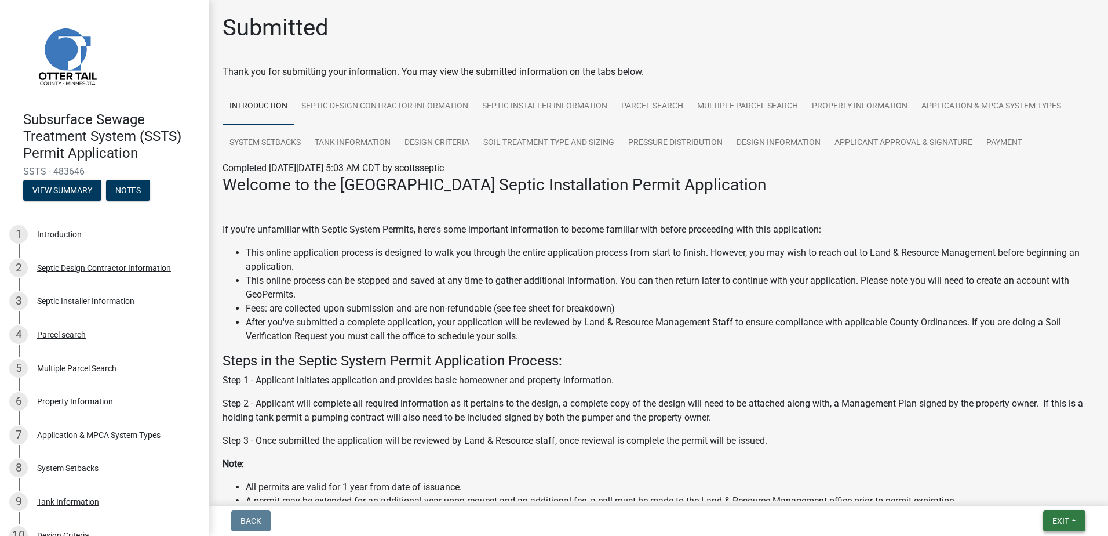
click at [1077, 519] on button "Exit" at bounding box center [1064, 520] width 42 height 21
click at [1058, 493] on button "Save & Exit" at bounding box center [1039, 490] width 93 height 28
